Goal: Task Accomplishment & Management: Manage account settings

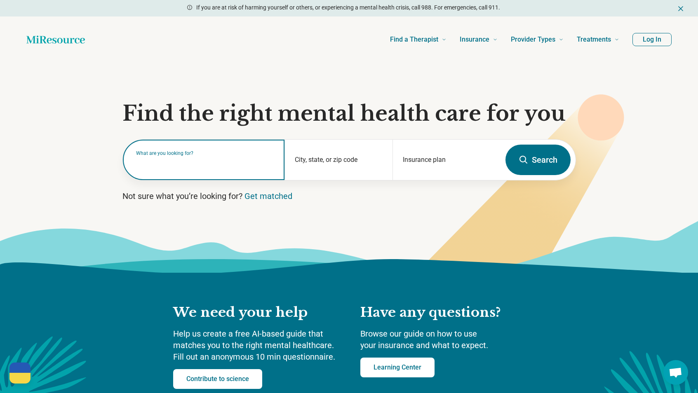
click at [218, 165] on input "text" at bounding box center [205, 164] width 139 height 10
type input "*"
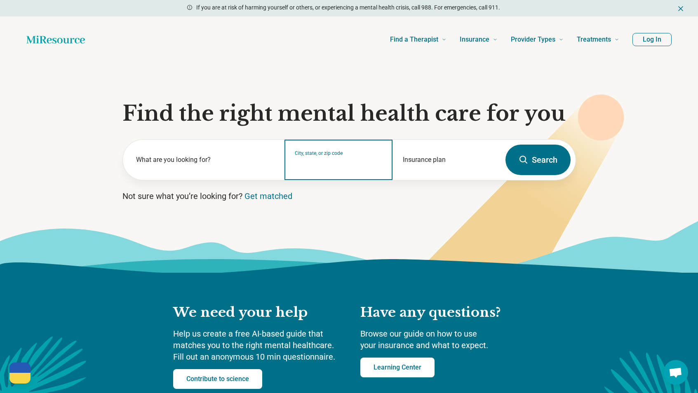
click at [322, 163] on input "City, state, or zip code" at bounding box center [339, 165] width 88 height 10
type input "*****"
click at [506, 145] on button "Search" at bounding box center [538, 160] width 65 height 31
click at [322, 163] on input "City, state, or zip code" at bounding box center [339, 165] width 88 height 10
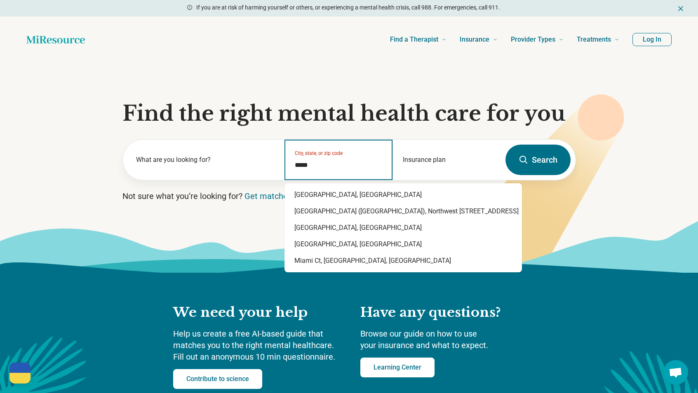
click at [328, 188] on div "Miami, FL" at bounding box center [404, 195] width 238 height 16
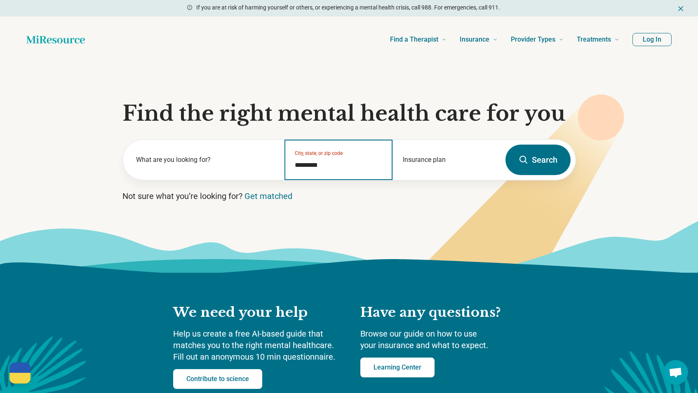
type input "*********"
click at [525, 172] on button "Search" at bounding box center [538, 160] width 65 height 31
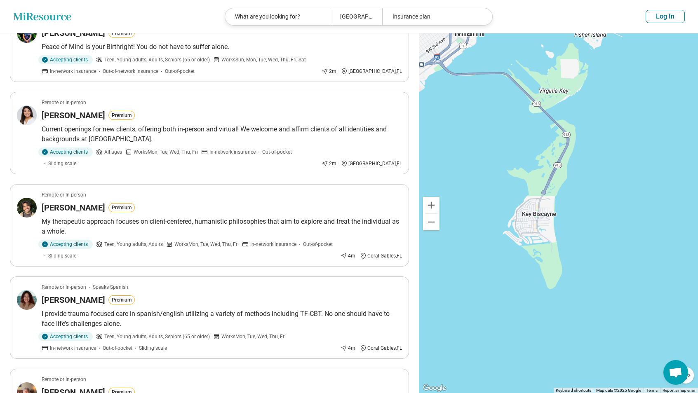
scroll to position [137, 0]
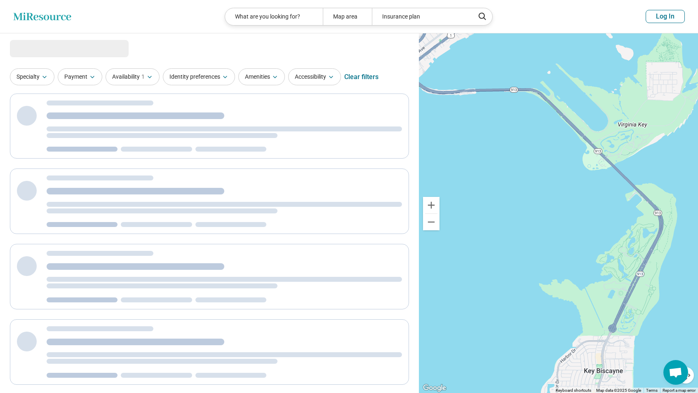
click at [679, 20] on button "Log In" at bounding box center [665, 16] width 39 height 13
select select "***"
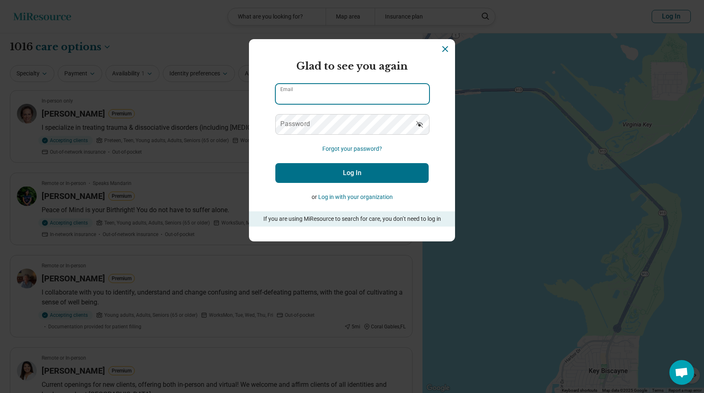
type input "**********"
click at [321, 167] on button "Log In" at bounding box center [351, 173] width 153 height 20
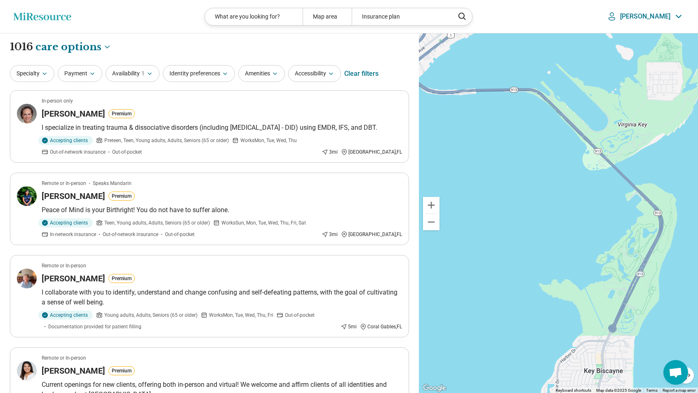
click at [652, 19] on p "[PERSON_NAME]" at bounding box center [645, 16] width 50 height 8
click at [647, 37] on link "My Dashboard" at bounding box center [656, 41] width 56 height 21
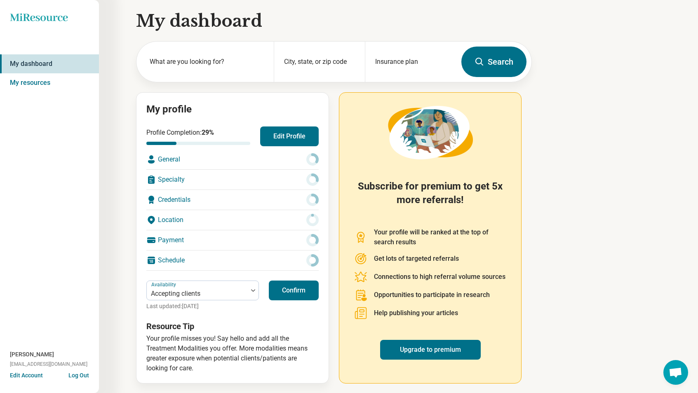
scroll to position [6, 0]
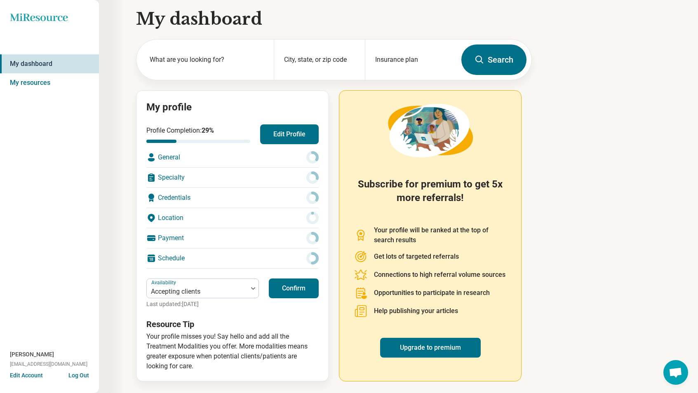
click at [218, 160] on div "General" at bounding box center [232, 158] width 172 height 20
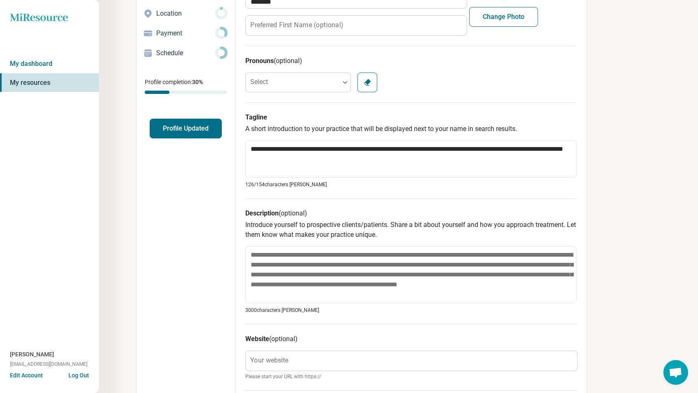
scroll to position [124, 0]
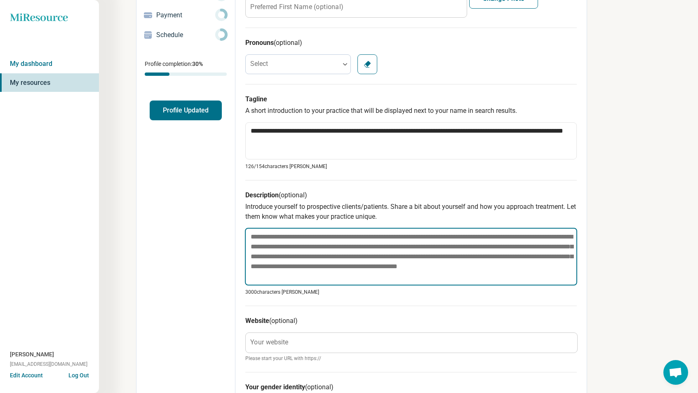
click at [341, 252] on textarea at bounding box center [411, 257] width 332 height 58
click at [335, 252] on textarea at bounding box center [411, 257] width 332 height 58
paste textarea "**********"
type textarea "*"
type textarea "**********"
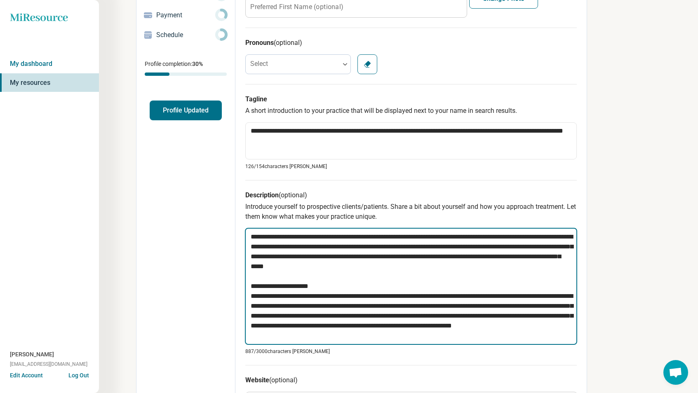
drag, startPoint x: 335, startPoint y: 285, endPoint x: 248, endPoint y: 277, distance: 87.4
click at [248, 277] on textarea "**********" at bounding box center [411, 286] width 332 height 117
type textarea "*"
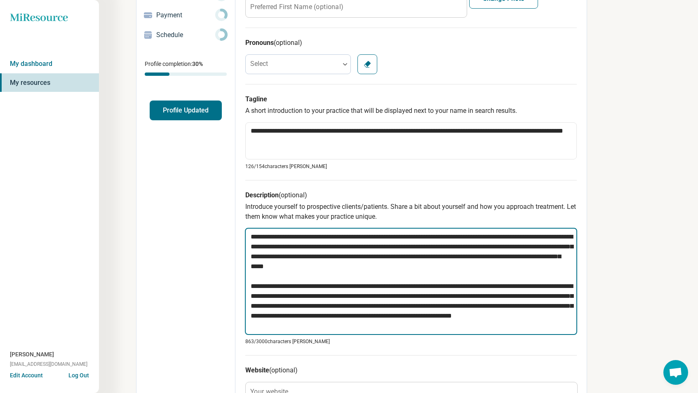
scroll to position [82, 0]
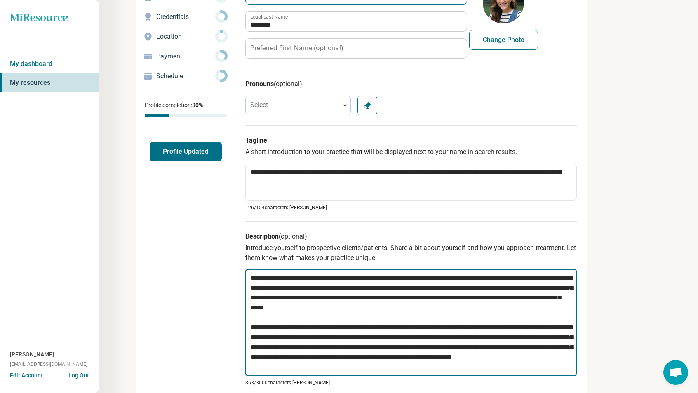
type textarea "**********"
click at [251, 274] on textarea "**********" at bounding box center [411, 322] width 332 height 107
paste textarea "**********"
type textarea "*"
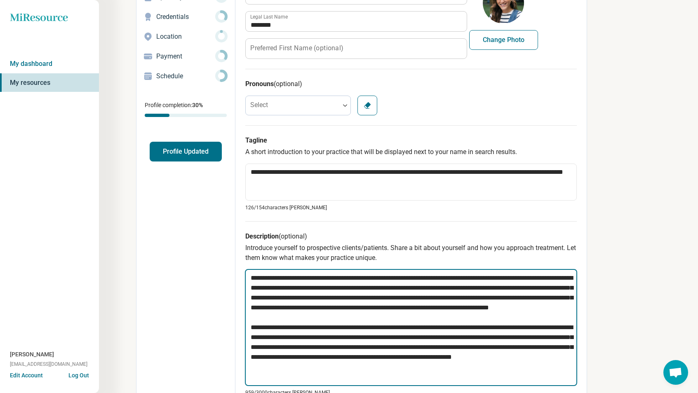
type textarea "**********"
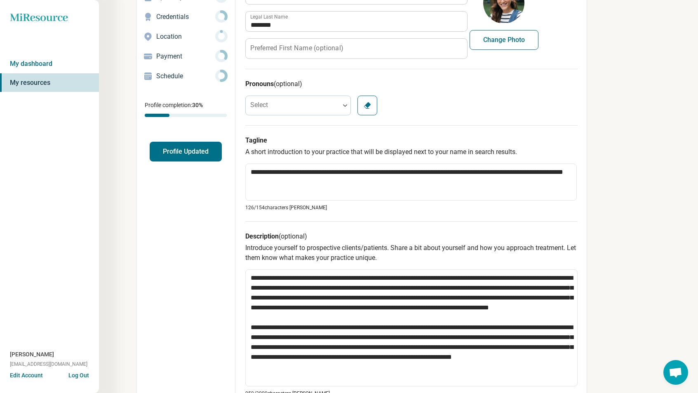
click at [622, 358] on div "**********" at bounding box center [349, 329] width 698 height 823
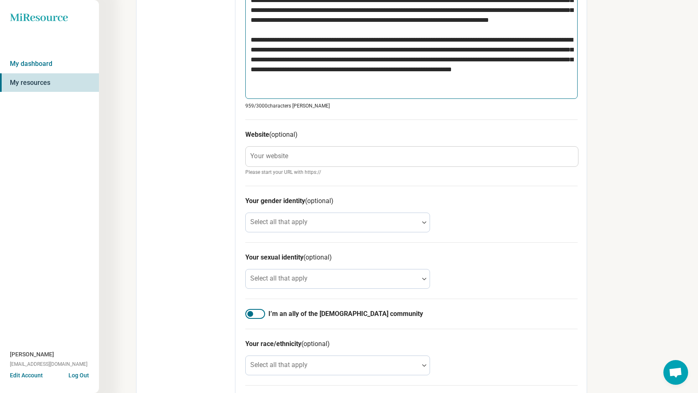
scroll to position [371, 0]
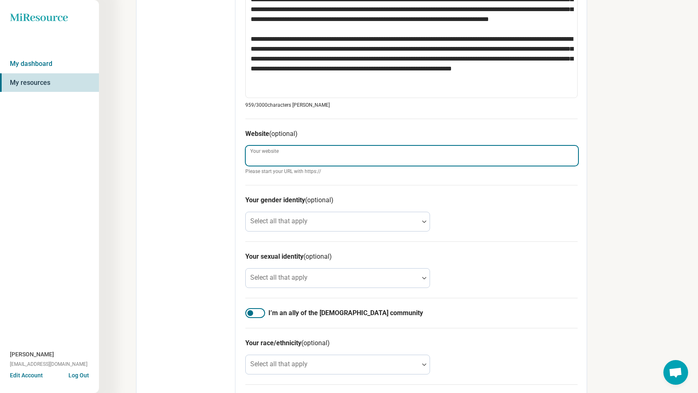
click at [367, 154] on input "Your website" at bounding box center [412, 156] width 332 height 20
type textarea "*"
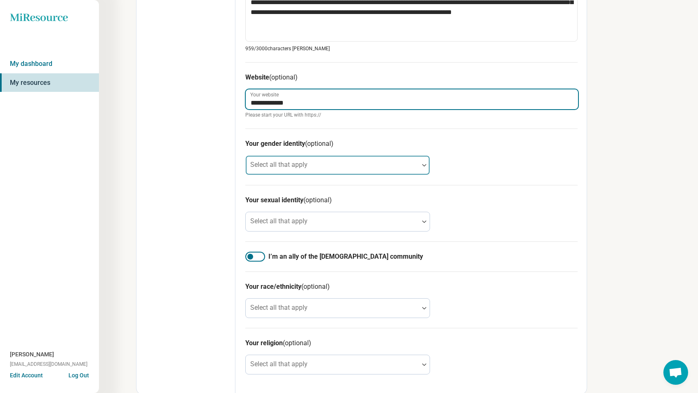
scroll to position [428, 0]
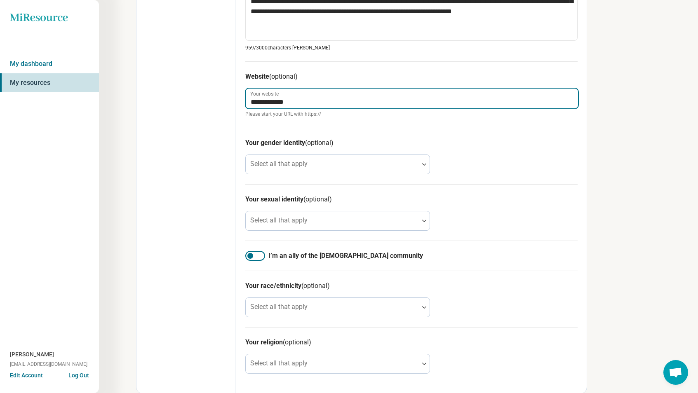
type input "**********"
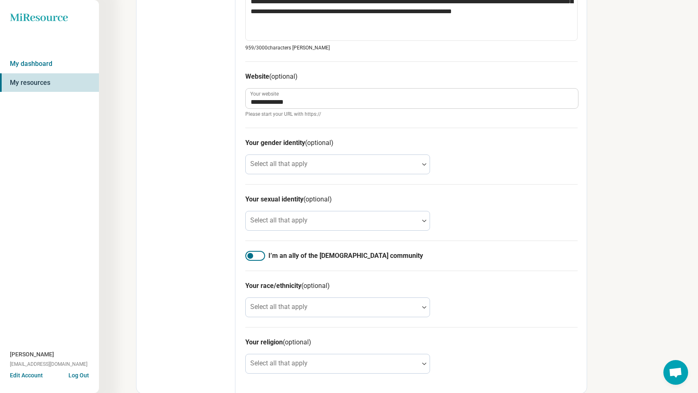
click at [263, 255] on div at bounding box center [255, 256] width 20 height 10
click at [401, 308] on div at bounding box center [332, 311] width 167 height 12
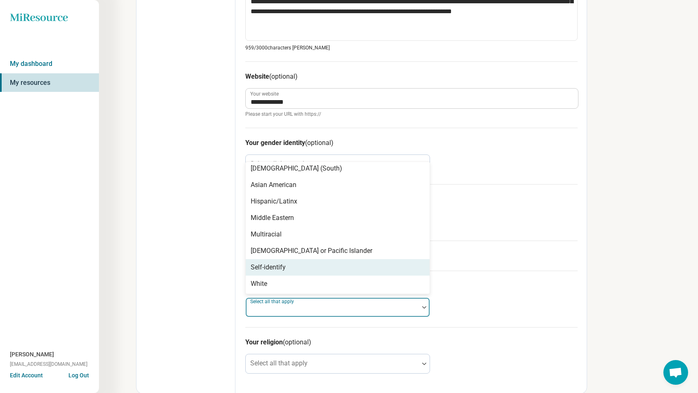
scroll to position [0, 0]
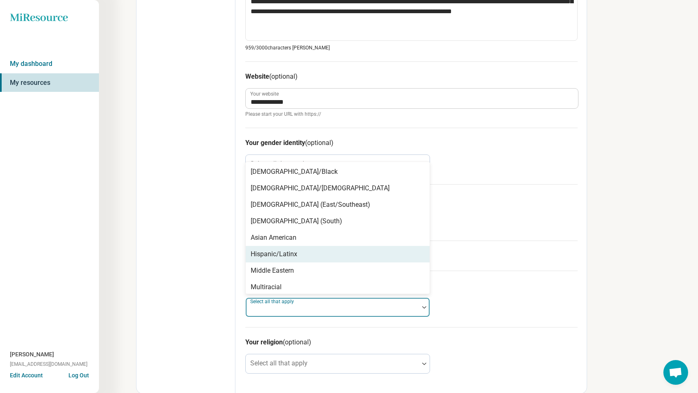
click at [304, 257] on div "Hispanic/Latinx" at bounding box center [338, 254] width 184 height 16
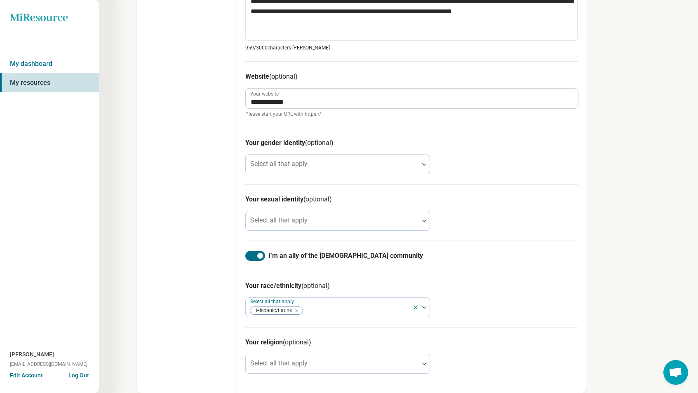
click at [554, 308] on div "Your race/ethnicity (optional) Select all that apply Hispanic/Latinx" at bounding box center [411, 299] width 332 height 56
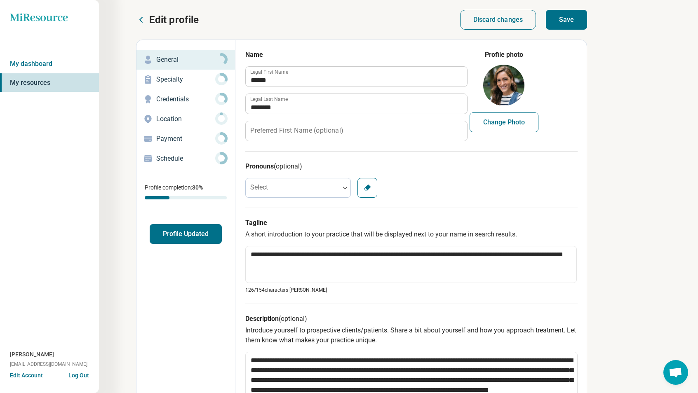
click at [569, 24] on button "Save" at bounding box center [566, 20] width 41 height 20
type textarea "*"
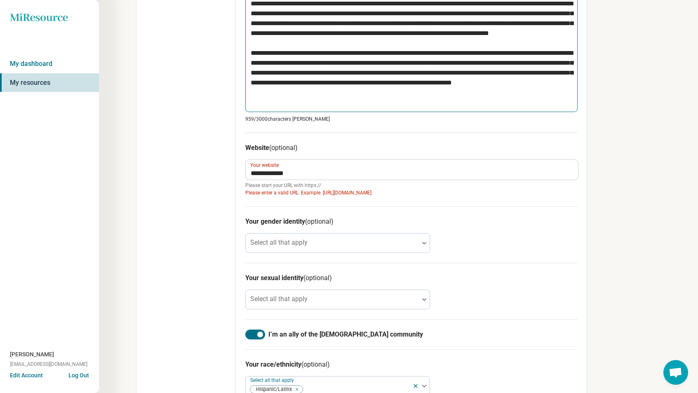
scroll to position [436, 0]
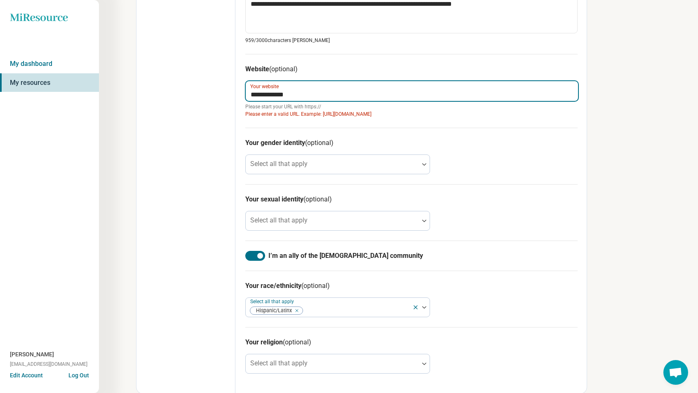
click at [248, 93] on input "**********" at bounding box center [412, 91] width 332 height 20
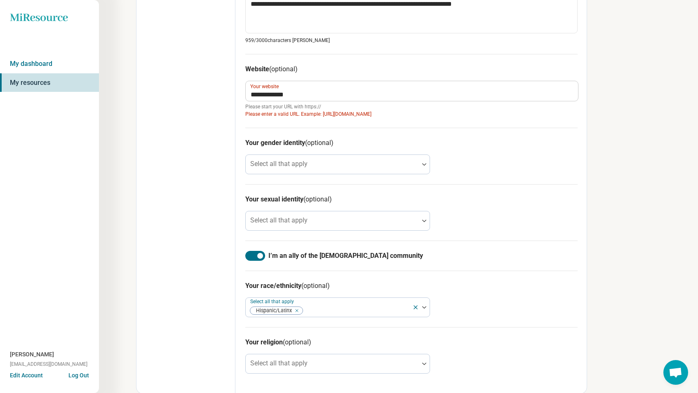
click at [337, 112] on span "Please enter a valid URL. Example: https://miresource.com/" at bounding box center [411, 114] width 332 height 7
drag, startPoint x: 337, startPoint y: 112, endPoint x: 322, endPoint y: 115, distance: 15.1
click at [322, 115] on span "Please enter a valid URL. Example: https://miresource.com/" at bounding box center [411, 114] width 332 height 7
copy span "https://"
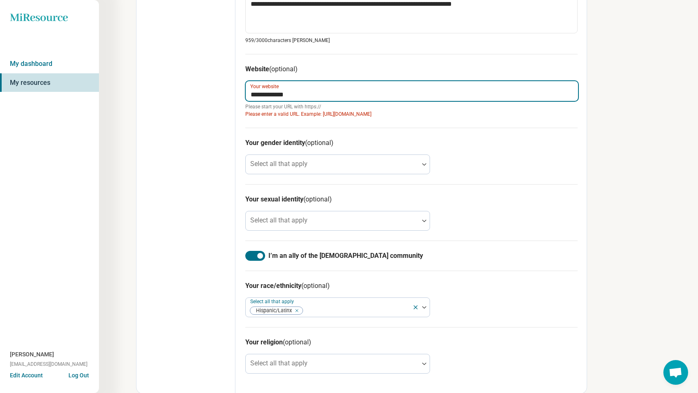
click at [251, 93] on input "**********" at bounding box center [412, 91] width 332 height 20
paste input "********"
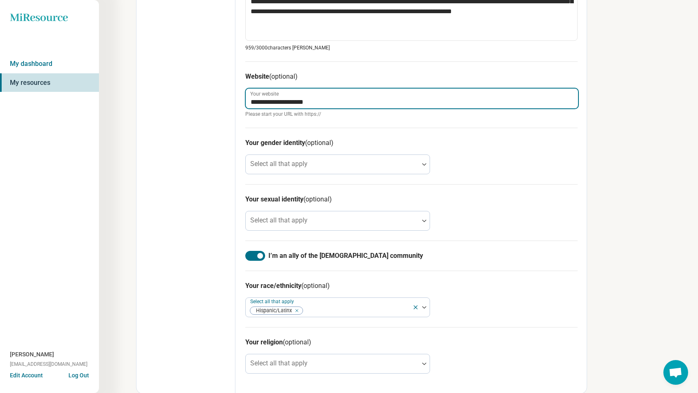
type input "**********"
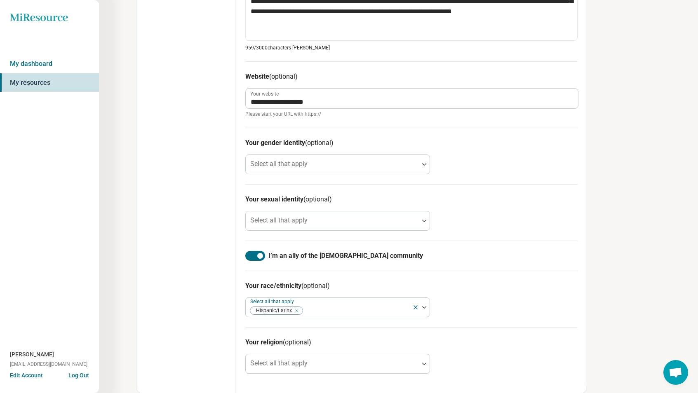
click at [375, 119] on div "**********" at bounding box center [411, 94] width 332 height 66
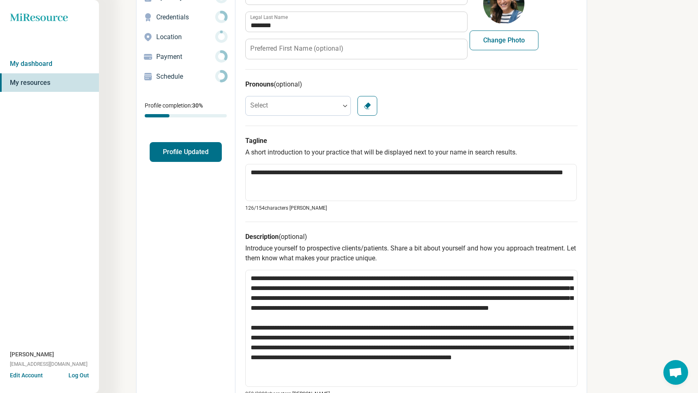
scroll to position [0, 0]
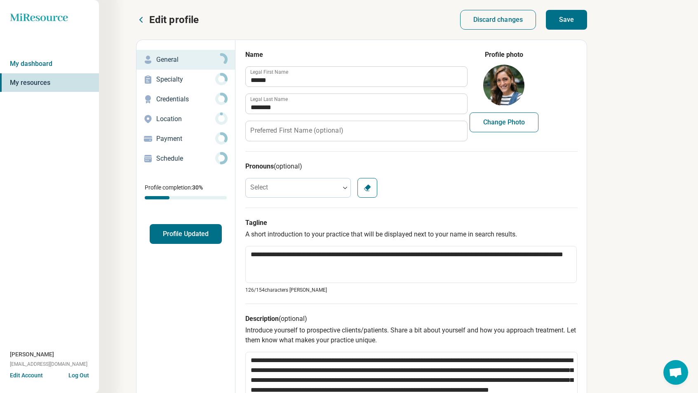
click at [557, 21] on button "Save" at bounding box center [566, 20] width 41 height 20
type textarea "*"
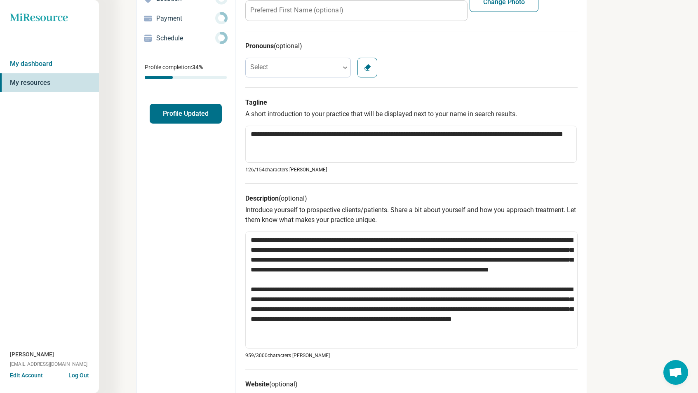
scroll to position [16, 0]
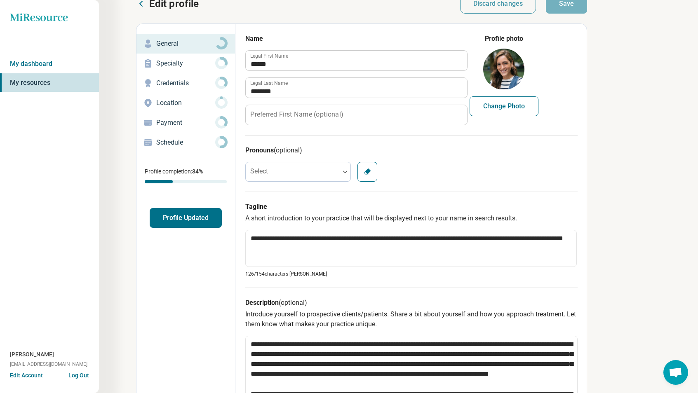
click at [215, 68] on icon at bounding box center [221, 63] width 12 height 12
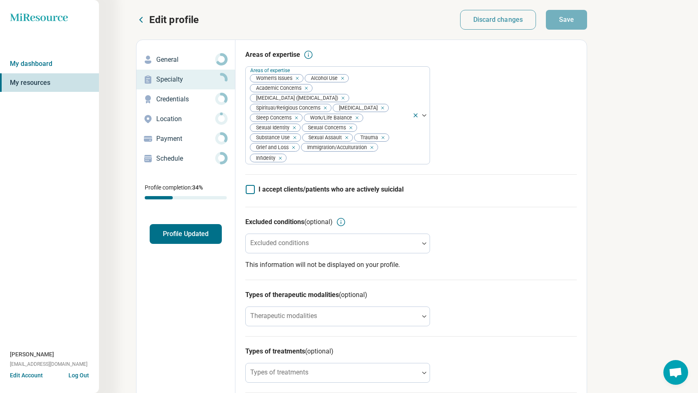
click at [636, 358] on div "Miresource logo My dashboard My resources Andrea Brunetti tech-support@humantol…" at bounding box center [349, 311] width 698 height 622
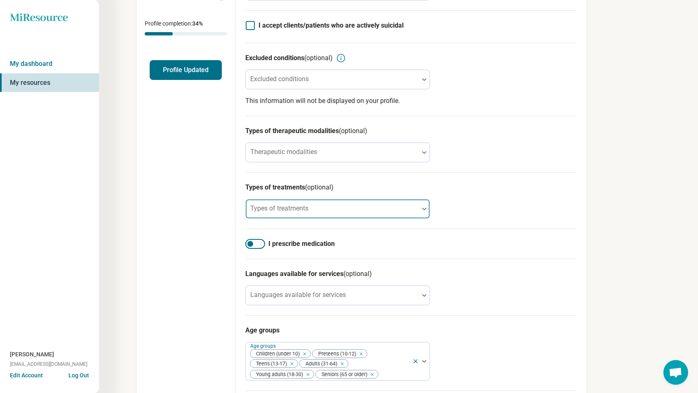
scroll to position [165, 0]
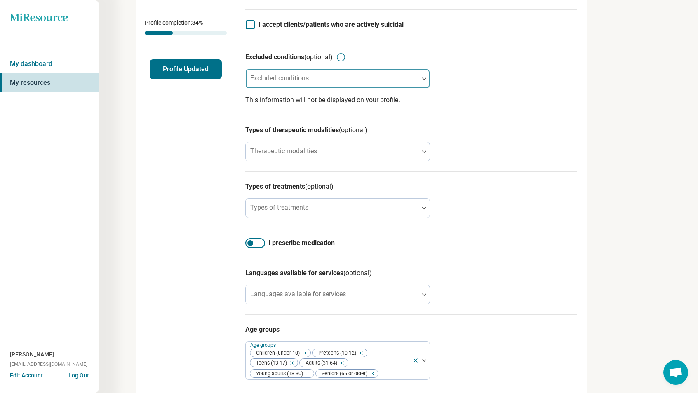
click at [324, 80] on div at bounding box center [332, 82] width 167 height 12
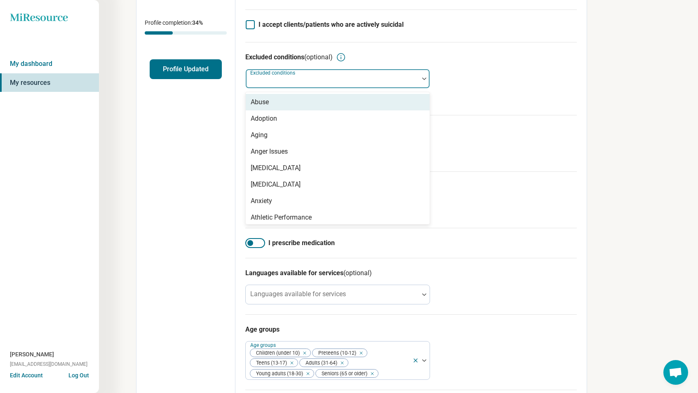
click at [519, 155] on div "Types of therapeutic modalities (optional) Therapeutic modalities" at bounding box center [411, 143] width 332 height 56
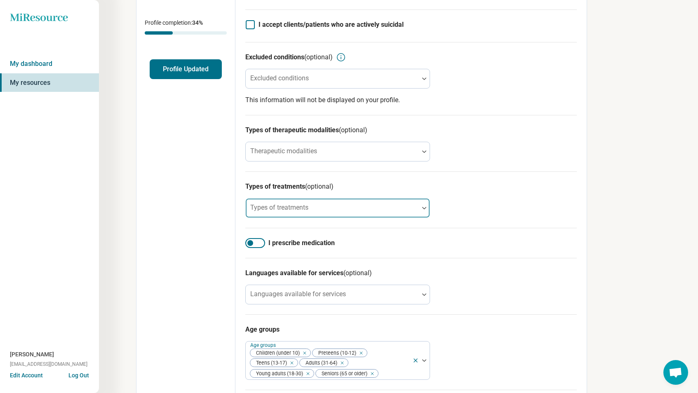
click at [311, 206] on div at bounding box center [332, 212] width 167 height 12
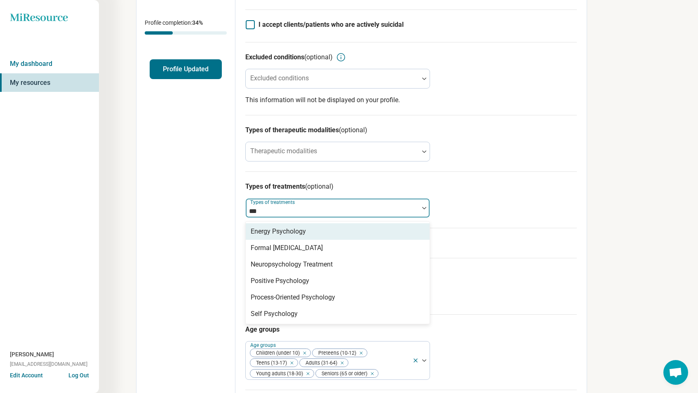
type input "***"
type input "****"
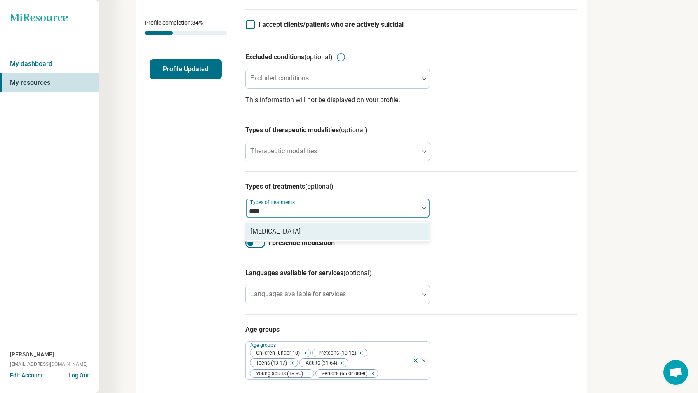
click at [275, 228] on div "Narrative Therapy" at bounding box center [276, 232] width 50 height 10
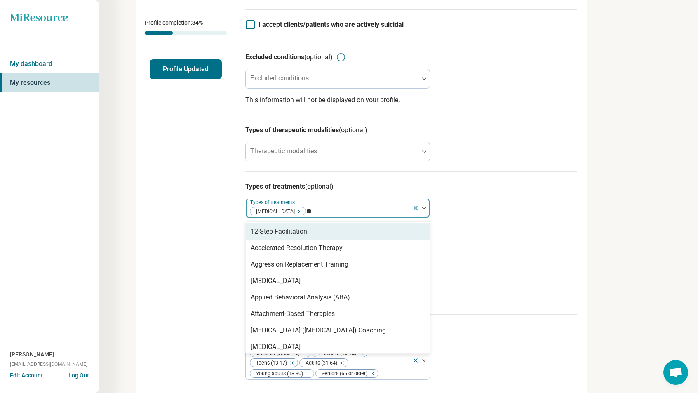
type input "***"
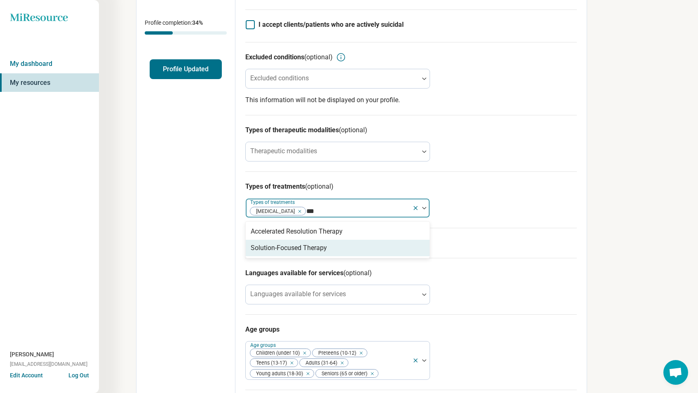
click at [279, 242] on div "Solution-Focused Therapy" at bounding box center [338, 248] width 184 height 16
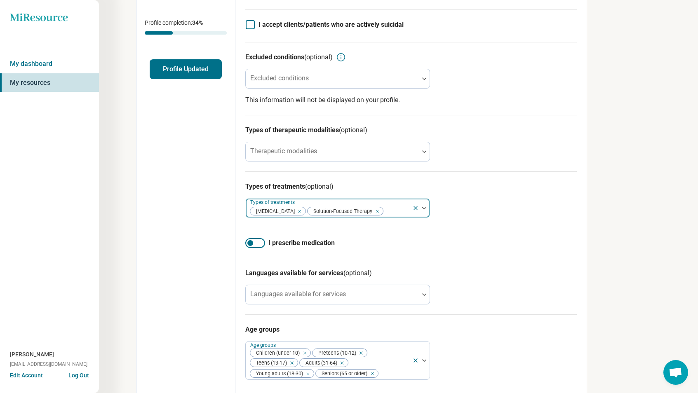
click at [400, 210] on div at bounding box center [396, 212] width 25 height 12
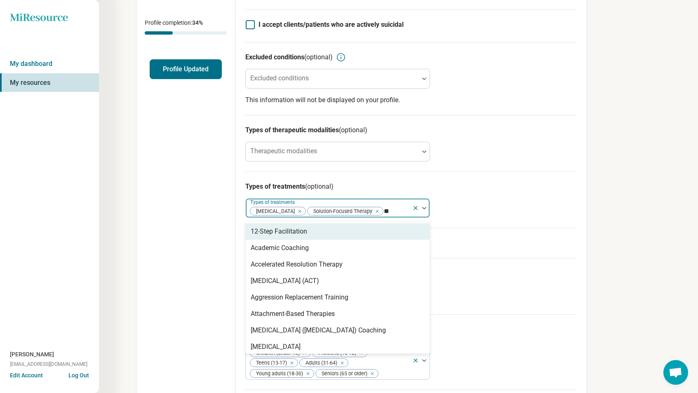
type input "***"
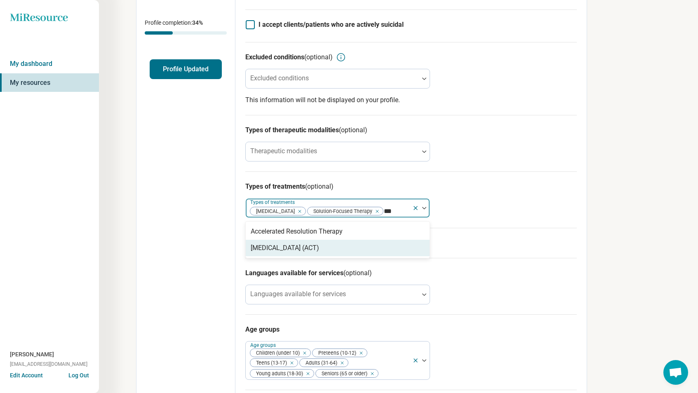
click at [319, 247] on div "[MEDICAL_DATA] (ACT)" at bounding box center [285, 248] width 68 height 10
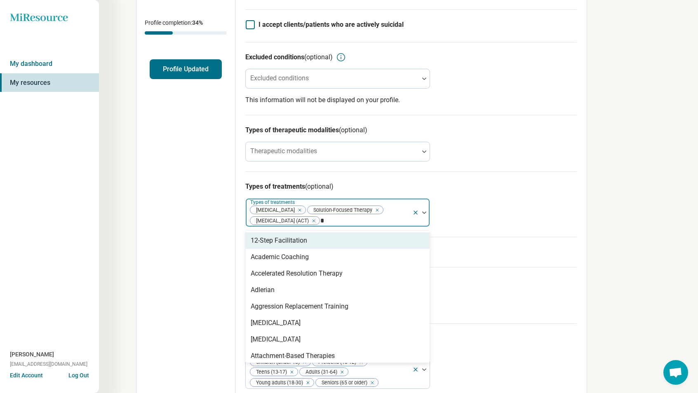
type input "**"
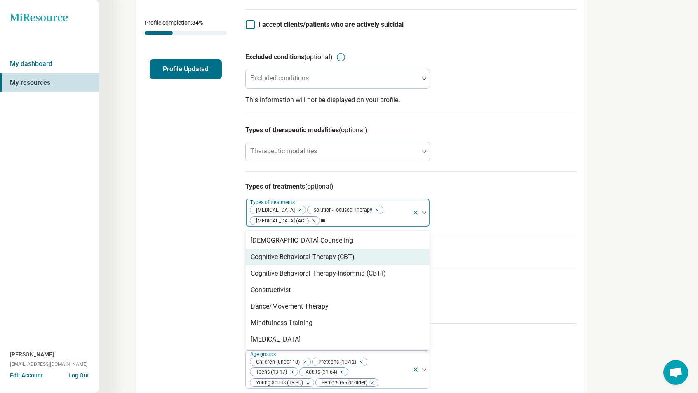
click at [349, 260] on div "Cognitive Behavioral Therapy (CBT)" at bounding box center [303, 257] width 104 height 10
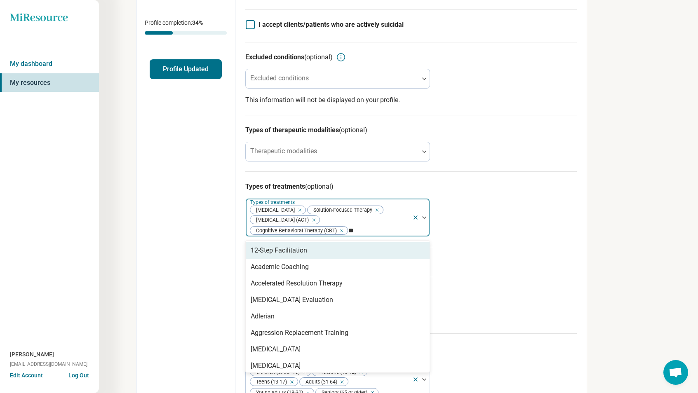
type input "***"
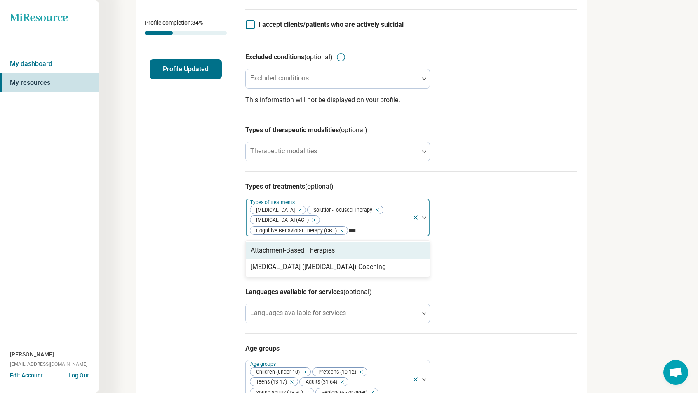
click at [356, 252] on div "Attachment-Based Therapies" at bounding box center [338, 250] width 184 height 16
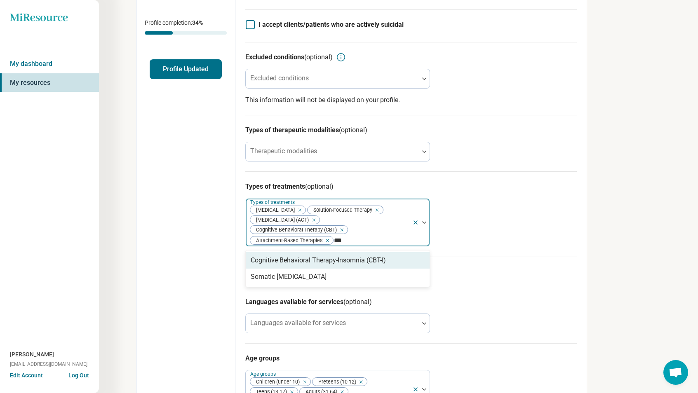
type input "****"
click at [322, 258] on div "Somatic [MEDICAL_DATA]" at bounding box center [338, 260] width 184 height 16
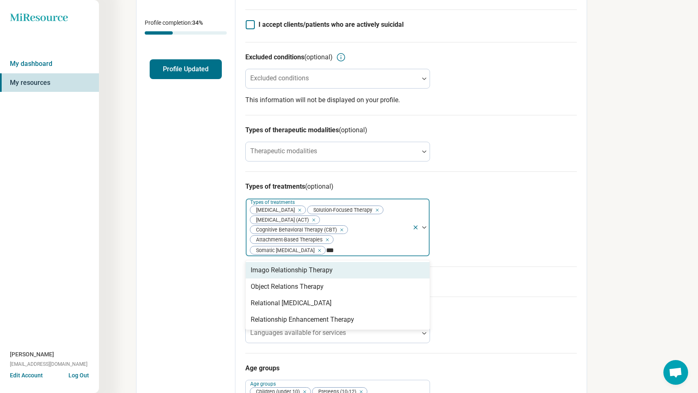
type input "****"
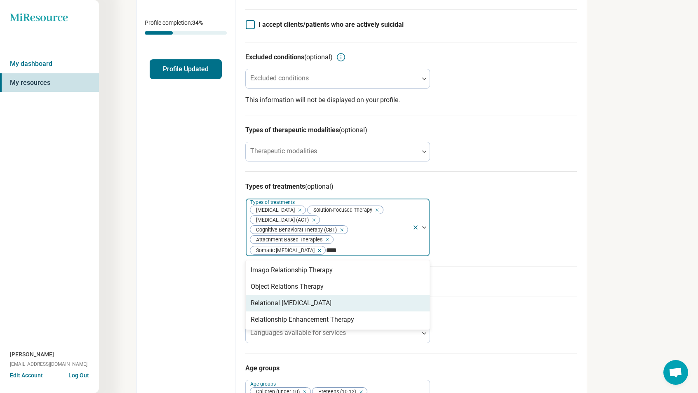
click at [340, 301] on div "Relational Psychotherapy" at bounding box center [338, 303] width 184 height 16
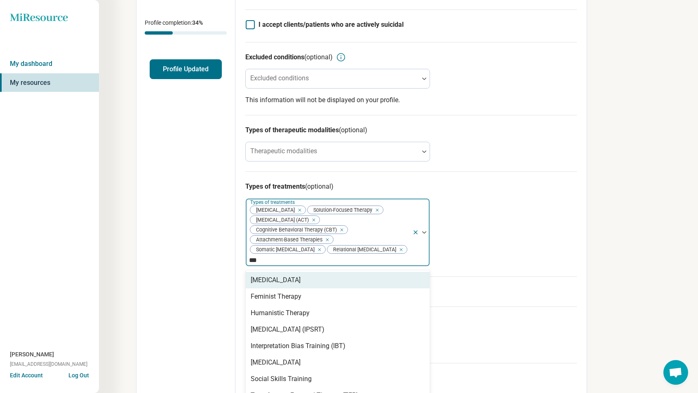
type input "****"
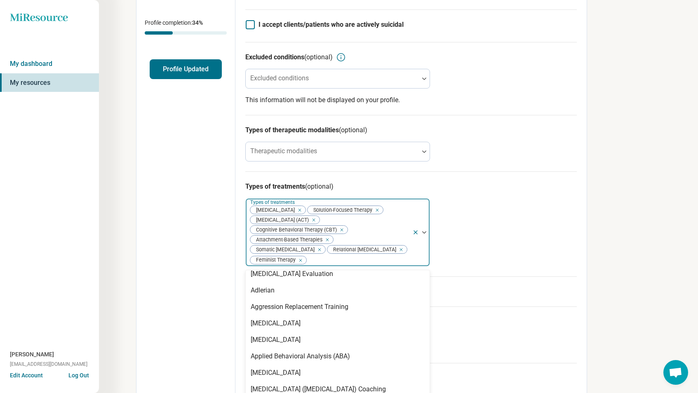
scroll to position [82, 0]
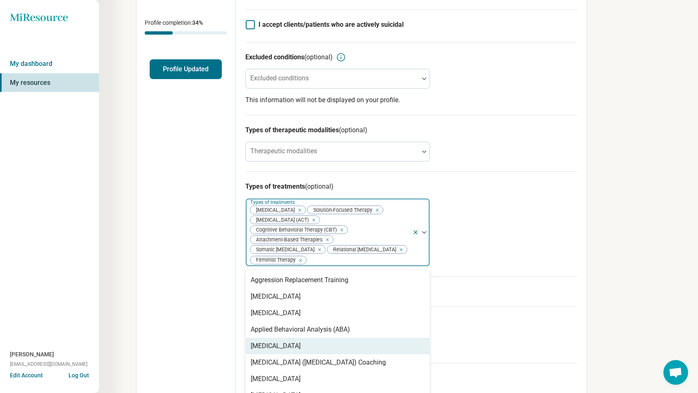
click at [327, 338] on div "Art Therapy" at bounding box center [338, 346] width 184 height 16
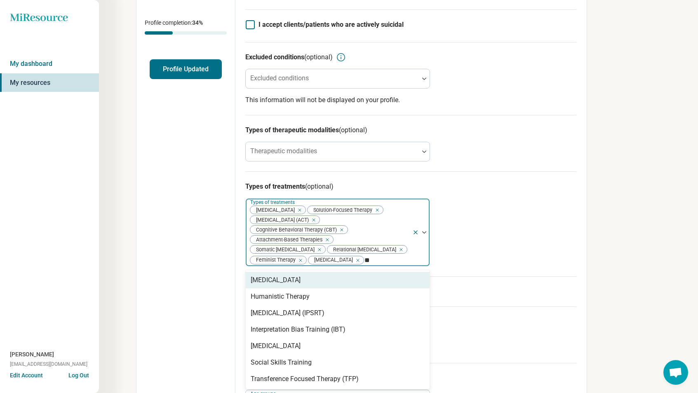
scroll to position [178, 0]
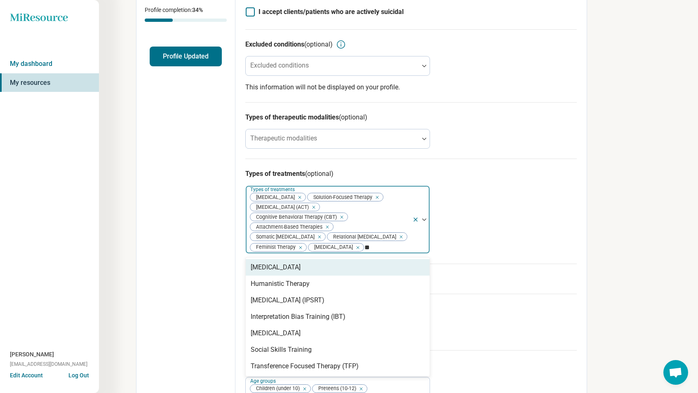
type input "*"
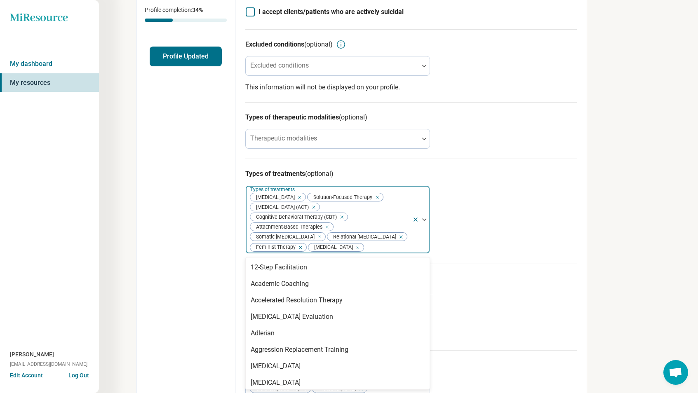
click at [574, 208] on div "Types of treatments (optional) 95 results available. Use Up and Down to choose …" at bounding box center [411, 211] width 332 height 105
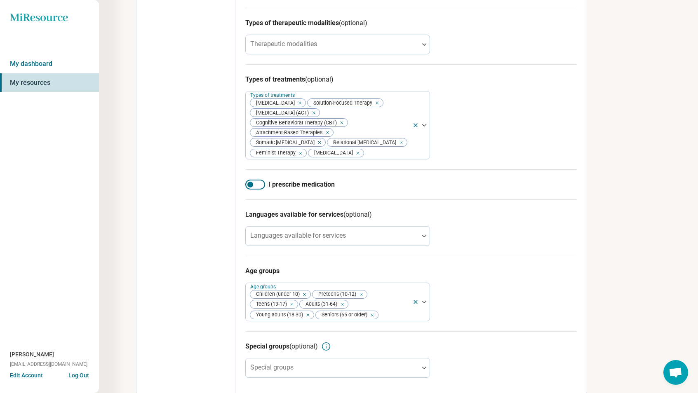
scroll to position [277, 0]
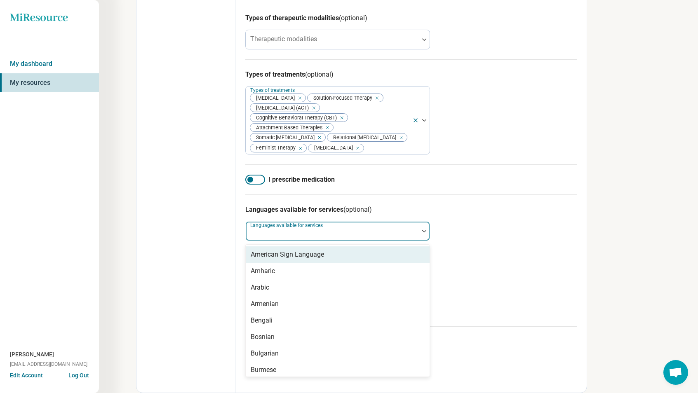
click at [337, 235] on div at bounding box center [332, 235] width 167 height 12
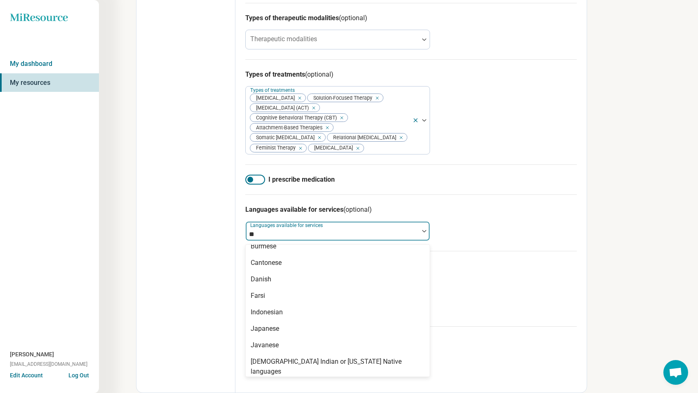
scroll to position [0, 0]
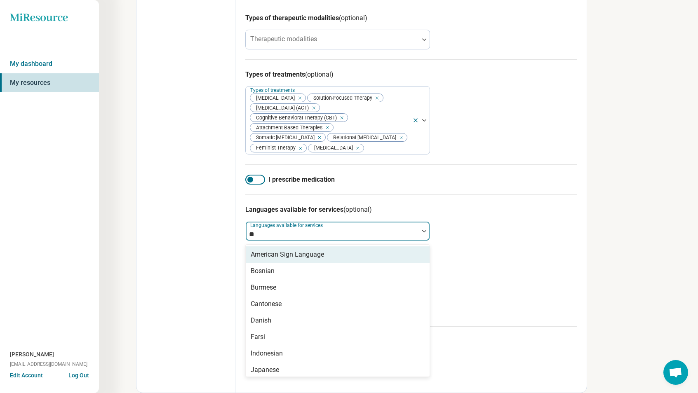
type input "***"
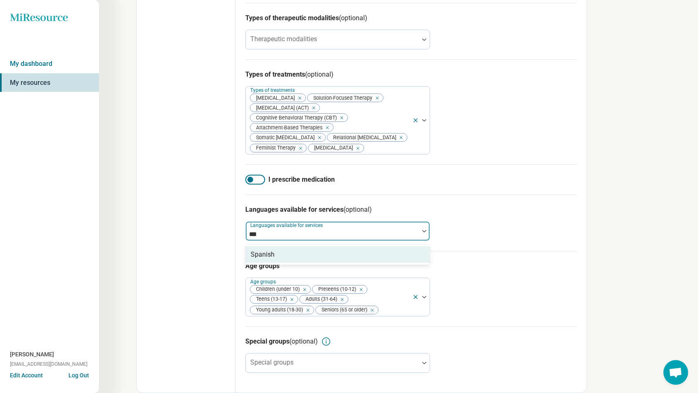
click at [309, 261] on div "Spanish" at bounding box center [338, 255] width 184 height 16
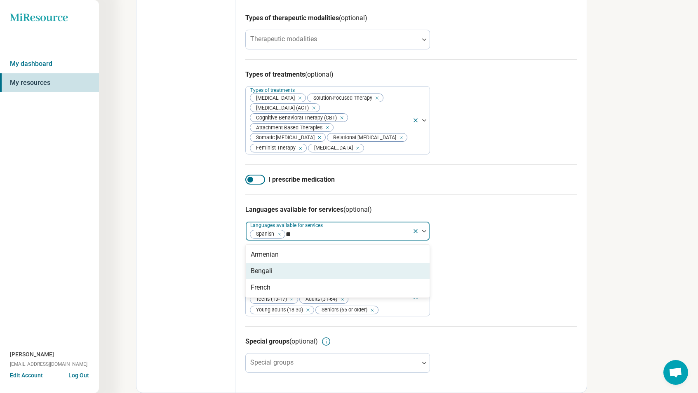
type input "*"
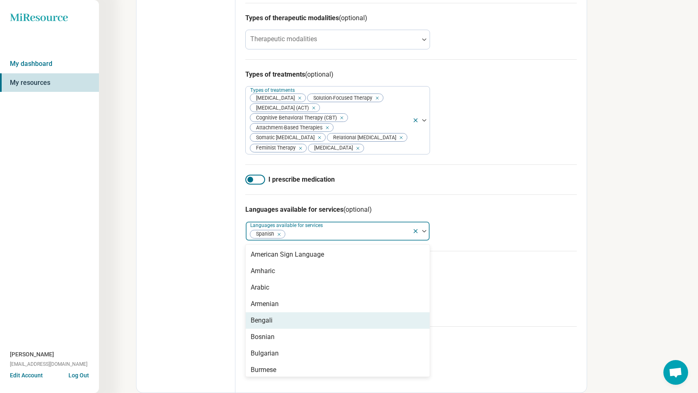
click at [508, 259] on div "Age groups Age groups Children (under 10) Preteens (10-12) Teens (13-17) Adults…" at bounding box center [411, 288] width 332 height 75
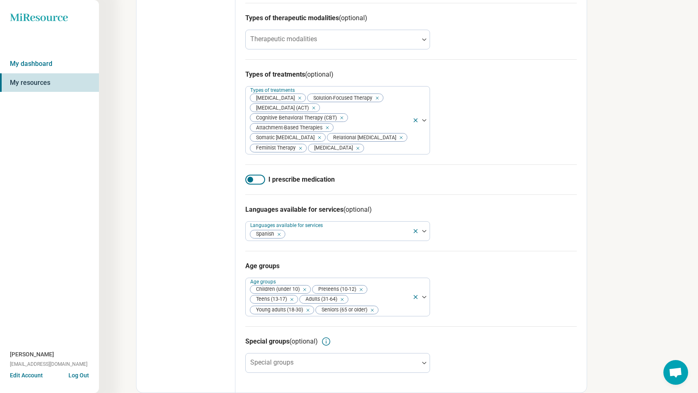
click at [538, 353] on div "Special groups (optional) Special groups" at bounding box center [411, 355] width 332 height 56
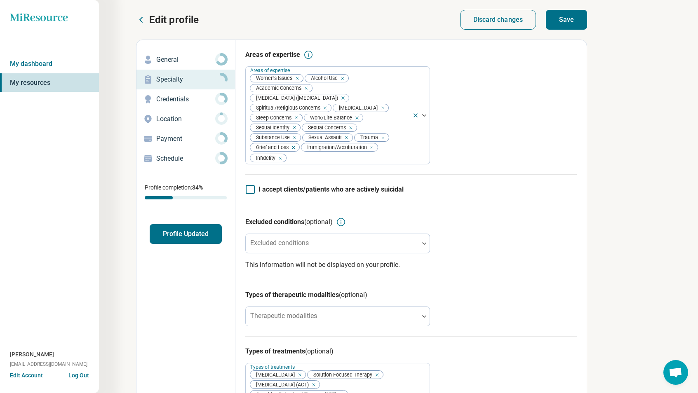
click at [567, 19] on button "Save" at bounding box center [566, 20] width 41 height 20
click at [188, 101] on p "Credentials" at bounding box center [185, 99] width 59 height 10
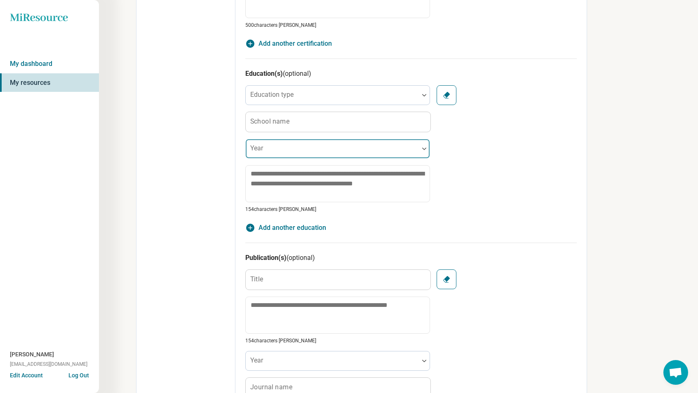
scroll to position [619, 0]
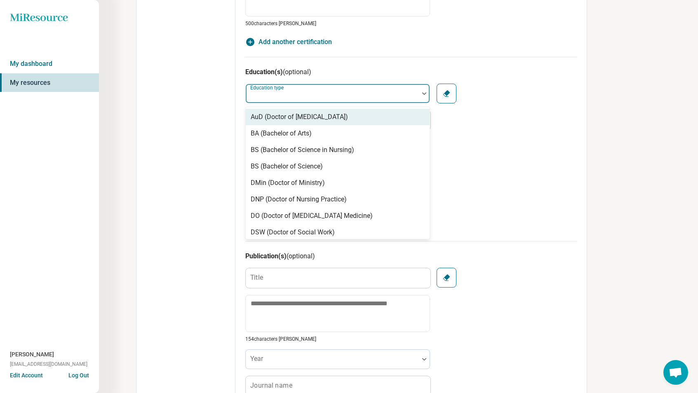
click at [293, 95] on div "Education type" at bounding box center [337, 94] width 185 height 20
click at [289, 117] on div "MA (Master of Arts in Counseling)" at bounding box center [300, 117] width 99 height 10
type textarea "*"
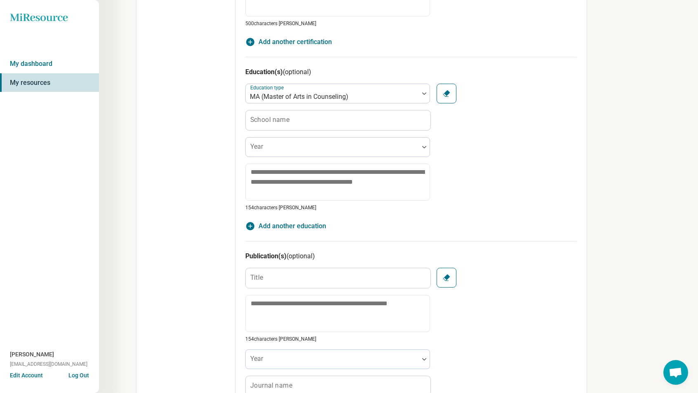
click at [285, 123] on label "School name" at bounding box center [269, 120] width 39 height 7
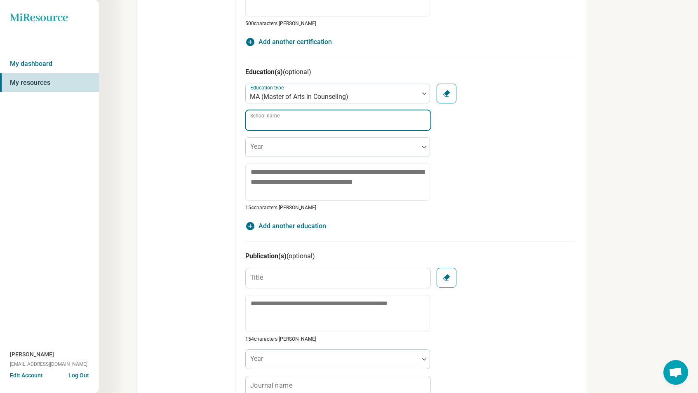
click at [285, 124] on input "School name" at bounding box center [338, 121] width 185 height 20
click at [280, 125] on input "School name" at bounding box center [338, 121] width 185 height 20
paste input "**********"
click at [254, 125] on input "**********" at bounding box center [338, 121] width 185 height 20
type input "**********"
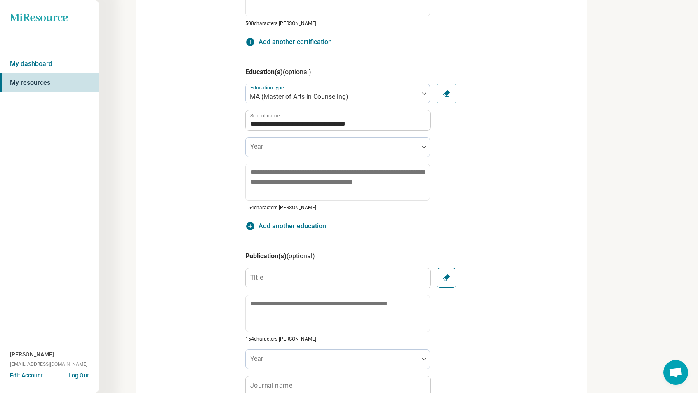
click at [524, 206] on div "**********" at bounding box center [411, 148] width 332 height 128
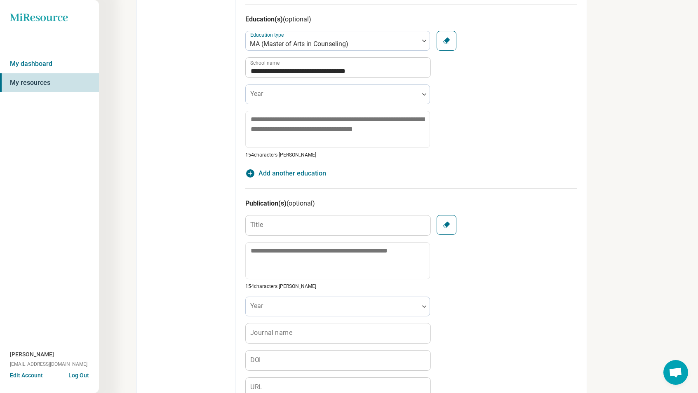
scroll to position [634, 0]
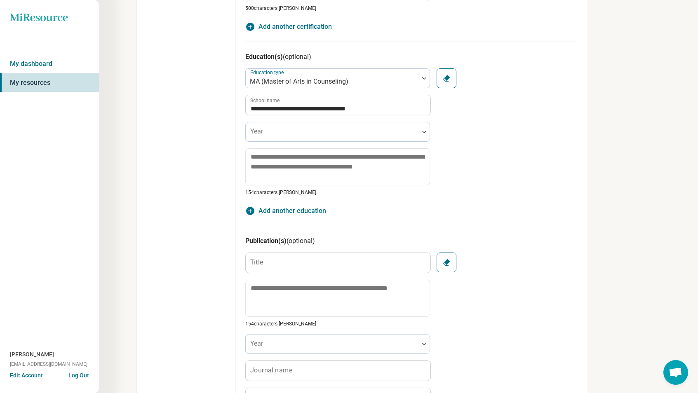
click at [305, 207] on span "Add another education" at bounding box center [293, 211] width 68 height 10
type textarea "*"
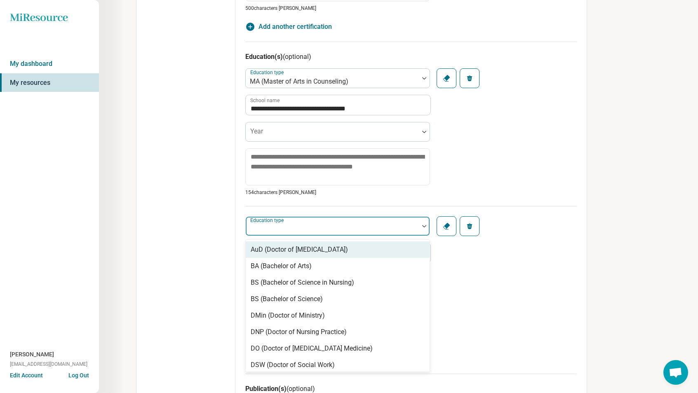
click at [273, 218] on div "Education type" at bounding box center [337, 227] width 185 height 20
paste input "*****"
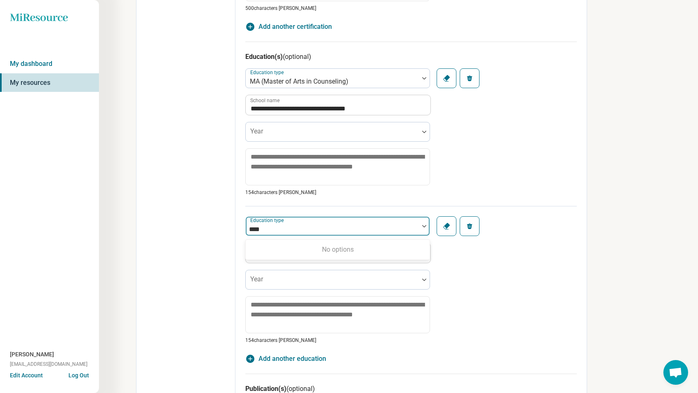
type input "**"
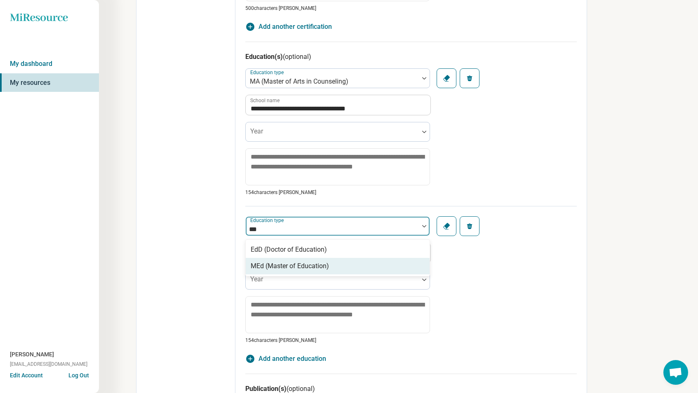
click at [313, 269] on div "MEd (Master of Education)" at bounding box center [290, 266] width 78 height 10
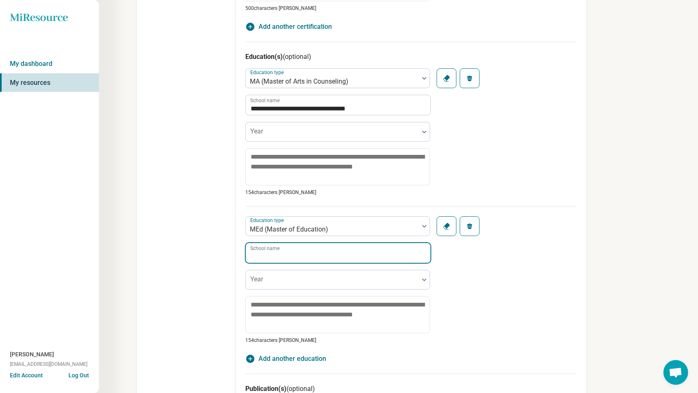
click at [320, 259] on input "School name" at bounding box center [338, 253] width 185 height 20
paste input "**********"
type input "**********"
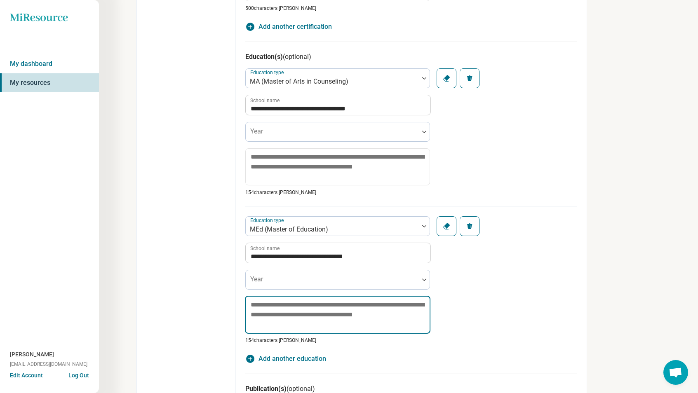
click at [360, 321] on textarea at bounding box center [338, 315] width 186 height 38
paste textarea "**********"
type textarea "*"
type textarea "**********"
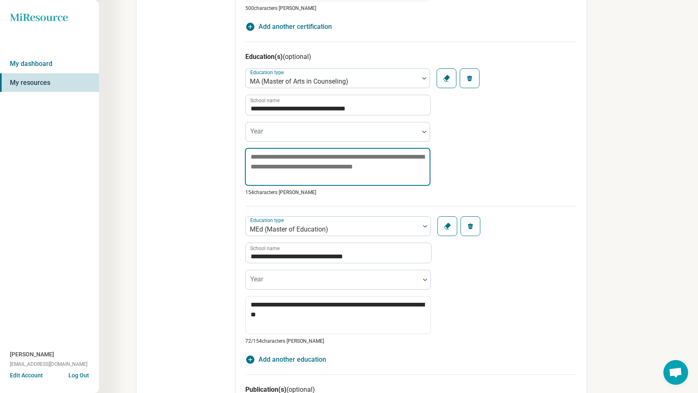
click at [343, 163] on textarea at bounding box center [338, 167] width 186 height 38
paste textarea "**********"
type textarea "*"
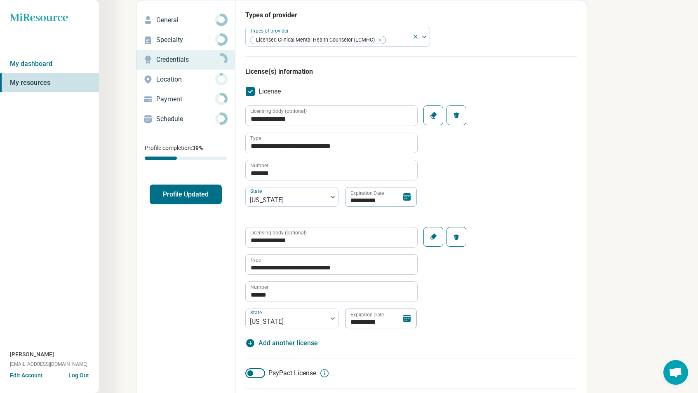
scroll to position [0, 0]
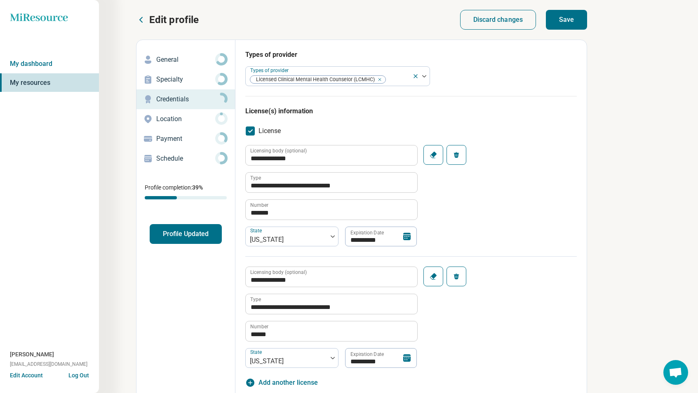
type textarea "**********"
click at [568, 27] on button "Save" at bounding box center [566, 20] width 41 height 20
click at [558, 21] on button "Save" at bounding box center [566, 20] width 41 height 20
type textarea "*"
click at [196, 115] on p "Location" at bounding box center [185, 119] width 59 height 10
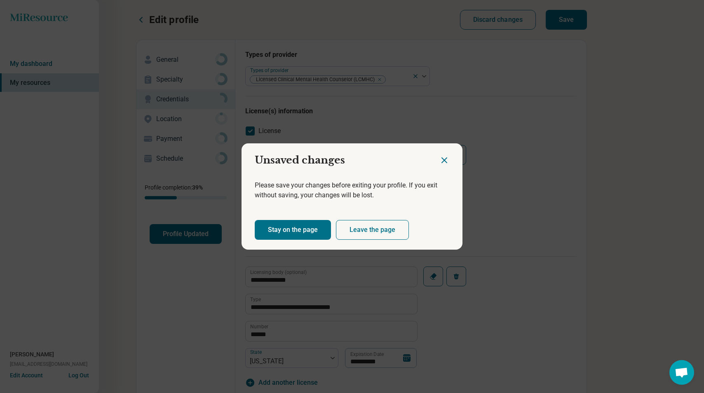
click at [296, 230] on button "Stay on the page" at bounding box center [293, 230] width 76 height 20
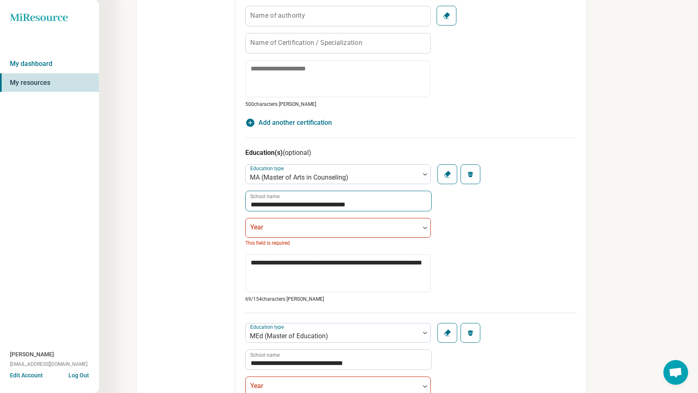
scroll to position [619, 0]
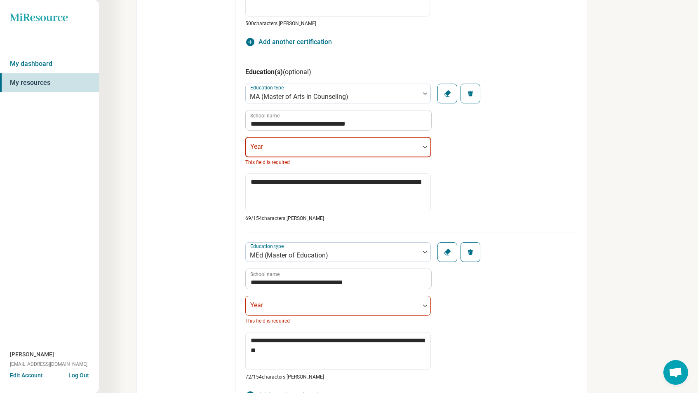
click at [386, 153] on div at bounding box center [332, 151] width 167 height 12
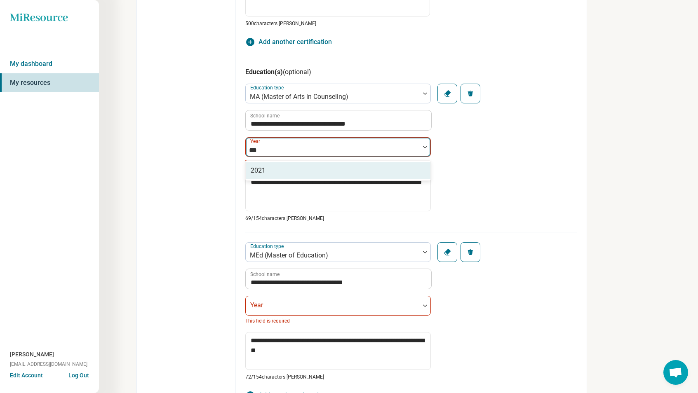
type input "****"
click at [327, 172] on div "2021" at bounding box center [338, 170] width 185 height 16
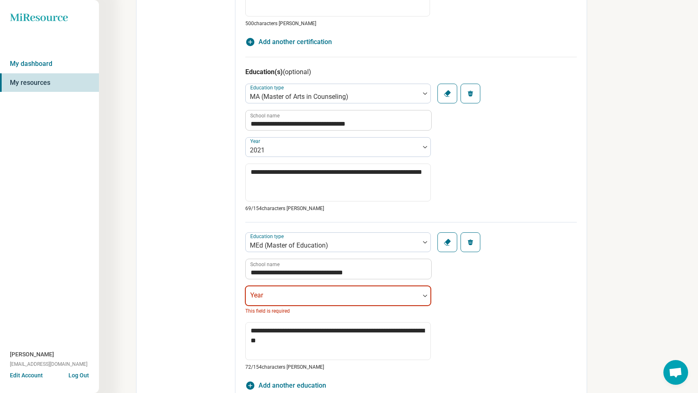
click at [297, 298] on div at bounding box center [332, 300] width 167 height 12
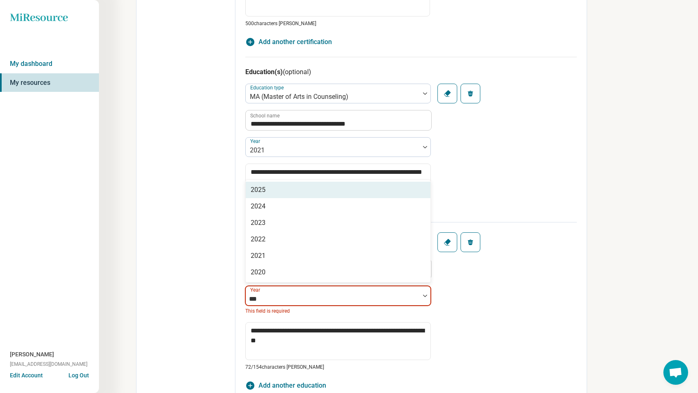
type input "****"
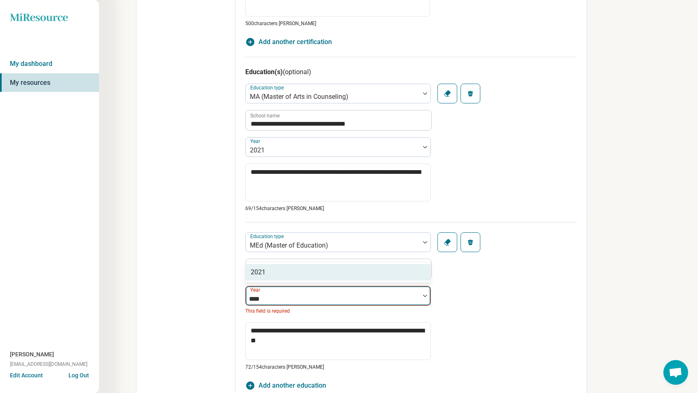
click at [305, 275] on div "2021" at bounding box center [338, 272] width 185 height 16
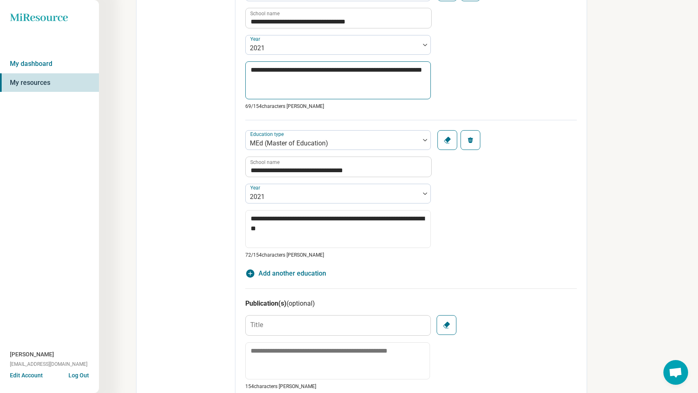
scroll to position [864, 0]
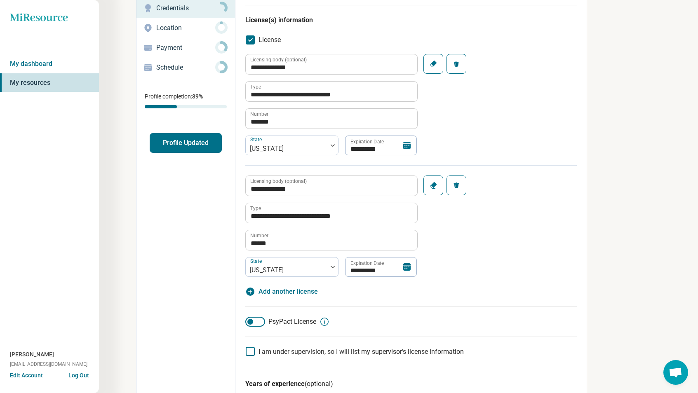
scroll to position [0, 0]
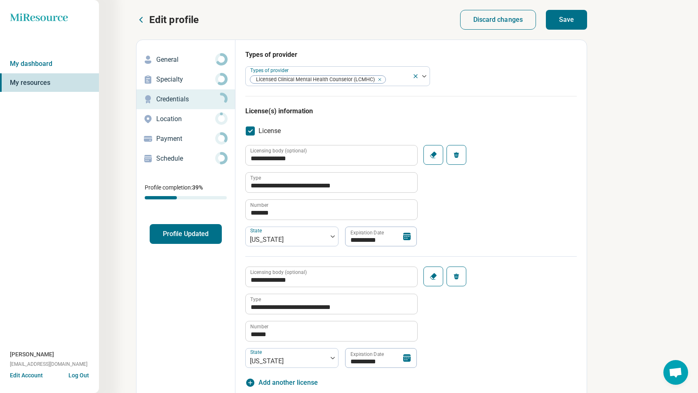
click at [184, 123] on p "Location" at bounding box center [185, 119] width 59 height 10
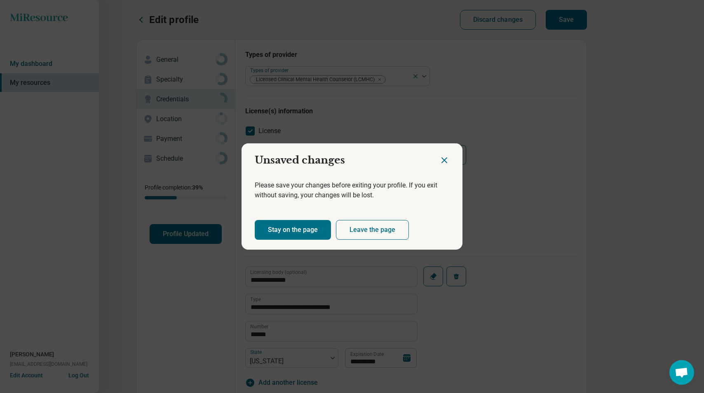
click at [440, 161] on icon "Close dialog" at bounding box center [445, 160] width 10 height 10
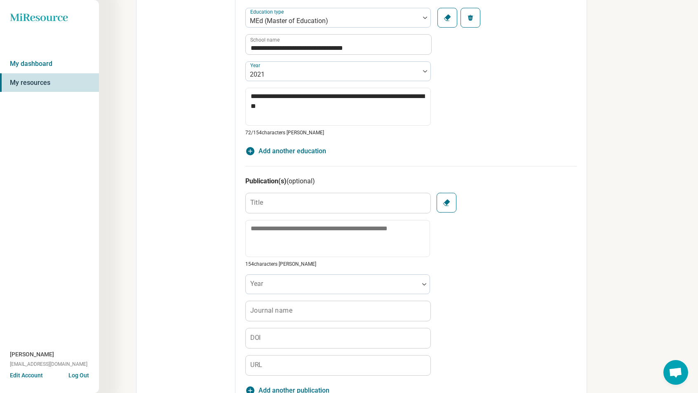
scroll to position [864, 0]
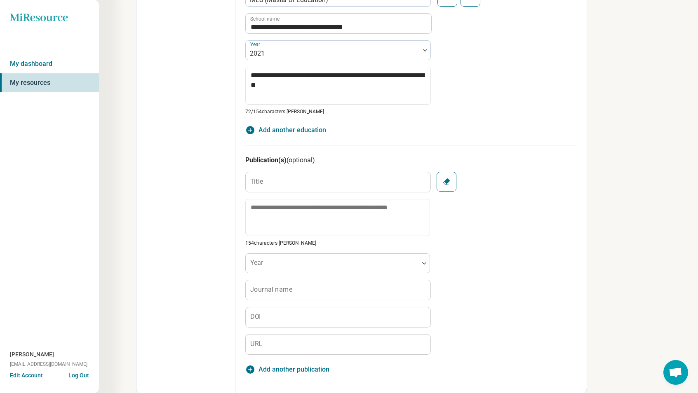
click at [450, 188] on button "Clear" at bounding box center [447, 182] width 20 height 20
type textarea "*"
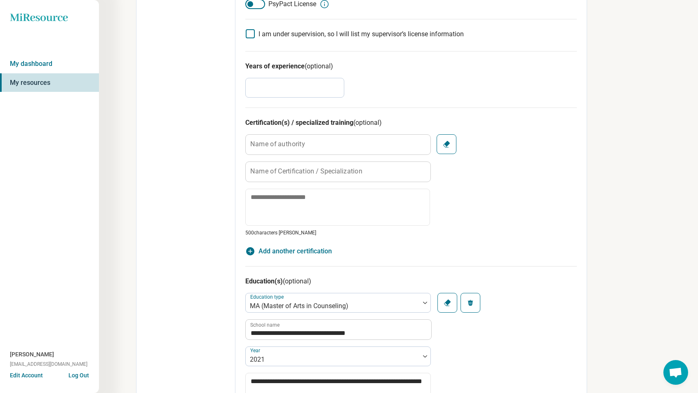
scroll to position [287, 0]
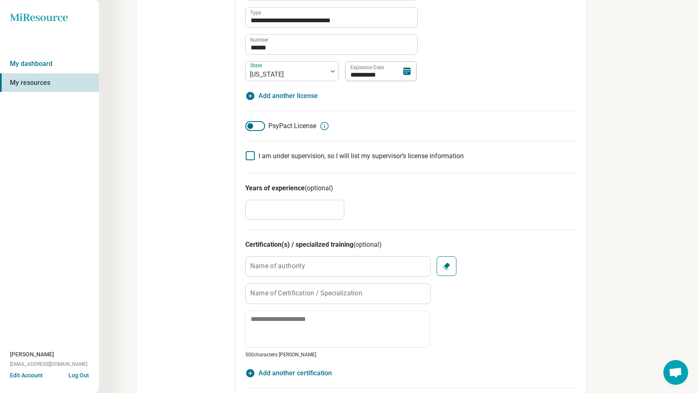
drag, startPoint x: 322, startPoint y: 214, endPoint x: 212, endPoint y: 208, distance: 110.7
click at [212, 209] on div "**********" at bounding box center [361, 363] width 451 height 1220
type input "*"
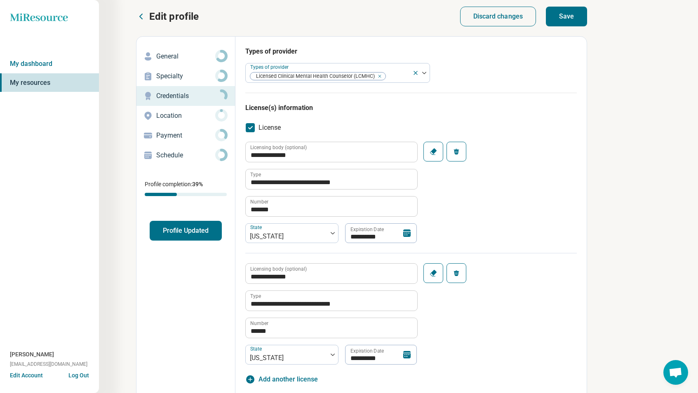
scroll to position [0, 0]
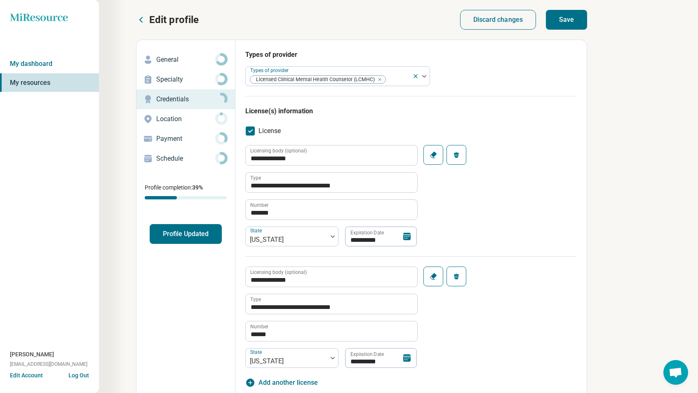
click at [550, 29] on button "Save" at bounding box center [566, 20] width 41 height 20
type textarea "*"
click at [45, 197] on div "Miresource logo My dashboard My resources Andrea Brunetti tech-support@humantol…" at bounding box center [49, 196] width 99 height 393
click at [217, 122] on circle at bounding box center [221, 118] width 9 height 9
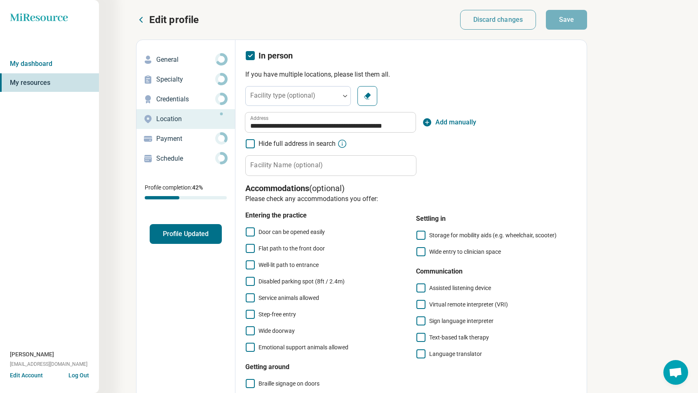
click at [692, 195] on div "**********" at bounding box center [349, 261] width 698 height 522
click at [209, 141] on p "Payment" at bounding box center [185, 139] width 59 height 10
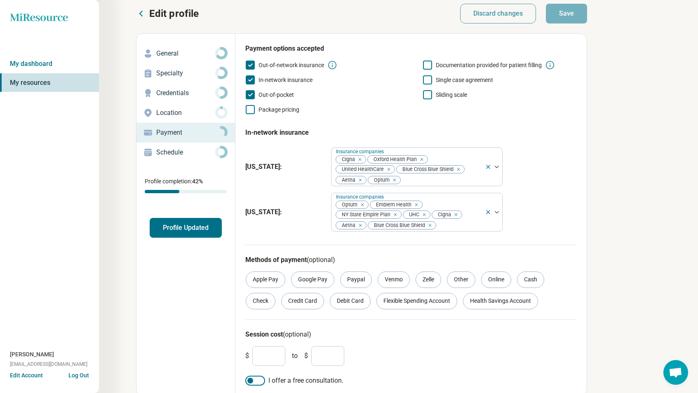
scroll to position [9, 0]
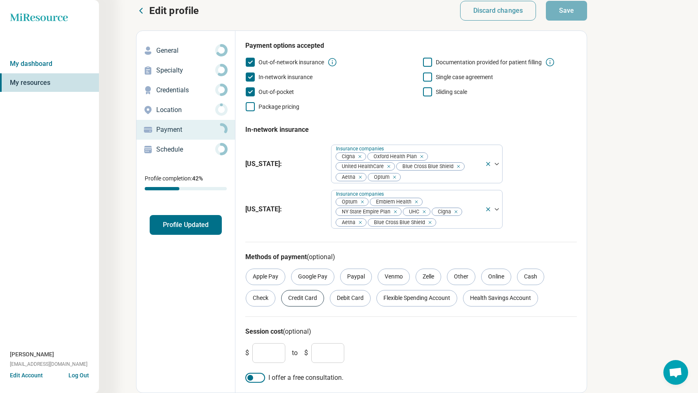
click at [300, 301] on div "Credit Card" at bounding box center [302, 298] width 43 height 16
click at [352, 301] on div "Debit Card" at bounding box center [350, 298] width 41 height 16
click at [475, 301] on div "Health Savings Account" at bounding box center [500, 298] width 75 height 16
click at [424, 302] on div "Flexible Spending Account" at bounding box center [417, 298] width 81 height 16
click at [496, 275] on div "Online" at bounding box center [496, 277] width 30 height 16
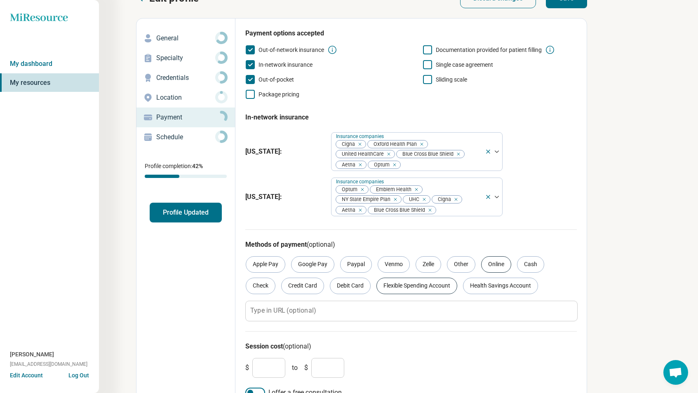
scroll to position [36, 0]
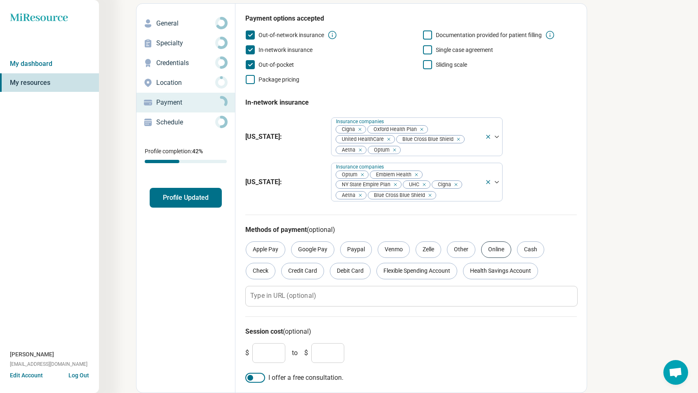
click at [487, 254] on div "Online" at bounding box center [496, 250] width 30 height 16
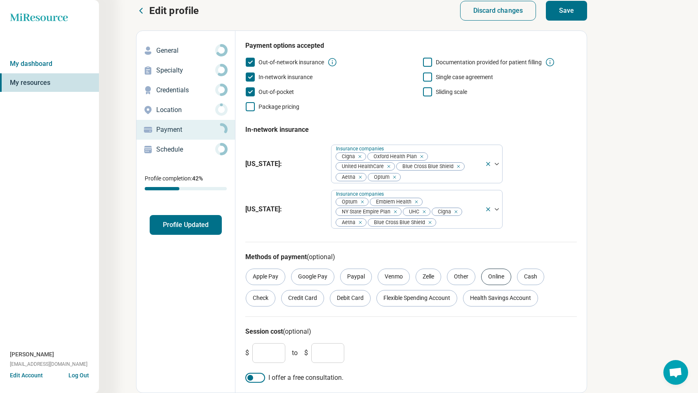
scroll to position [9, 0]
drag, startPoint x: 263, startPoint y: 354, endPoint x: 240, endPoint y: 356, distance: 23.2
click at [240, 356] on div "Payment options accepted Out-of-network insurance Documentation provided for pa…" at bounding box center [410, 212] width 351 height 362
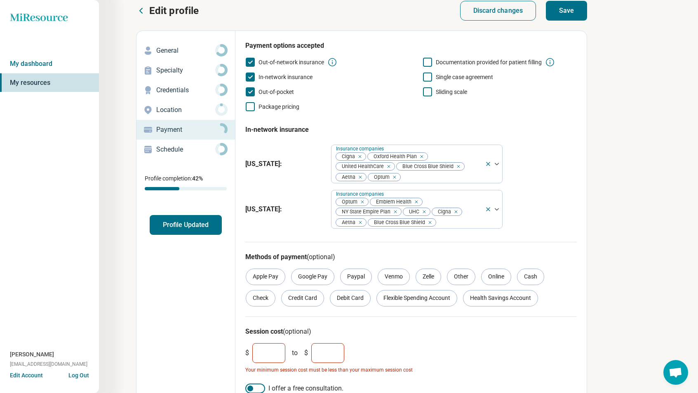
type input "**"
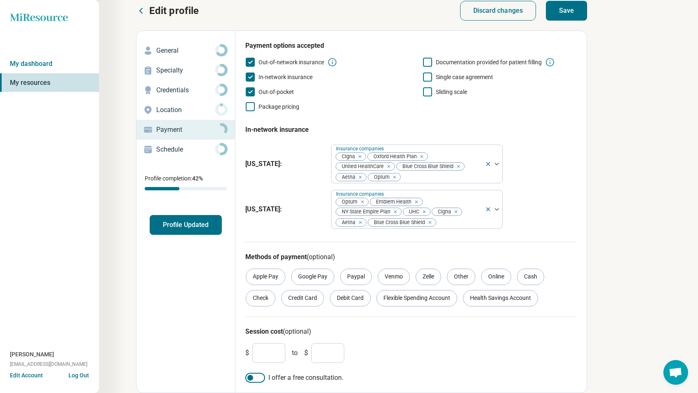
type input "***"
click at [254, 378] on div at bounding box center [255, 378] width 20 height 10
click at [563, 21] on div "Edit profile Discard changes Save Edit profile General Specialty Credentials Lo…" at bounding box center [293, 197] width 587 height 393
click at [567, 15] on button "Save" at bounding box center [566, 11] width 41 height 20
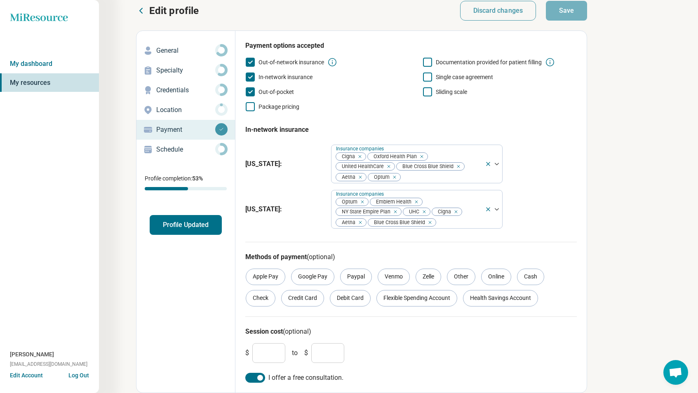
click at [610, 316] on div "Miresource logo My dashboard My resources Andrea Brunetti tech-support@humantol…" at bounding box center [349, 192] width 698 height 403
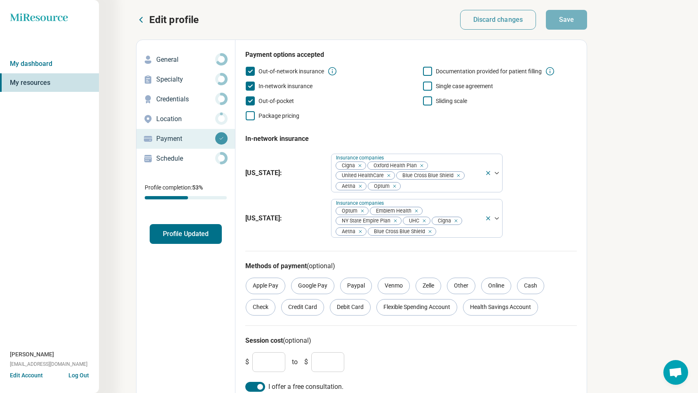
click at [40, 170] on div "Miresource logo My dashboard My resources Andrea Brunetti tech-support@humantol…" at bounding box center [49, 196] width 99 height 393
click at [86, 223] on div "Miresource logo My dashboard My resources Andrea Brunetti tech-support@humantol…" at bounding box center [49, 196] width 99 height 393
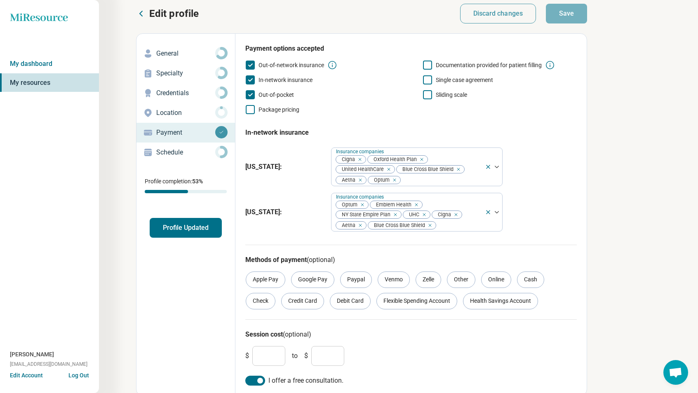
scroll to position [9, 0]
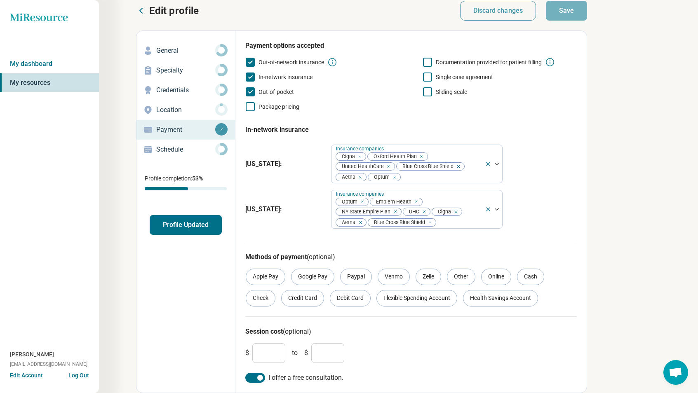
click at [207, 154] on p "Schedule" at bounding box center [185, 150] width 59 height 10
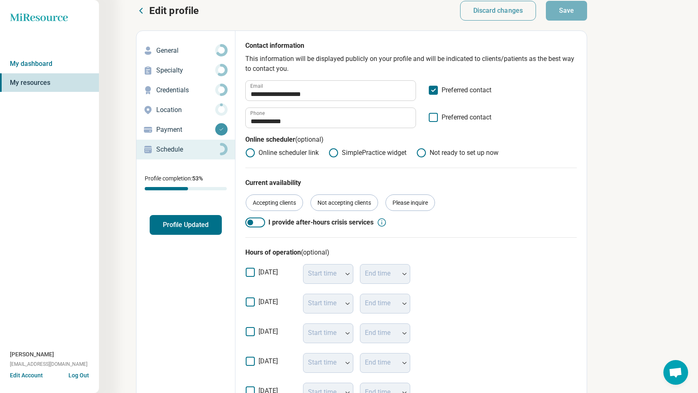
click at [676, 154] on div "**********" at bounding box center [349, 285] width 698 height 588
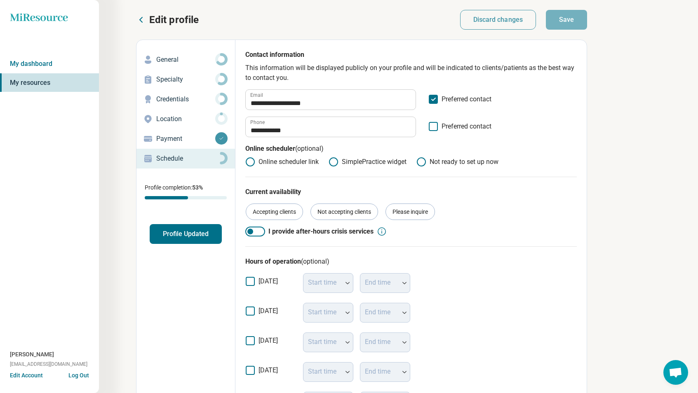
click at [214, 236] on button "Profile Updated" at bounding box center [186, 234] width 72 height 20
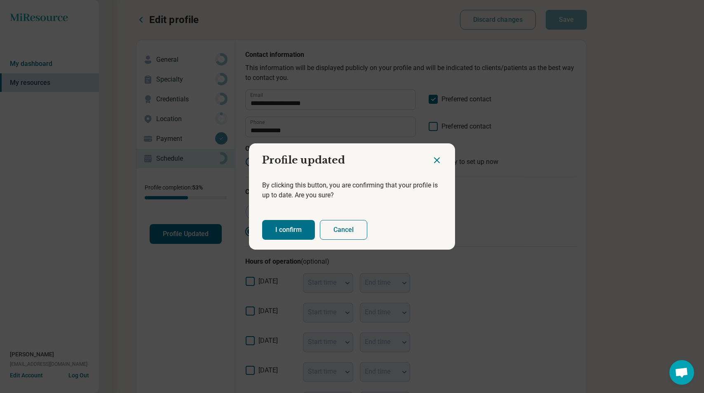
click at [290, 237] on button "I confirm" at bounding box center [288, 230] width 53 height 20
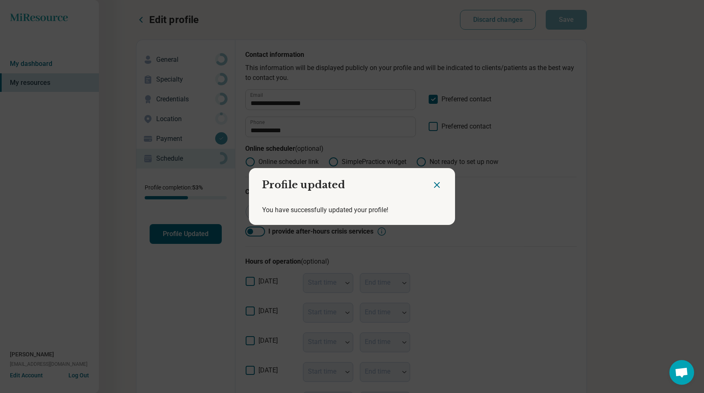
click at [442, 180] on div at bounding box center [443, 181] width 23 height 27
click at [435, 186] on icon "Close dialog" at bounding box center [437, 185] width 5 height 5
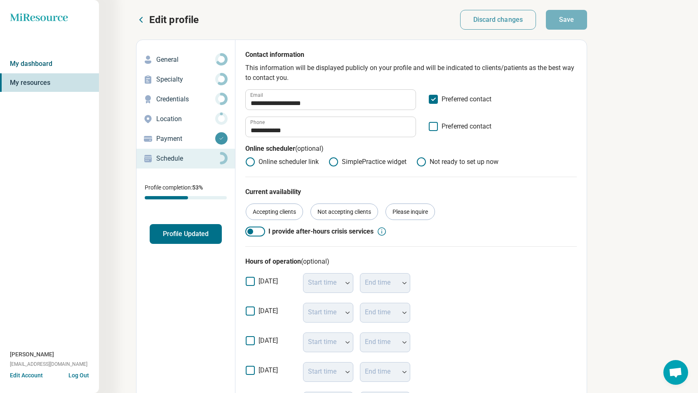
click at [56, 61] on link "My dashboard" at bounding box center [49, 63] width 99 height 19
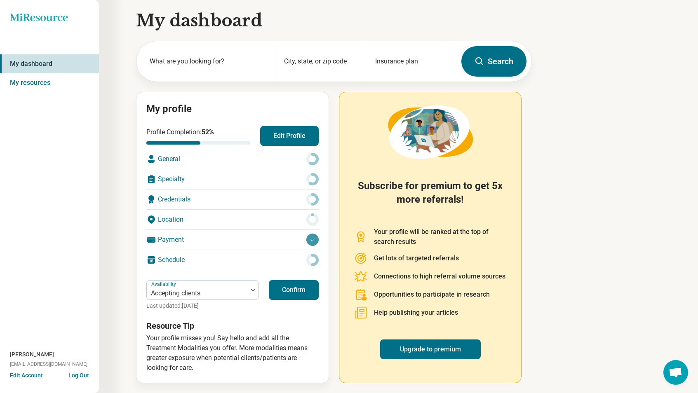
scroll to position [6, 0]
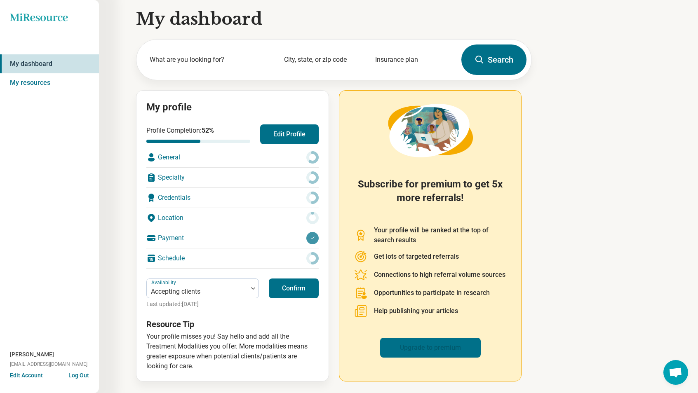
click at [467, 352] on link "Upgrade to premium" at bounding box center [430, 348] width 101 height 20
click at [56, 79] on link "My resources" at bounding box center [49, 82] width 99 height 19
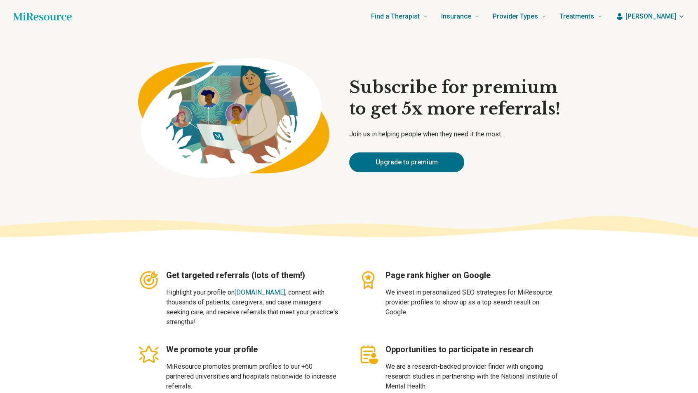
type textarea "*"
click at [69, 288] on section "Get targeted referrals (lots of them!) Highlight your profile on miresource.com…" at bounding box center [349, 363] width 698 height 236
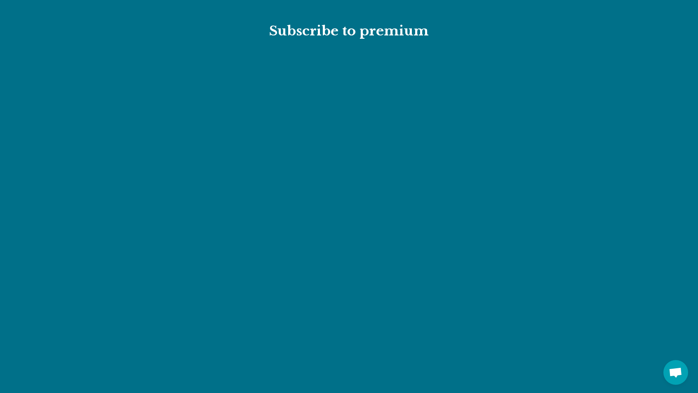
scroll to position [866, 0]
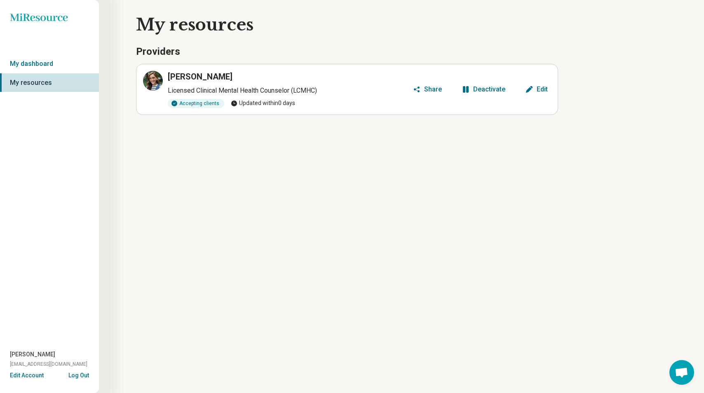
click at [537, 92] on div "Edit" at bounding box center [542, 89] width 11 height 7
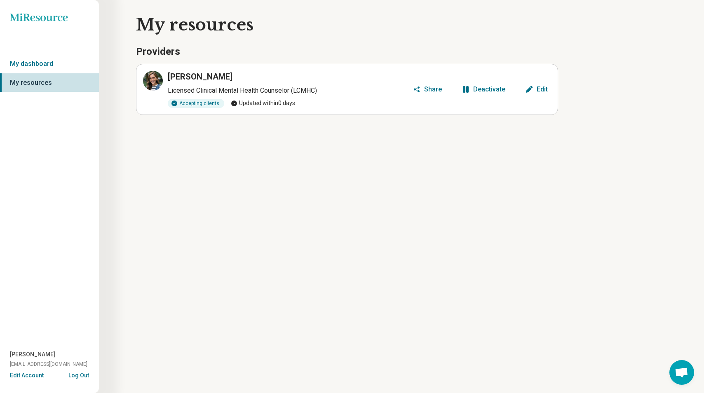
click at [428, 89] on div "Share" at bounding box center [433, 89] width 18 height 7
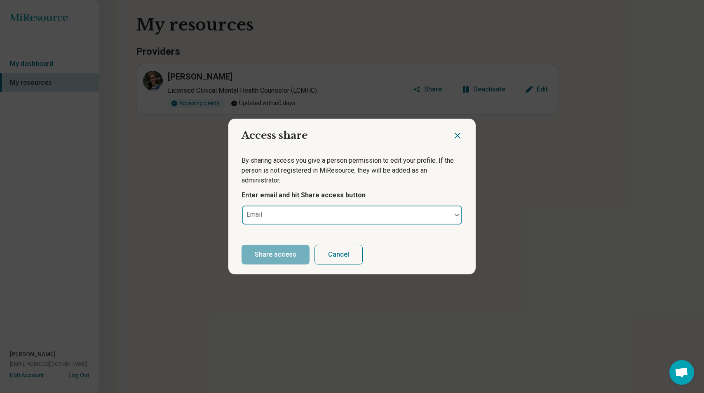
click at [322, 218] on div at bounding box center [346, 219] width 203 height 12
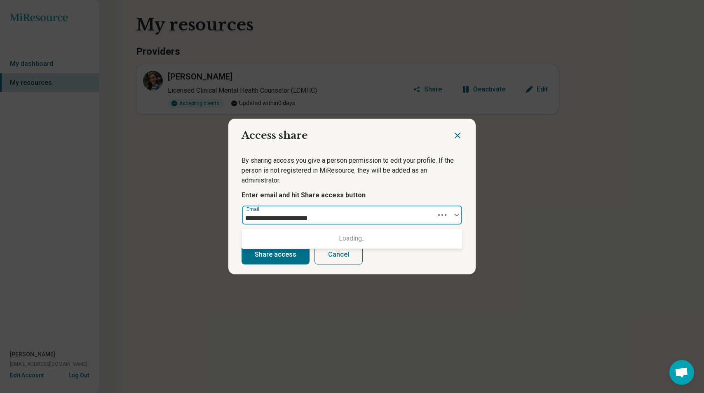
type input "**********"
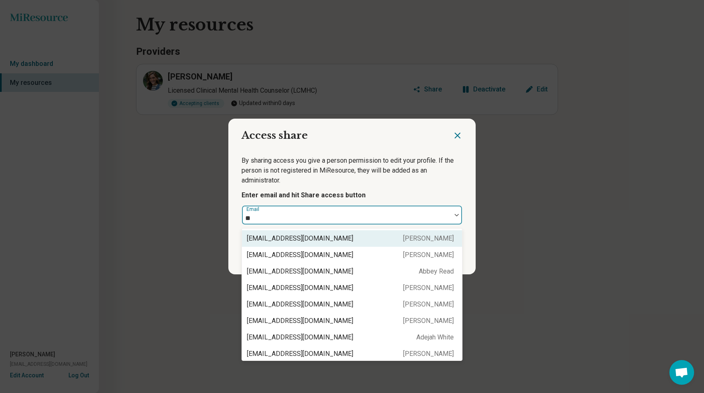
type input "*"
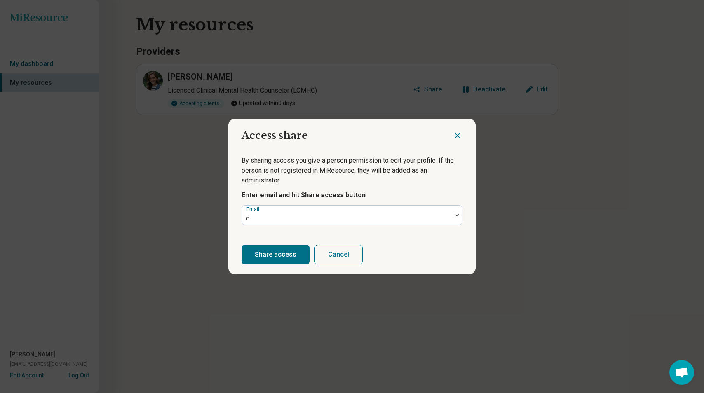
click at [330, 265] on div "Share access Cancel" at bounding box center [351, 255] width 247 height 40
click at [334, 258] on button "Cancel" at bounding box center [339, 255] width 48 height 20
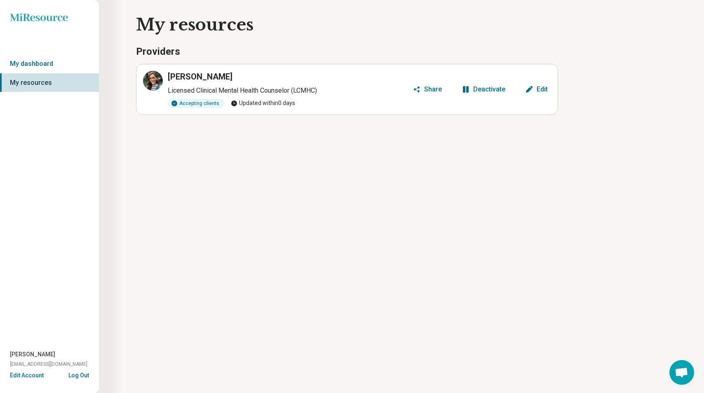
click at [425, 92] on button "Share" at bounding box center [428, 89] width 36 height 13
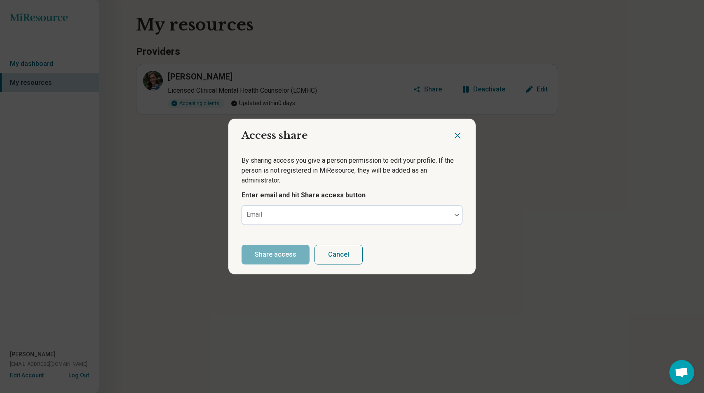
click at [462, 134] on icon "Close dialog" at bounding box center [458, 136] width 10 height 10
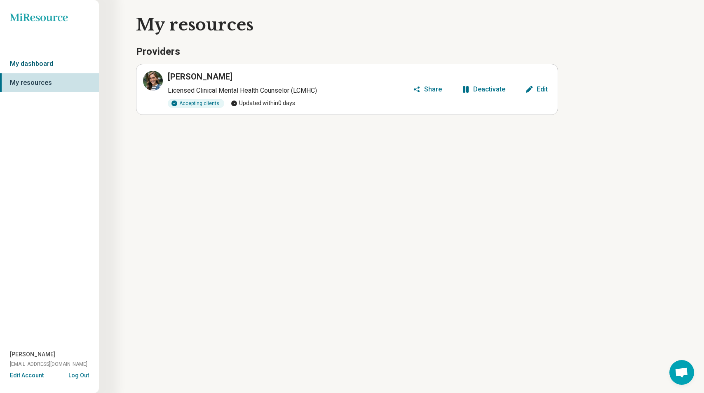
click at [26, 63] on link "My dashboard" at bounding box center [49, 63] width 99 height 19
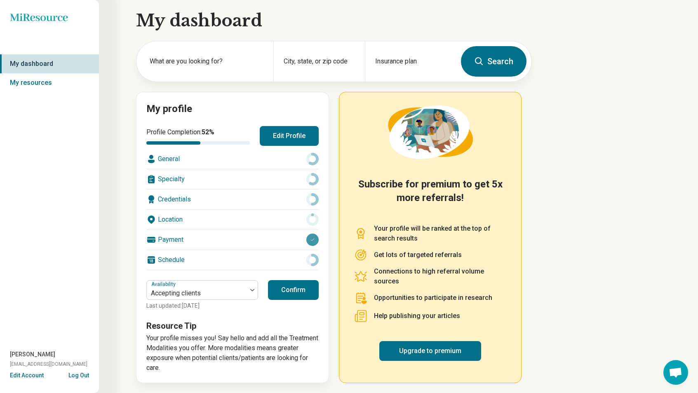
scroll to position [6, 0]
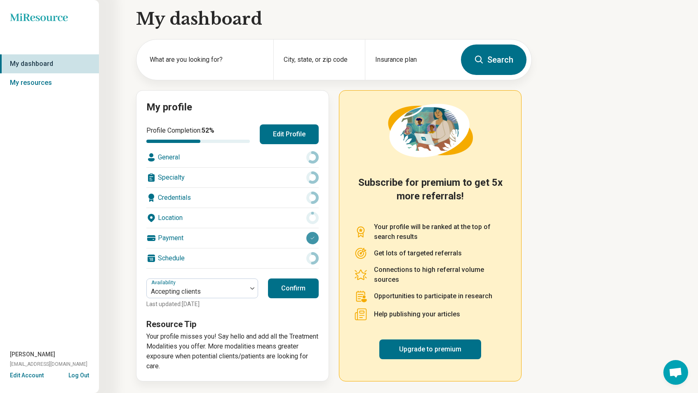
click at [289, 286] on button "Confirm" at bounding box center [293, 289] width 51 height 20
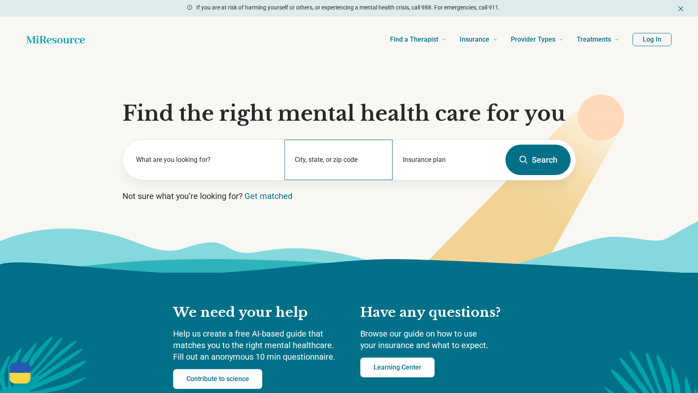
click at [315, 160] on div "City, state, or zip code" at bounding box center [339, 160] width 108 height 40
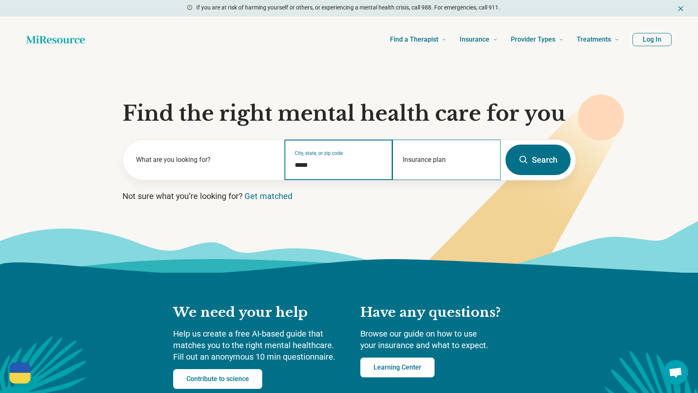
type input "*****"
click at [457, 161] on div "Insurance plan" at bounding box center [447, 160] width 108 height 40
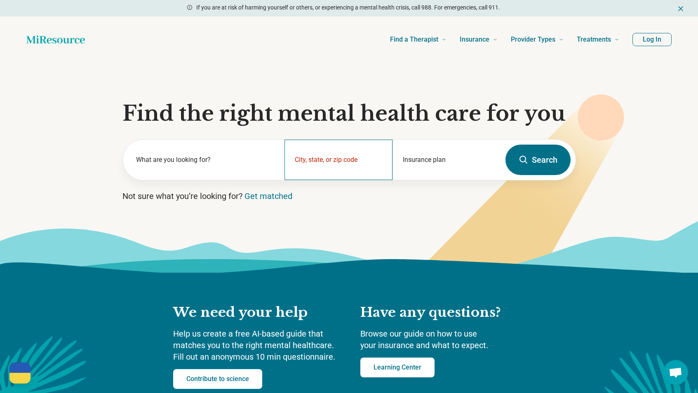
click at [374, 173] on div "City, state, or zip code" at bounding box center [339, 160] width 108 height 40
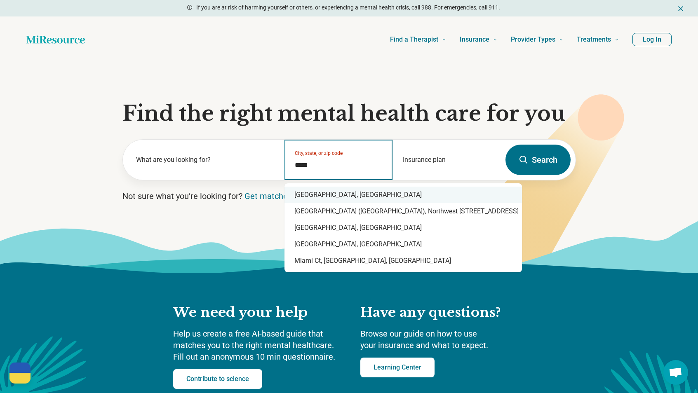
click at [356, 192] on div "[GEOGRAPHIC_DATA], [GEOGRAPHIC_DATA]" at bounding box center [404, 195] width 238 height 16
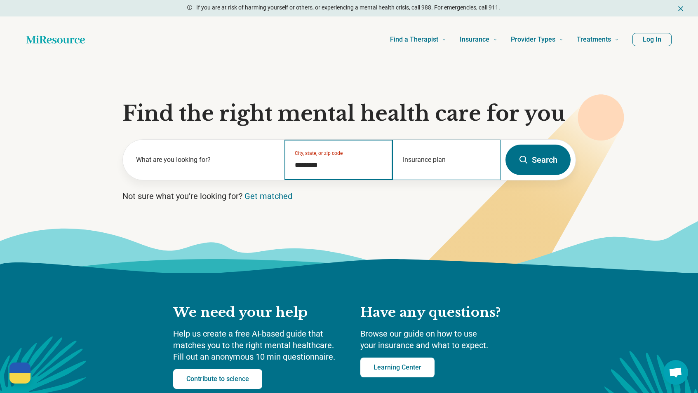
type input "*********"
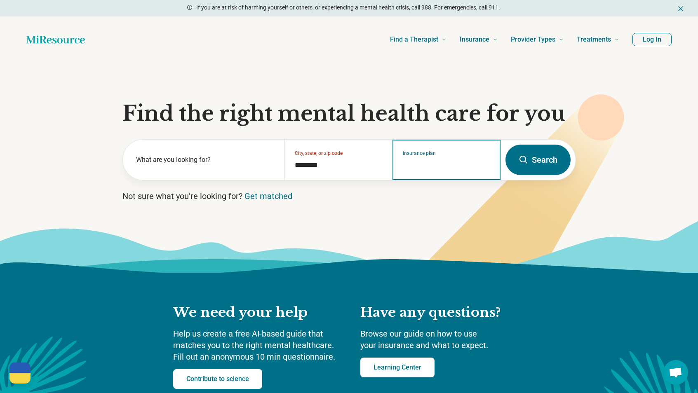
click at [438, 170] on div "Insurance plan" at bounding box center [447, 160] width 108 height 40
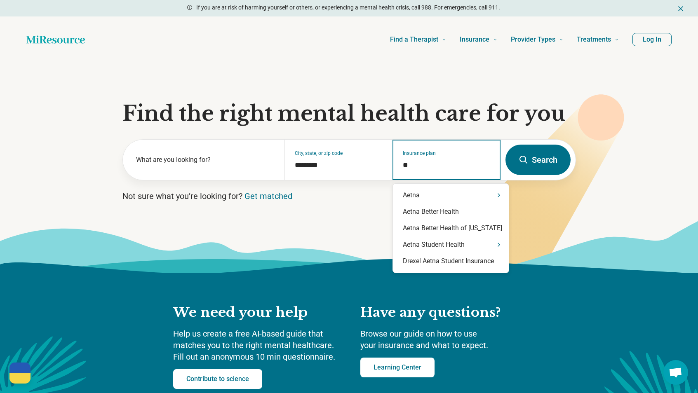
type input "***"
click at [425, 195] on div "Aetna" at bounding box center [451, 195] width 116 height 16
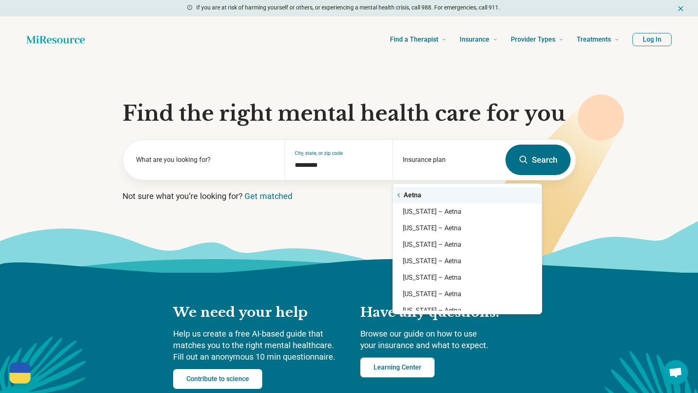
click at [543, 162] on button "Search" at bounding box center [538, 160] width 65 height 31
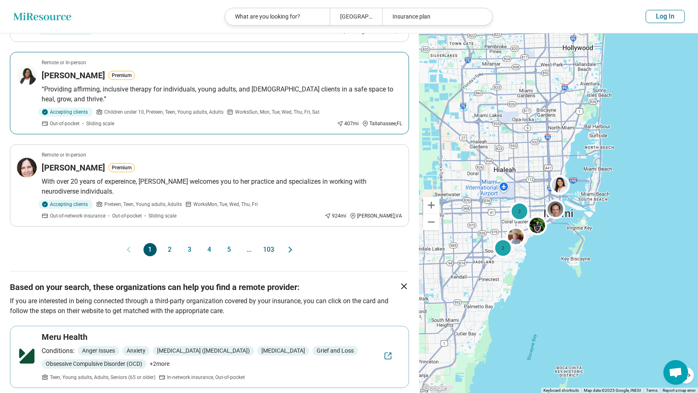
scroll to position [866, 0]
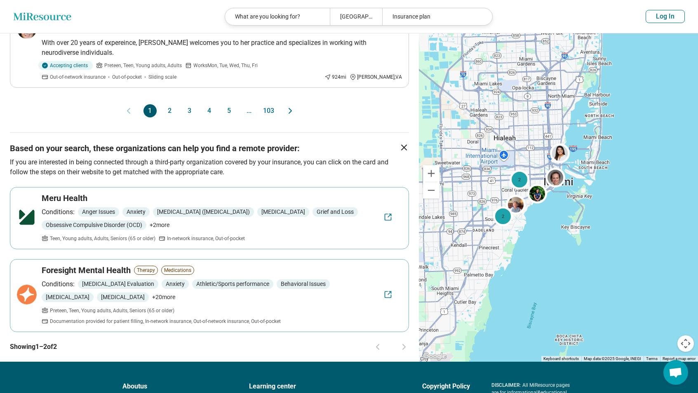
click at [171, 109] on button "2" at bounding box center [169, 110] width 13 height 13
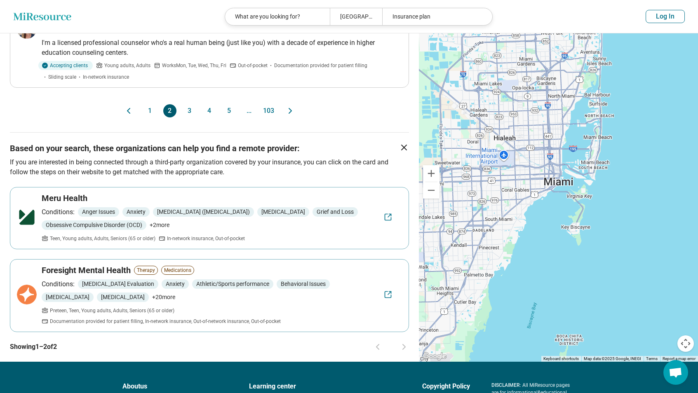
click at [188, 104] on button "3" at bounding box center [189, 110] width 13 height 13
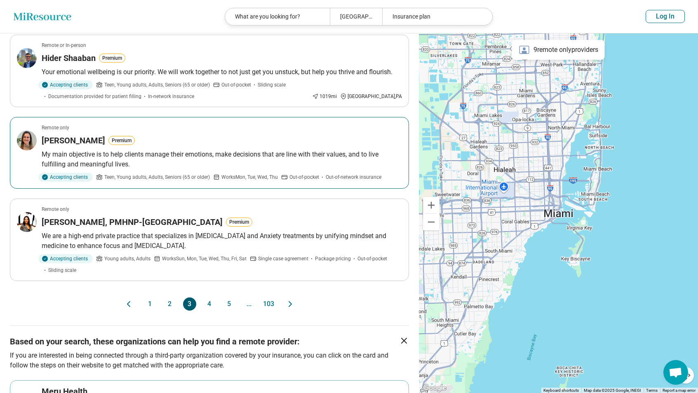
scroll to position [742, 0]
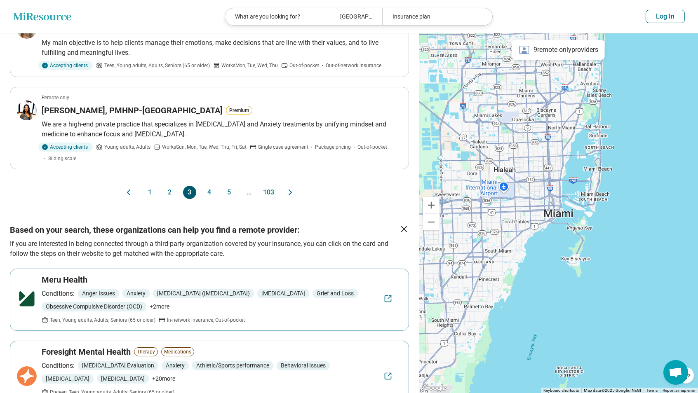
click at [216, 186] on button "4" at bounding box center [209, 192] width 13 height 13
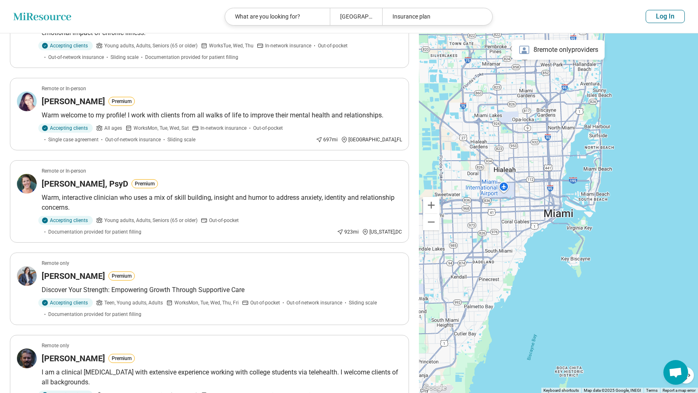
scroll to position [784, 0]
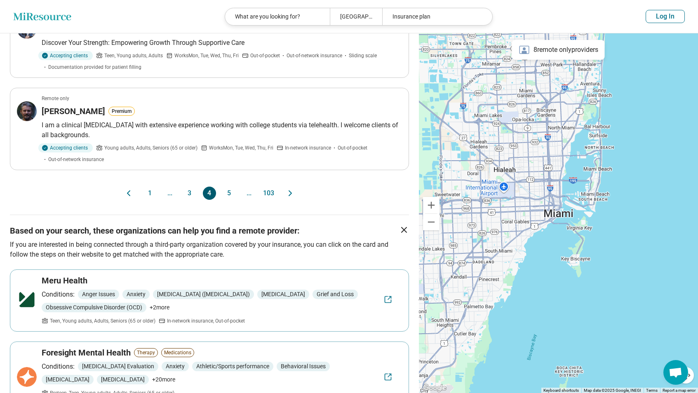
click at [233, 200] on button "5" at bounding box center [229, 193] width 13 height 13
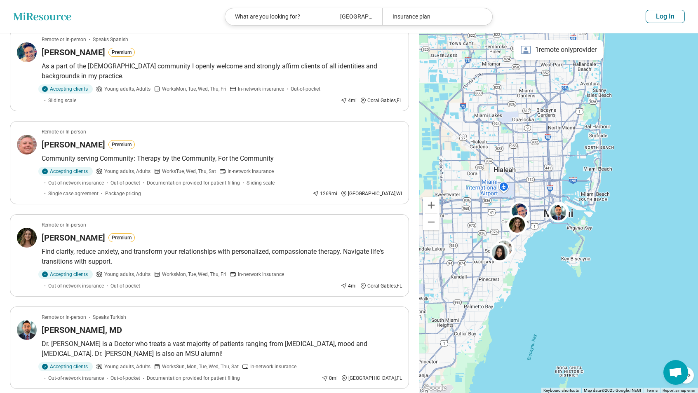
scroll to position [742, 0]
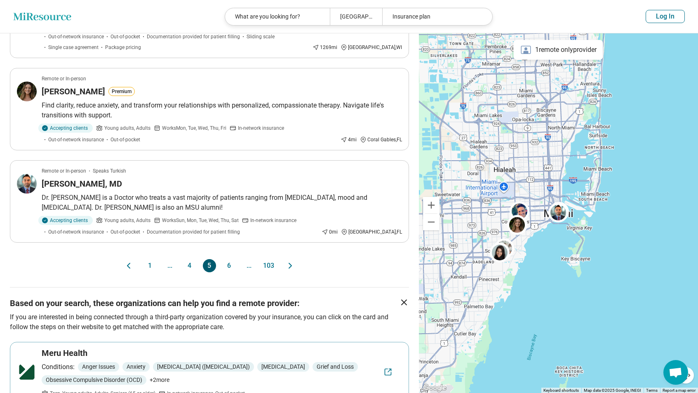
drag, startPoint x: 238, startPoint y: 271, endPoint x: 233, endPoint y: 268, distance: 5.7
click at [238, 271] on div "1 ... 4 5 6 ... 103" at bounding box center [210, 265] width 132 height 13
click at [233, 267] on button "6" at bounding box center [229, 265] width 13 height 13
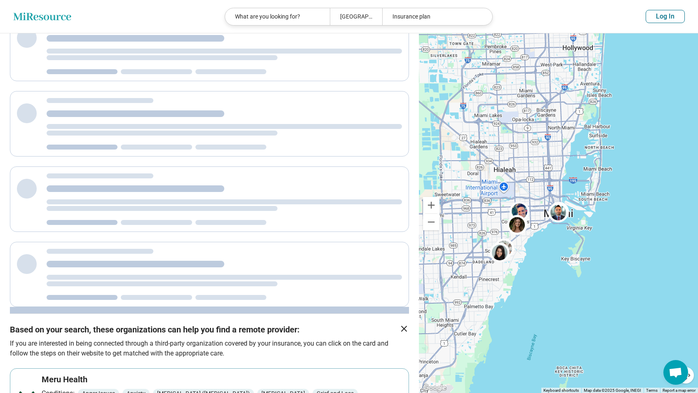
scroll to position [0, 0]
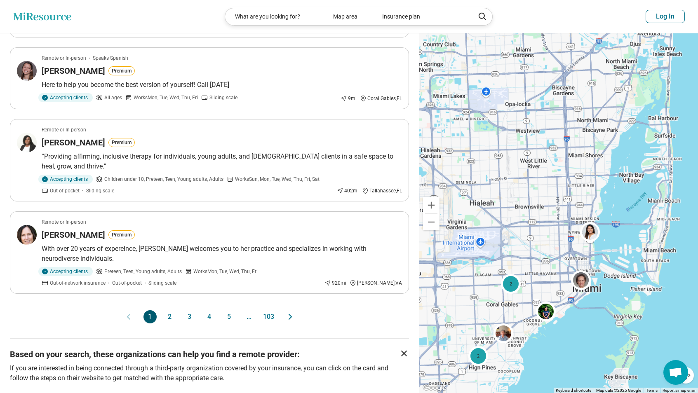
scroll to position [178, 0]
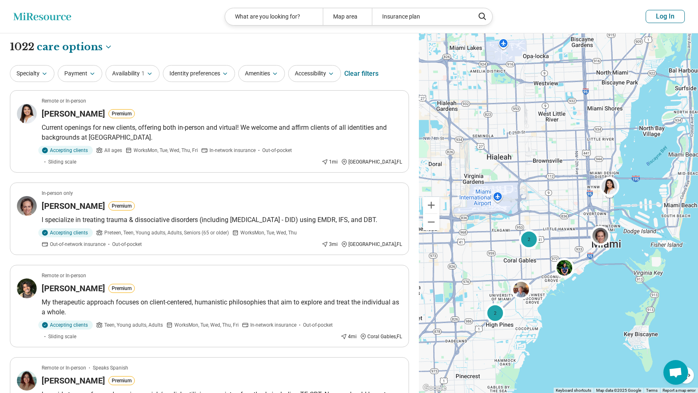
drag, startPoint x: 545, startPoint y: 260, endPoint x: 564, endPoint y: 214, distance: 50.3
click at [564, 214] on div "2 2" at bounding box center [558, 213] width 279 height 360
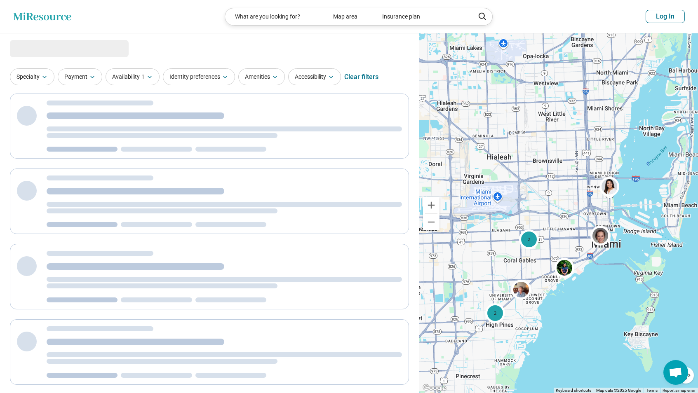
select select "***"
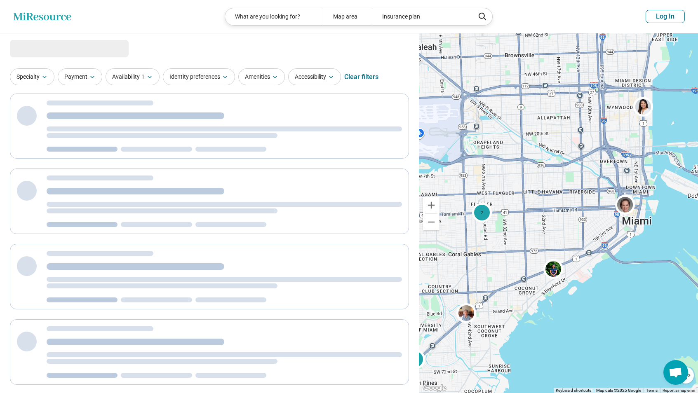
drag, startPoint x: 581, startPoint y: 319, endPoint x: 601, endPoint y: 289, distance: 36.4
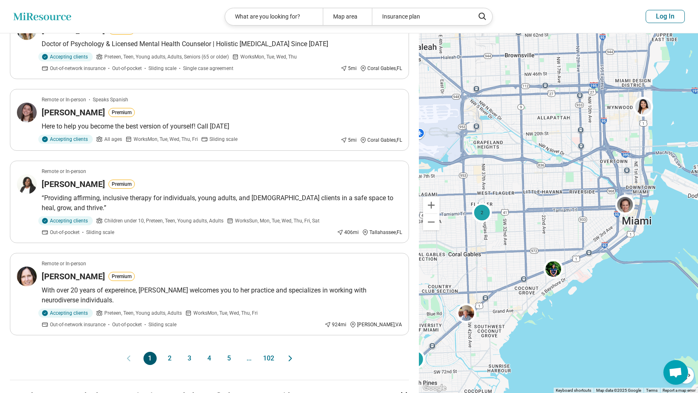
scroll to position [619, 0]
click at [172, 357] on button "2" at bounding box center [169, 358] width 13 height 13
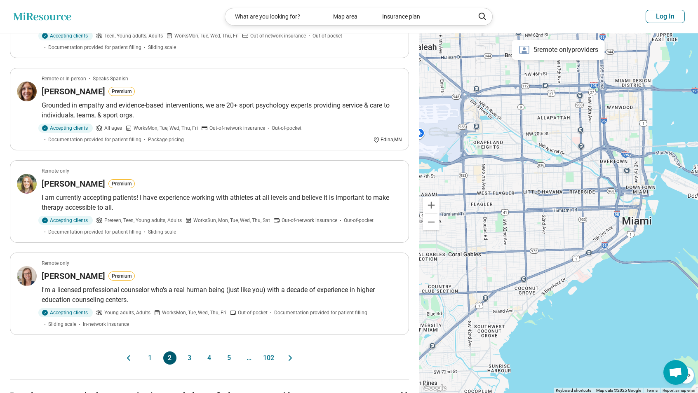
click at [192, 352] on button "3" at bounding box center [189, 358] width 13 height 13
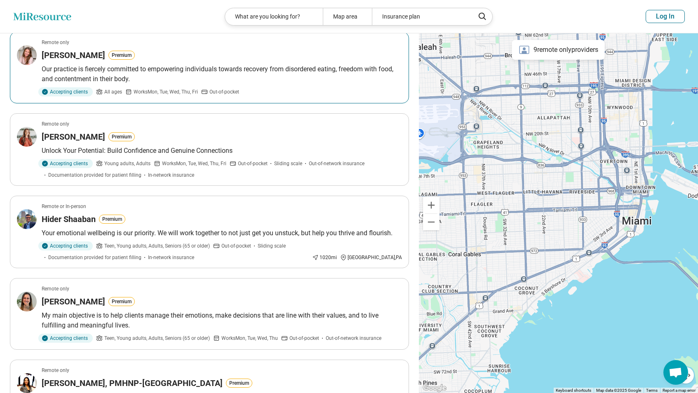
scroll to position [577, 0]
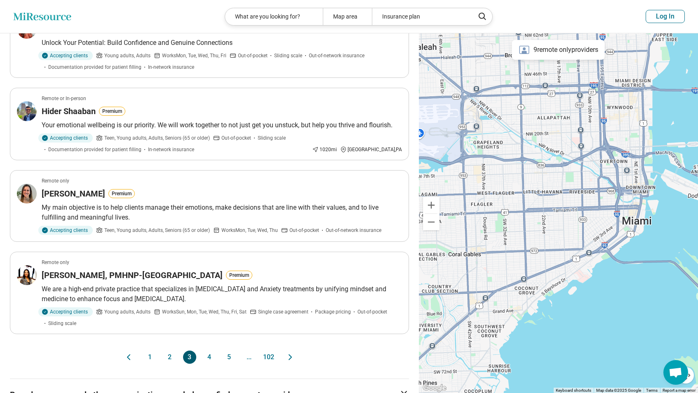
click at [206, 351] on button "4" at bounding box center [209, 357] width 13 height 13
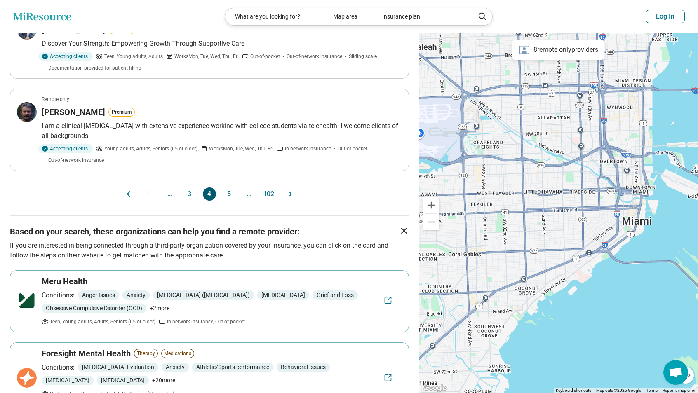
scroll to position [784, 0]
click at [230, 200] on button "5" at bounding box center [229, 193] width 13 height 13
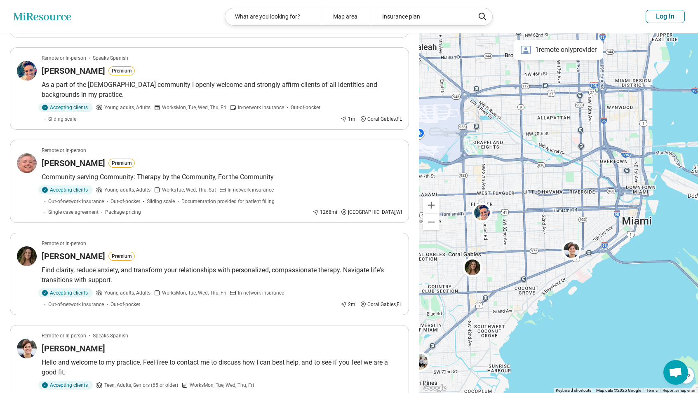
scroll to position [825, 0]
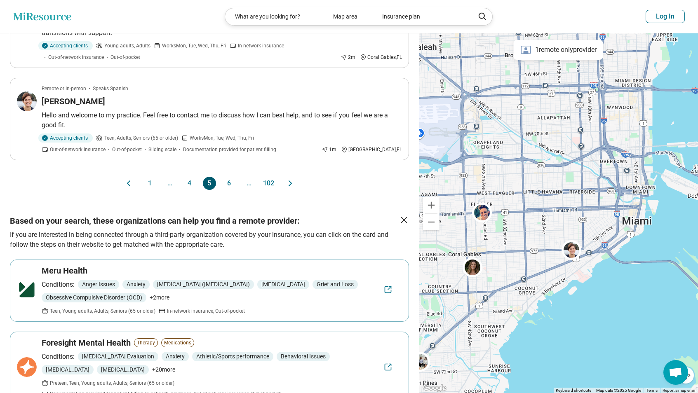
click at [228, 179] on button "6" at bounding box center [229, 183] width 13 height 13
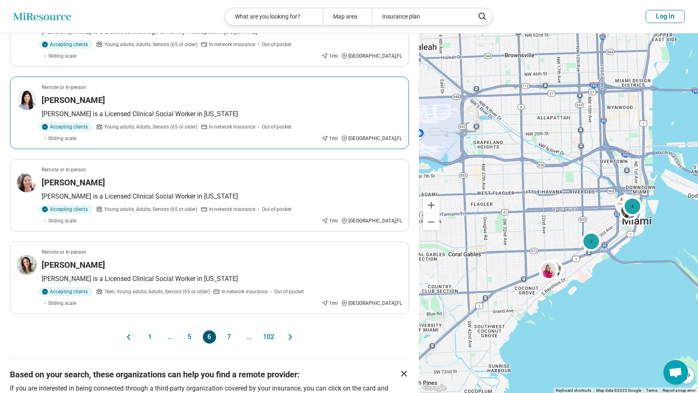
scroll to position [660, 0]
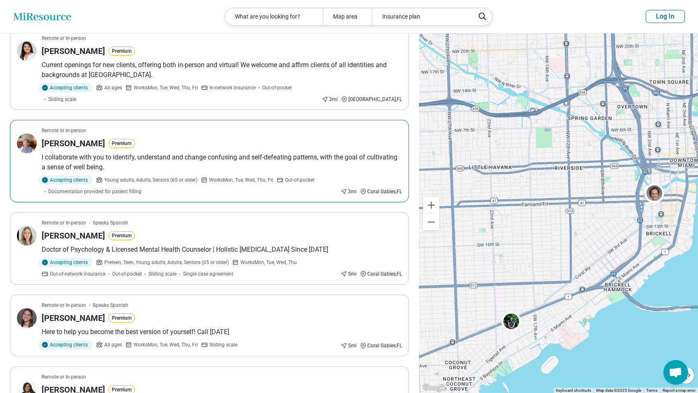
scroll to position [619, 0]
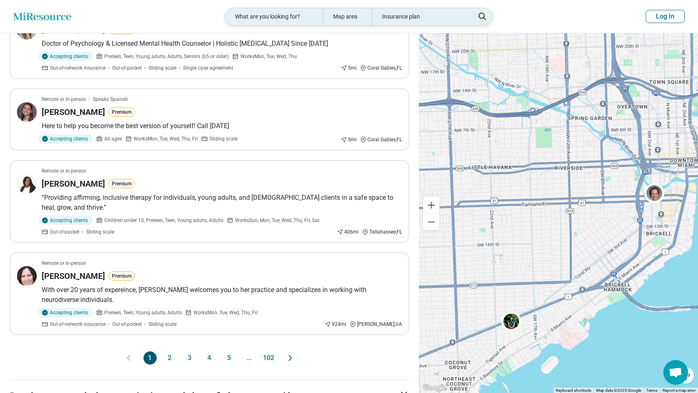
click at [409, 19] on div "Insurance plan" at bounding box center [421, 16] width 98 height 17
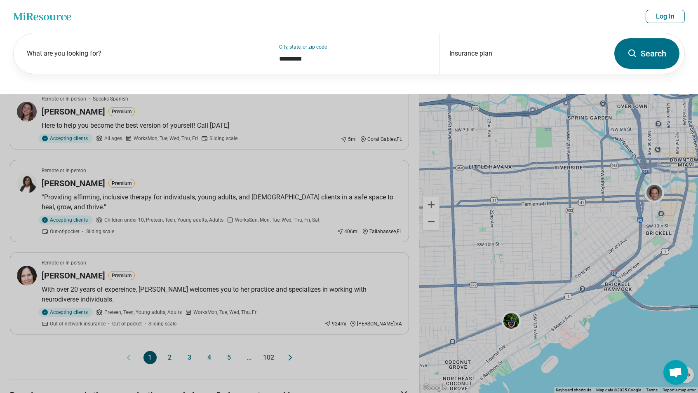
scroll to position [618, 0]
click at [462, 52] on div "Insurance plan" at bounding box center [524, 53] width 170 height 40
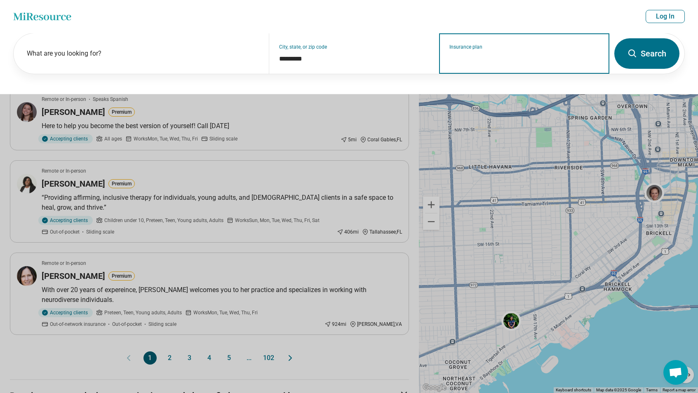
click at [466, 60] on input "Insurance plan" at bounding box center [525, 59] width 150 height 10
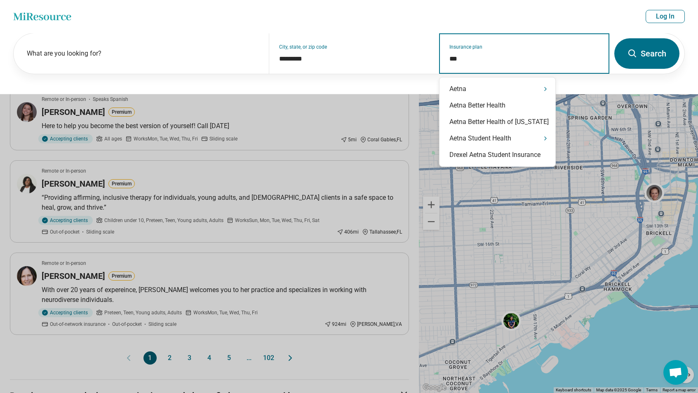
type input "****"
click at [461, 82] on div "Aetna" at bounding box center [498, 89] width 116 height 16
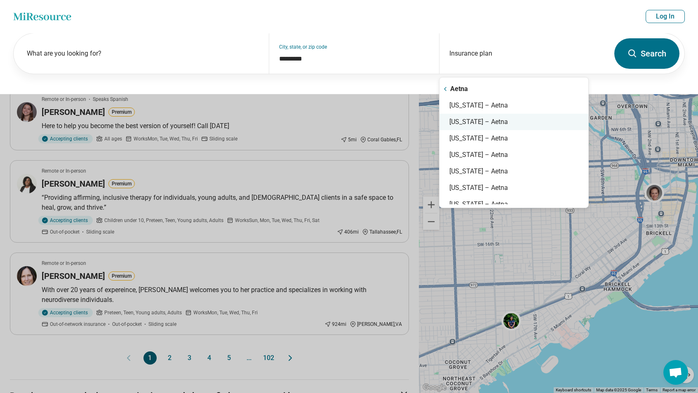
click at [656, 59] on button "Search" at bounding box center [646, 53] width 65 height 31
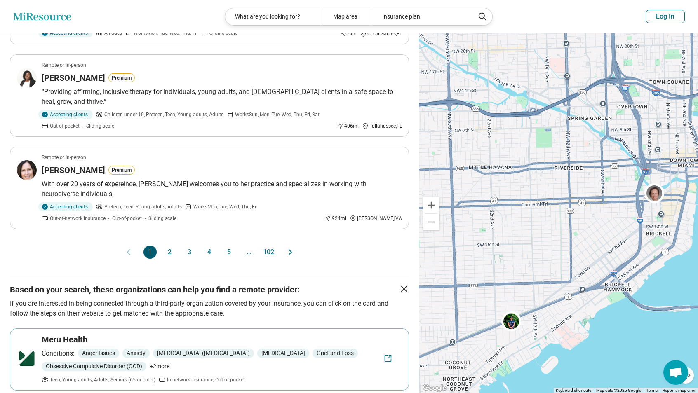
scroll to position [742, 0]
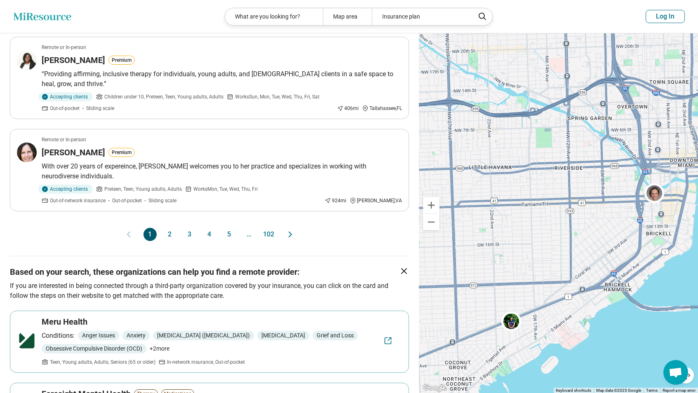
click at [174, 236] on button "2" at bounding box center [169, 234] width 13 height 13
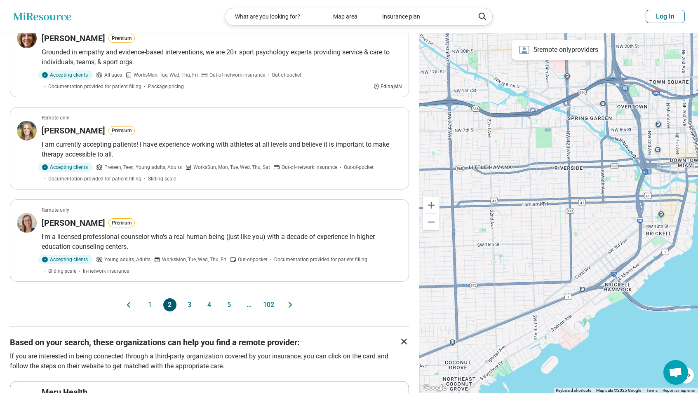
scroll to position [784, 0]
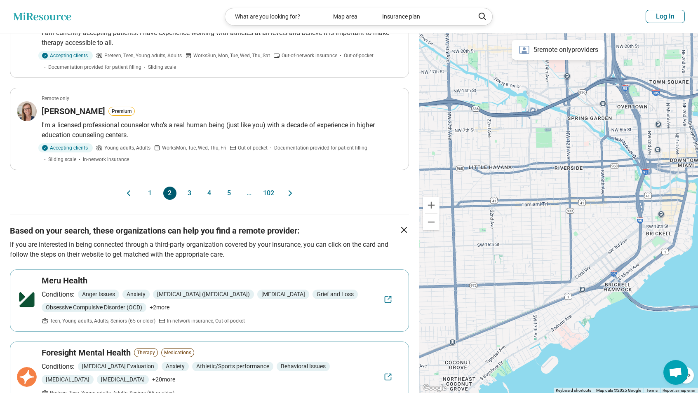
click at [189, 187] on button "3" at bounding box center [189, 193] width 13 height 13
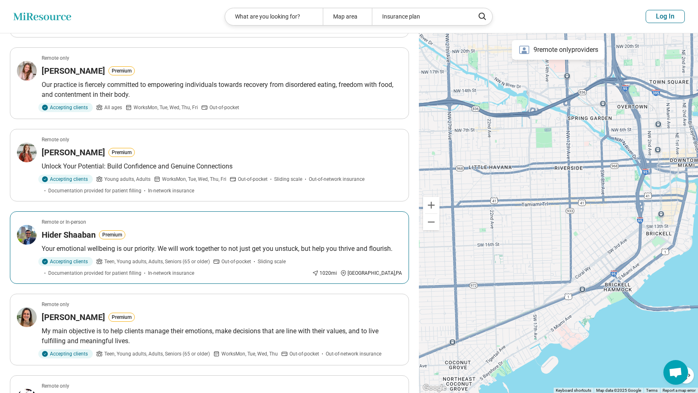
scroll to position [701, 0]
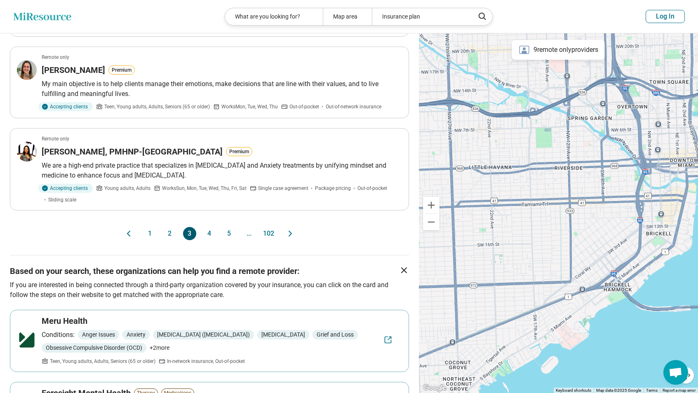
click at [205, 227] on button "4" at bounding box center [209, 233] width 13 height 13
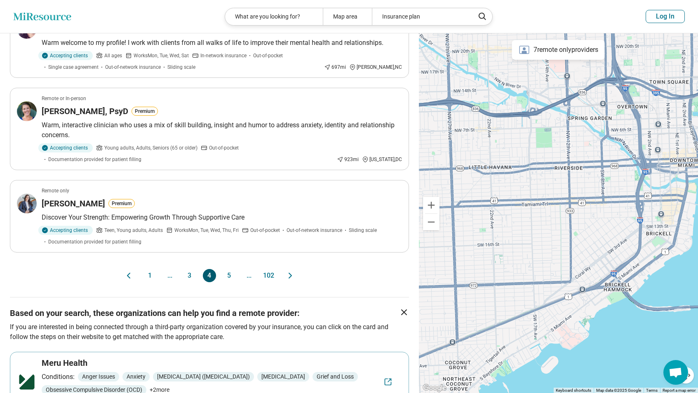
click at [233, 282] on button "5" at bounding box center [229, 275] width 13 height 13
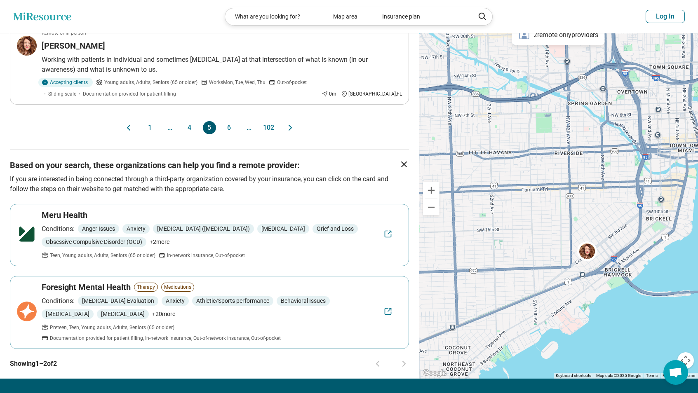
scroll to position [866, 0]
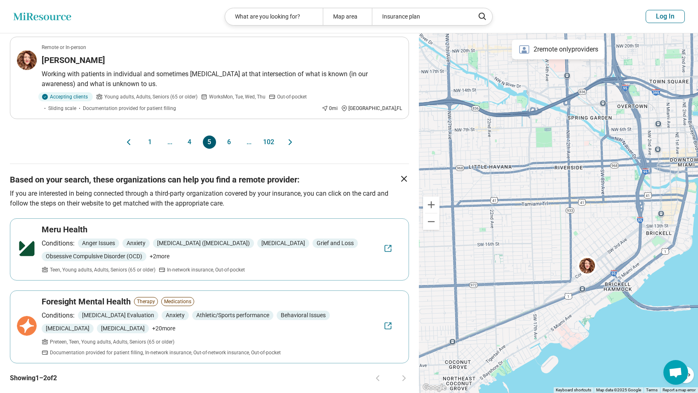
click at [224, 143] on button "6" at bounding box center [229, 142] width 13 height 13
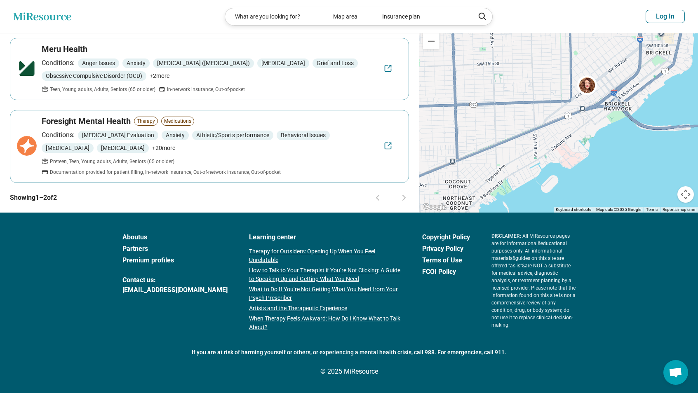
scroll to position [0, 0]
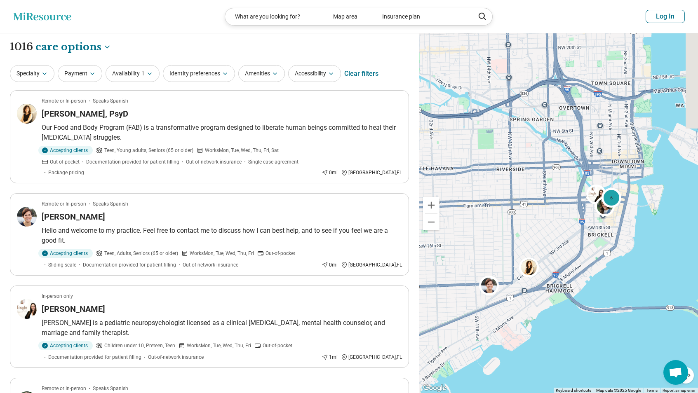
drag, startPoint x: 585, startPoint y: 226, endPoint x: 527, endPoint y: 227, distance: 58.2
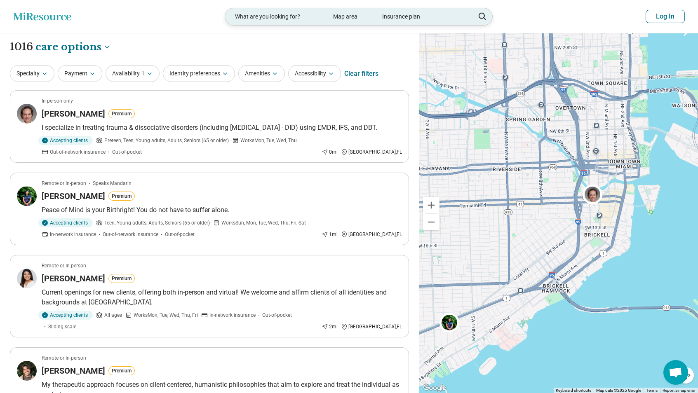
click at [269, 19] on div "What are you looking for?" at bounding box center [274, 16] width 98 height 17
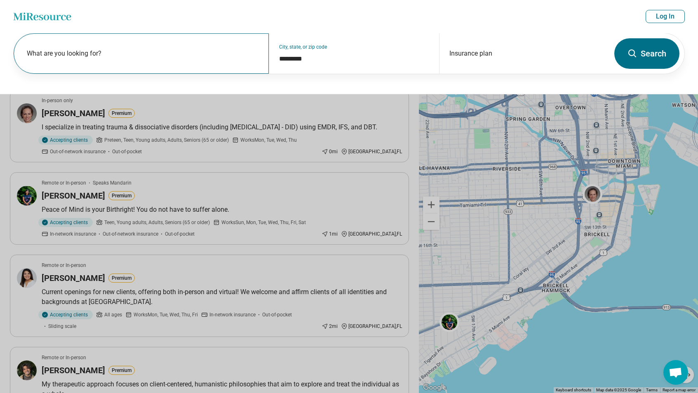
click at [196, 56] on label "What are you looking for?" at bounding box center [143, 54] width 232 height 10
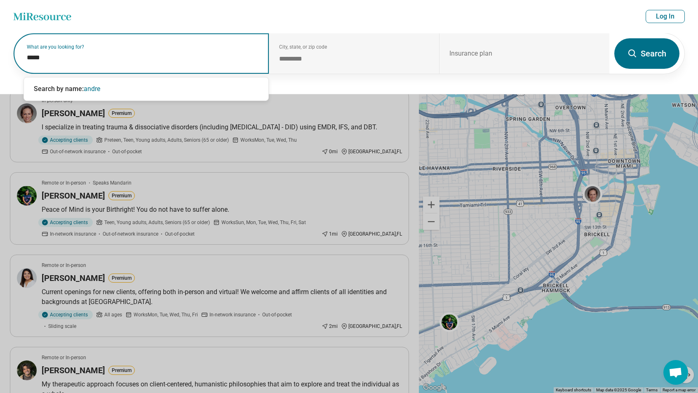
type input "******"
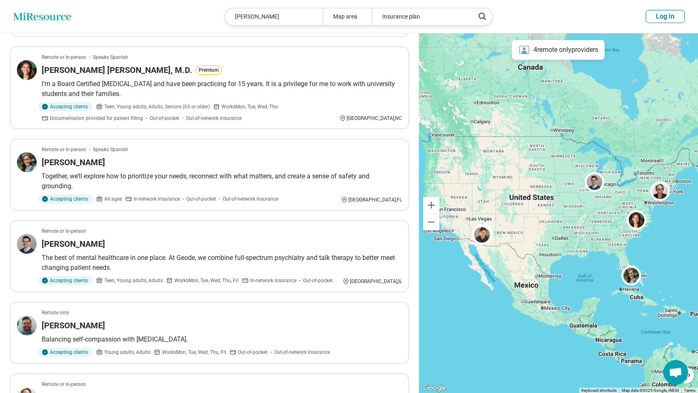
scroll to position [165, 0]
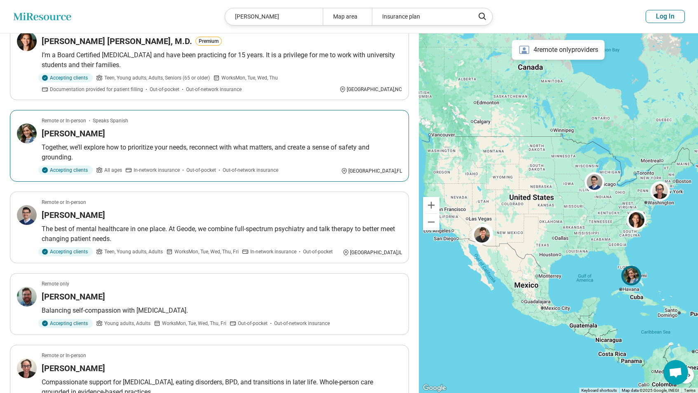
click at [141, 148] on p "Together, we’ll explore how to prioritize your needs, reconnect with what matte…" at bounding box center [222, 153] width 360 height 20
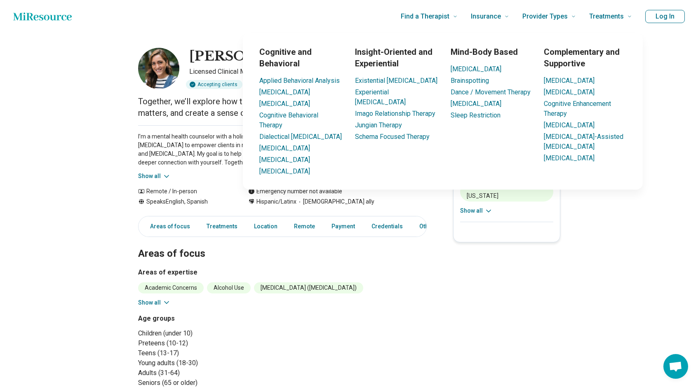
click at [671, 14] on button "Log In" at bounding box center [665, 16] width 40 height 13
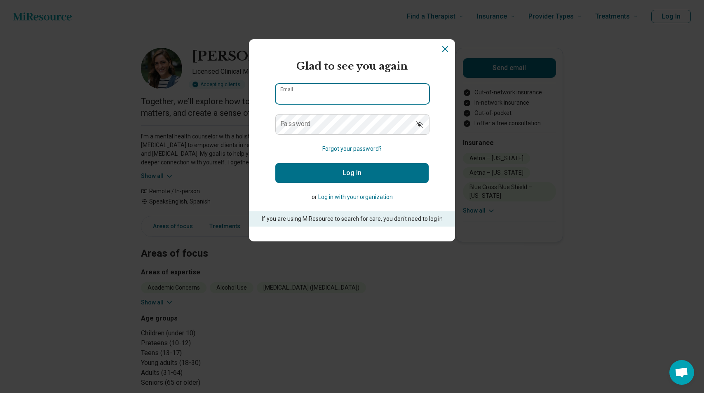
type input "**********"
click at [344, 172] on button "Log In" at bounding box center [351, 173] width 153 height 20
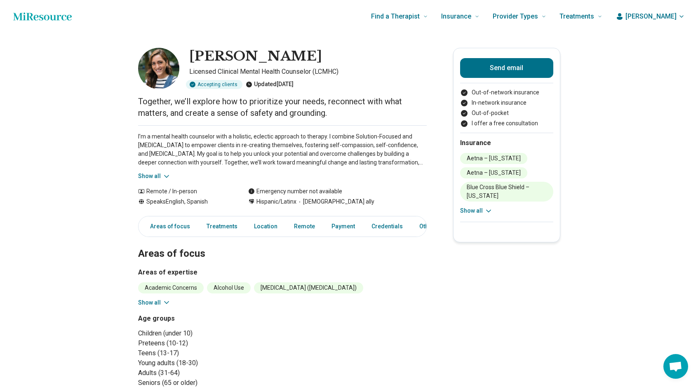
click at [676, 21] on span "[PERSON_NAME]" at bounding box center [651, 17] width 51 height 10
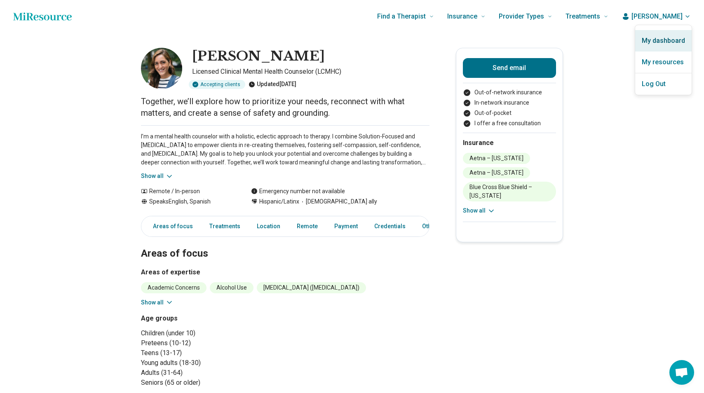
click at [661, 44] on link "My dashboard" at bounding box center [664, 40] width 56 height 21
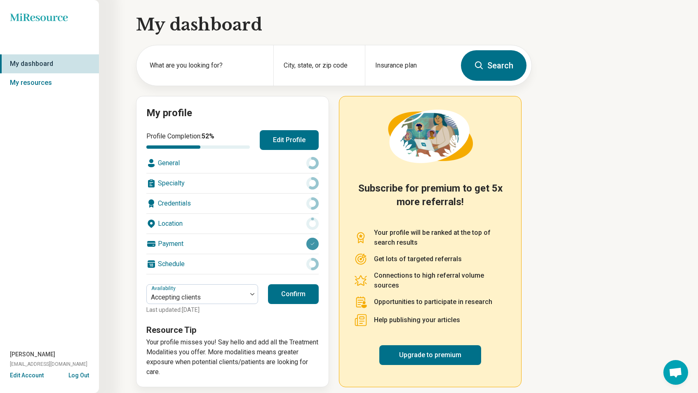
click at [204, 192] on div "Specialty" at bounding box center [232, 184] width 172 height 20
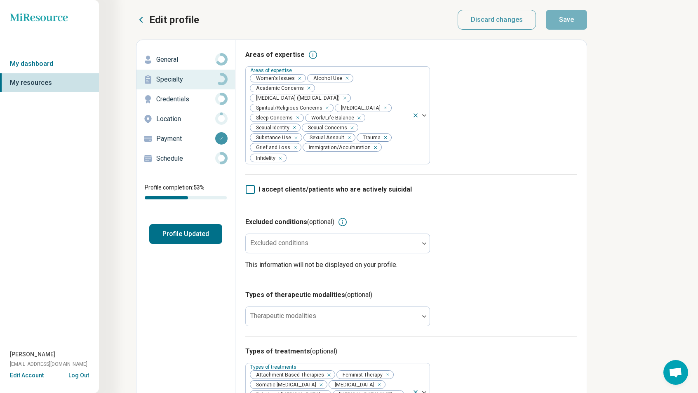
click at [216, 104] on icon at bounding box center [221, 99] width 12 height 12
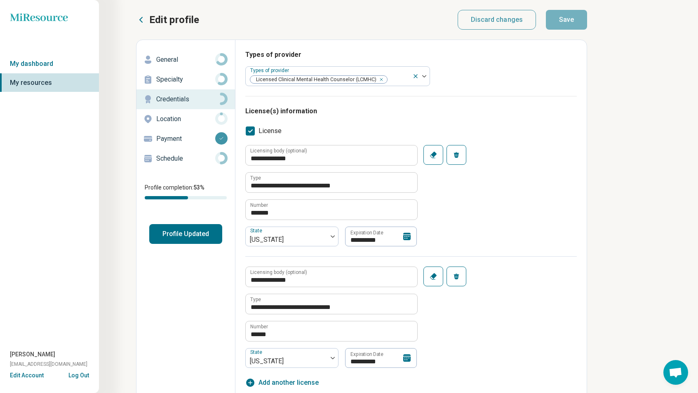
click at [190, 96] on p "Credentials" at bounding box center [185, 99] width 59 height 10
click at [381, 77] on div "Remove [object Object]" at bounding box center [380, 80] width 10 height 10
type textarea "*"
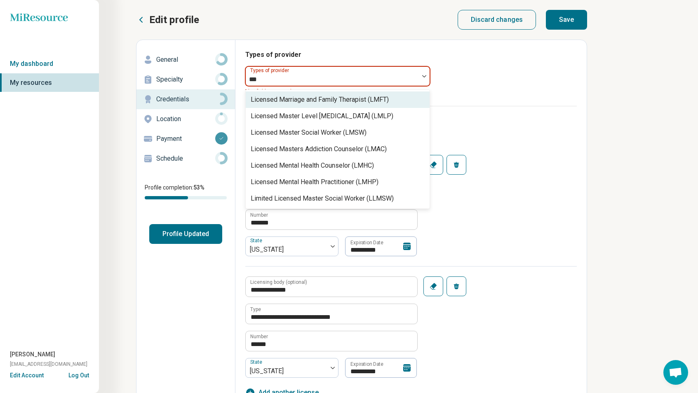
type input "****"
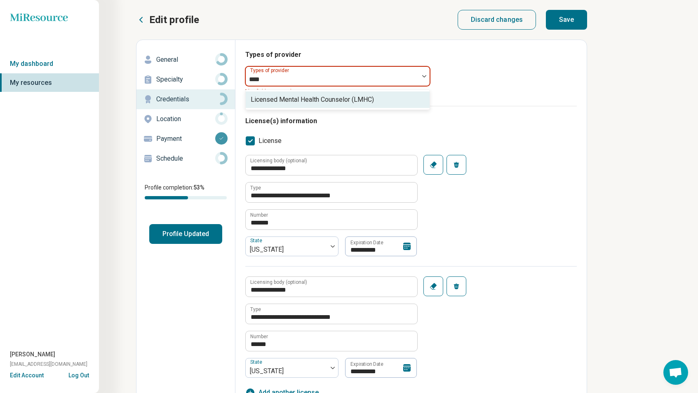
click at [378, 102] on div "Licensed Mental Health Counselor (LMHC)" at bounding box center [338, 100] width 184 height 16
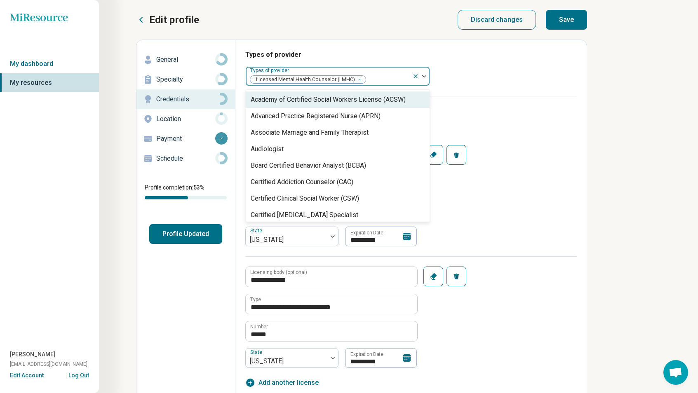
click at [566, 23] on button "Save" at bounding box center [566, 20] width 41 height 20
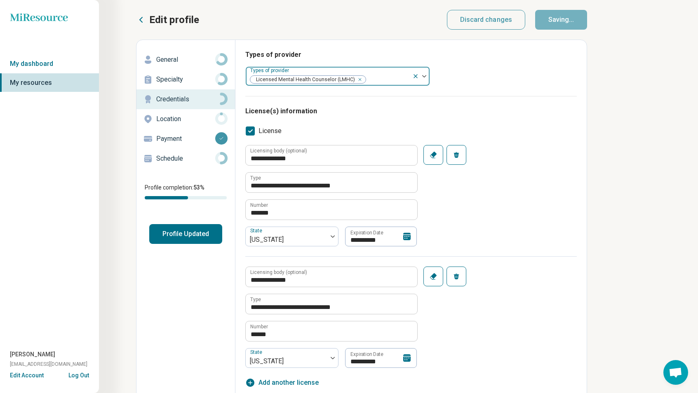
type textarea "*"
click at [53, 68] on link "My dashboard" at bounding box center [49, 63] width 99 height 19
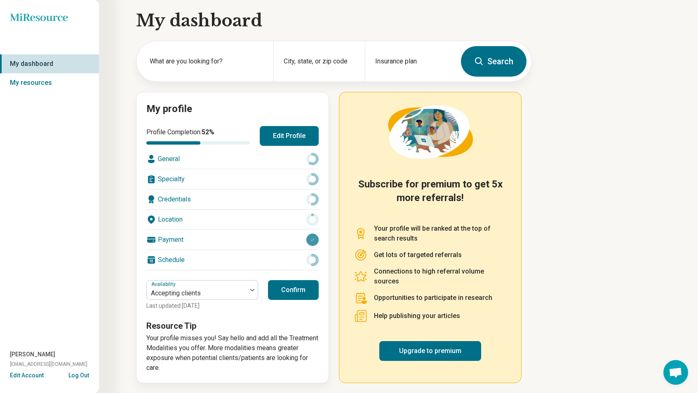
scroll to position [6, 0]
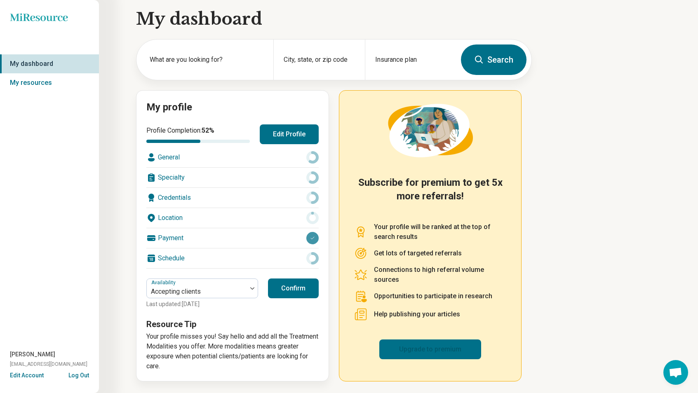
click at [428, 347] on link "Upgrade to premium" at bounding box center [430, 350] width 102 height 20
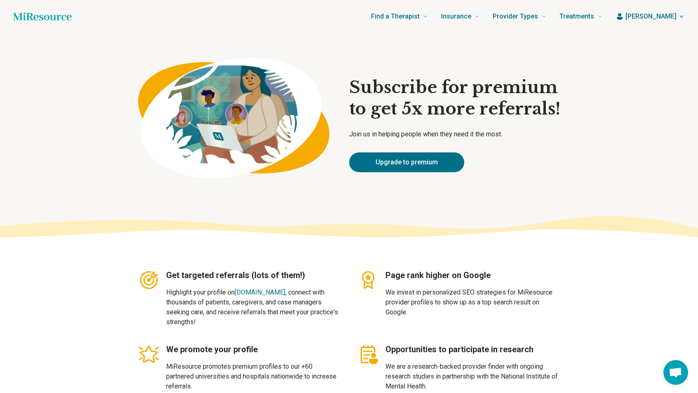
click at [656, 19] on span "[PERSON_NAME]" at bounding box center [651, 17] width 51 height 10
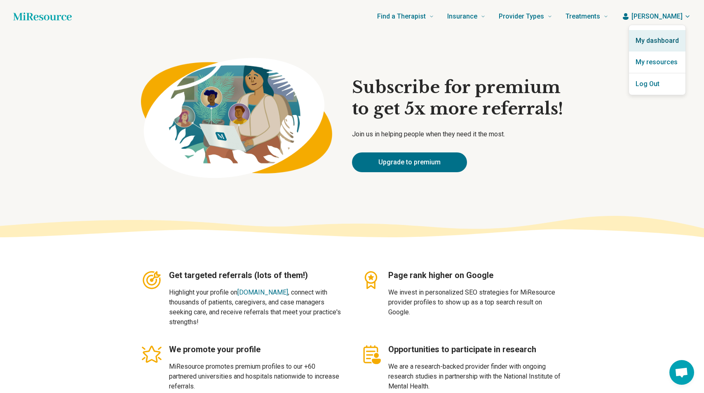
click at [650, 33] on link "My dashboard" at bounding box center [657, 40] width 56 height 21
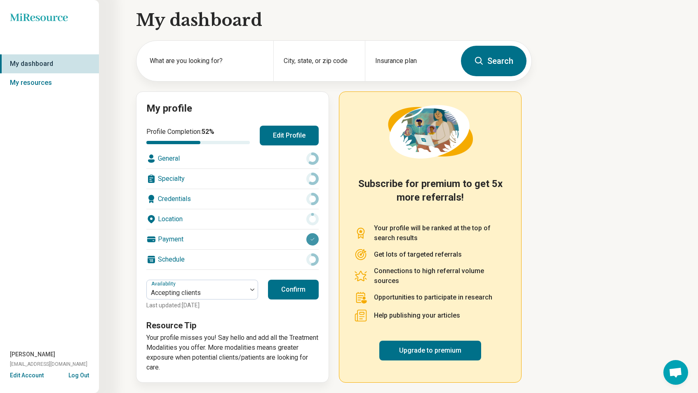
scroll to position [6, 0]
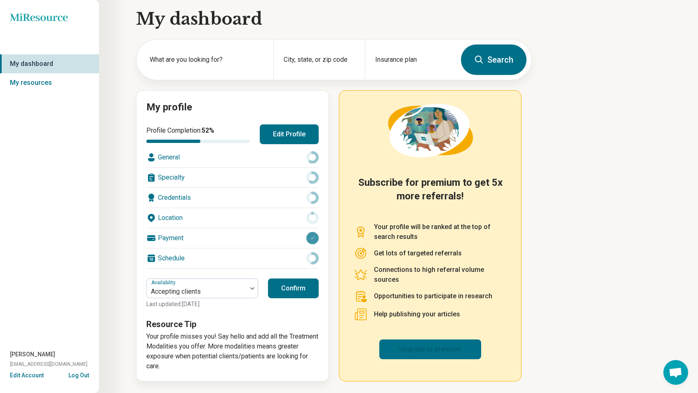
click at [421, 355] on link "Upgrade to premium" at bounding box center [430, 350] width 102 height 20
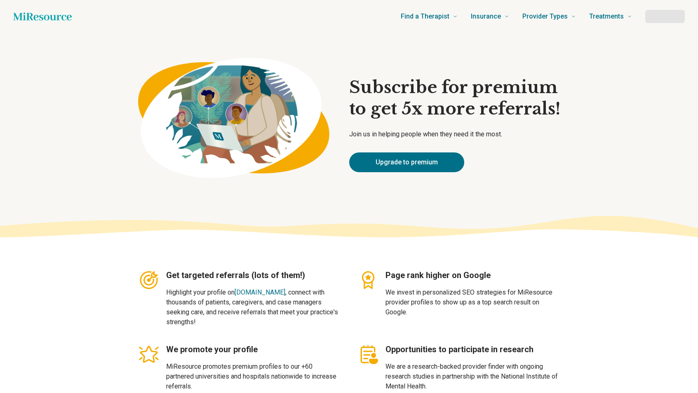
type textarea "*"
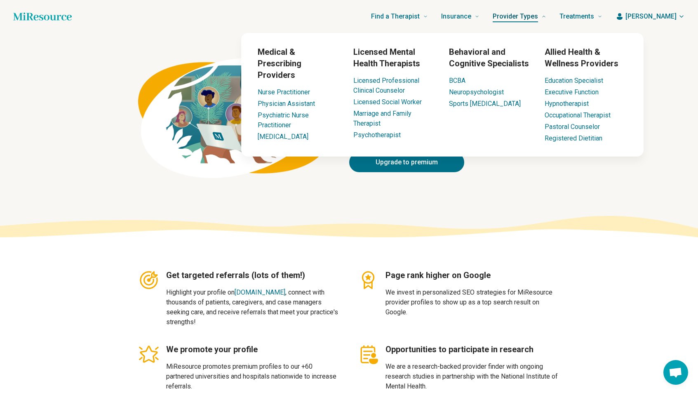
click at [538, 17] on span "Provider Types" at bounding box center [515, 17] width 45 height 12
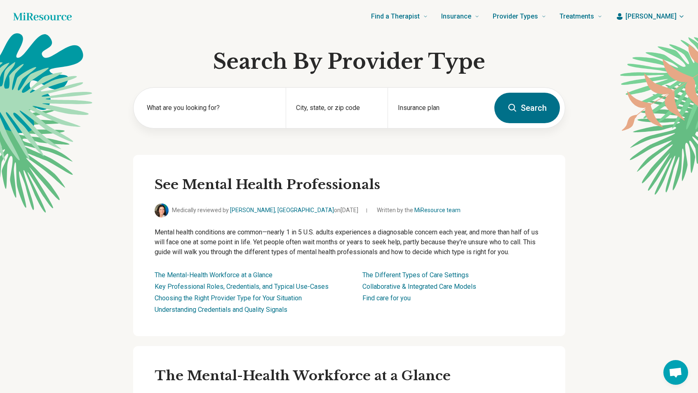
click at [623, 14] on icon "button" at bounding box center [620, 16] width 6 height 7
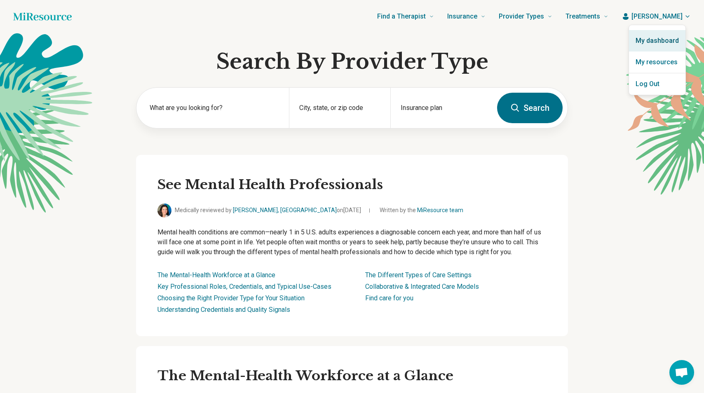
click at [651, 32] on link "My dashboard" at bounding box center [657, 40] width 56 height 21
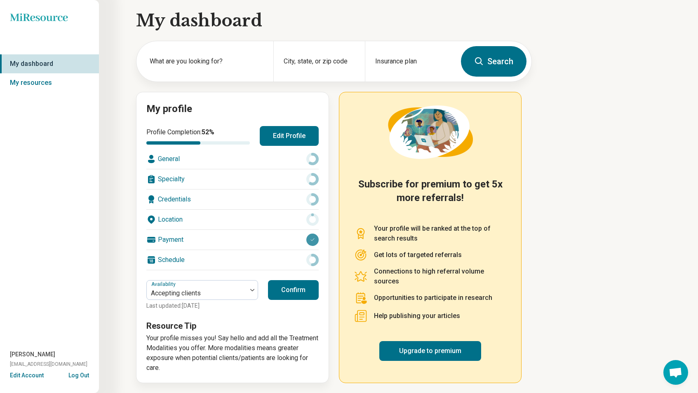
scroll to position [6, 0]
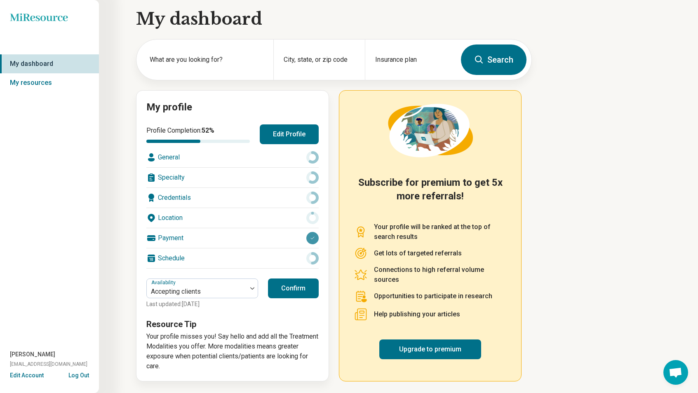
click at [298, 177] on div "Specialty" at bounding box center [232, 178] width 172 height 20
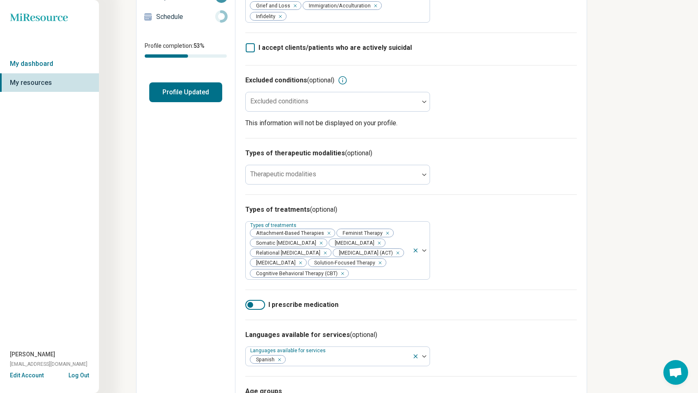
scroll to position [165, 0]
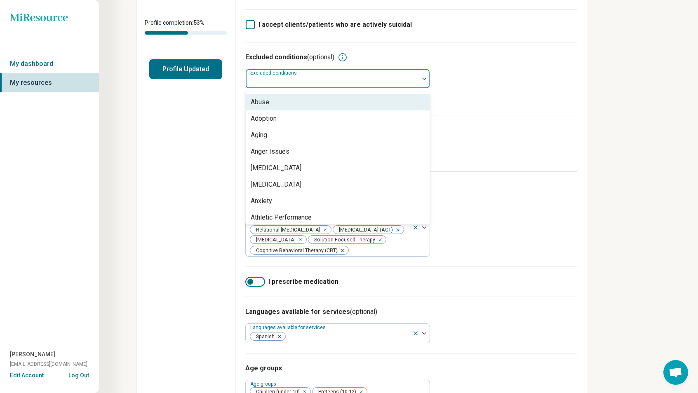
click at [341, 74] on div at bounding box center [332, 79] width 173 height 18
click at [451, 56] on div "Excluded conditions (optional)" at bounding box center [411, 57] width 332 height 10
click at [379, 75] on div at bounding box center [332, 79] width 173 height 18
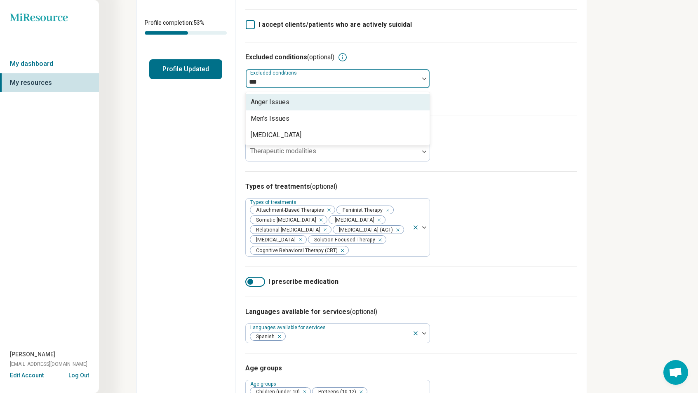
type input "****"
click at [362, 106] on div "[MEDICAL_DATA]" at bounding box center [338, 102] width 184 height 16
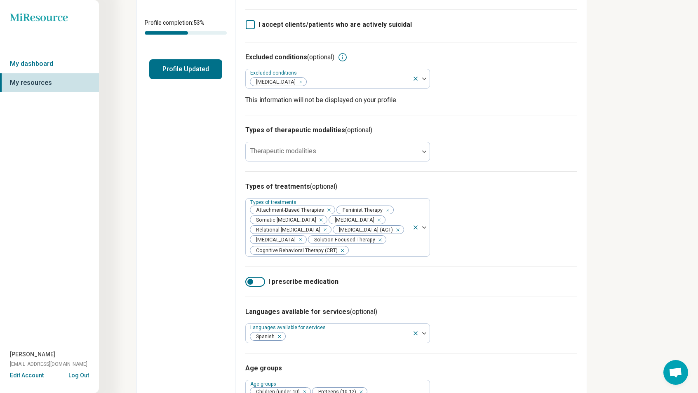
click at [554, 158] on div "Types of therapeutic modalities (optional) Therapeutic modalities" at bounding box center [411, 143] width 332 height 56
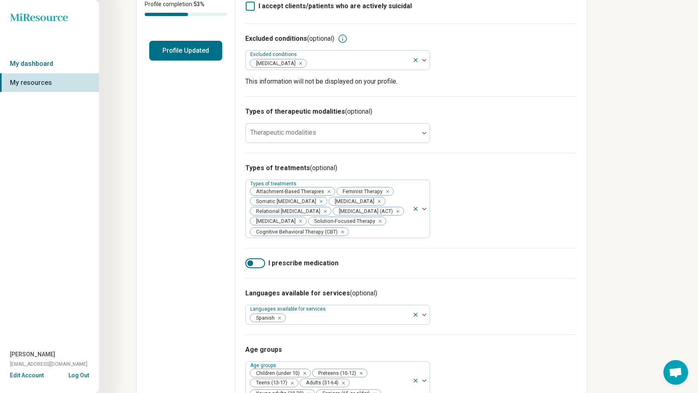
scroll to position [206, 0]
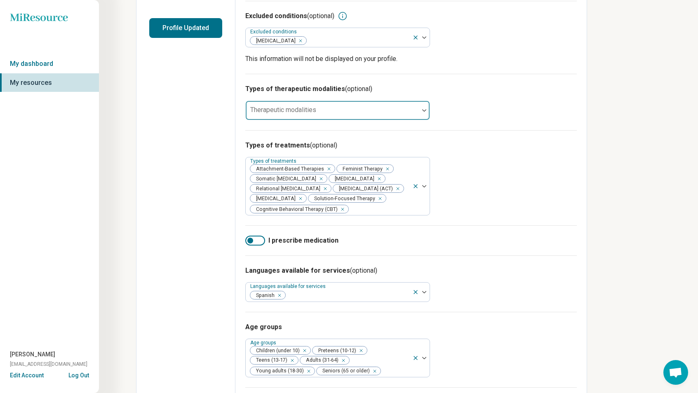
click at [373, 105] on div at bounding box center [332, 110] width 173 height 18
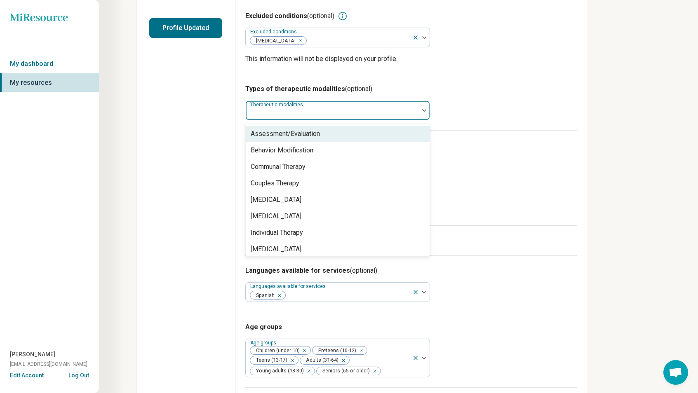
scroll to position [3, 0]
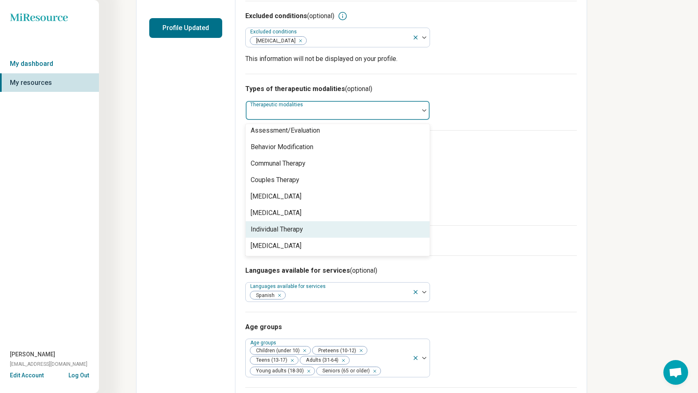
click at [301, 232] on div "Individual Therapy" at bounding box center [277, 230] width 52 height 10
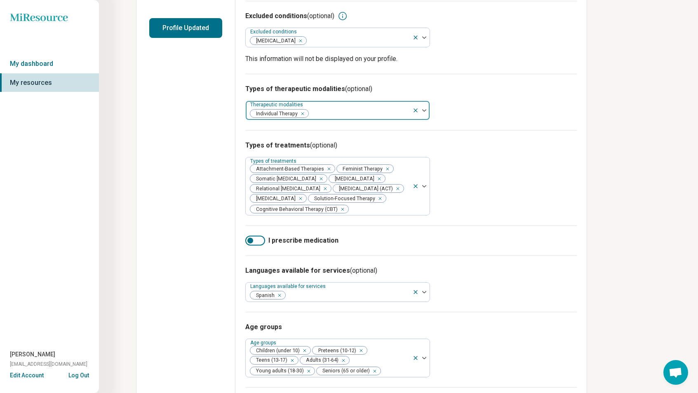
click at [335, 117] on div at bounding box center [359, 114] width 100 height 12
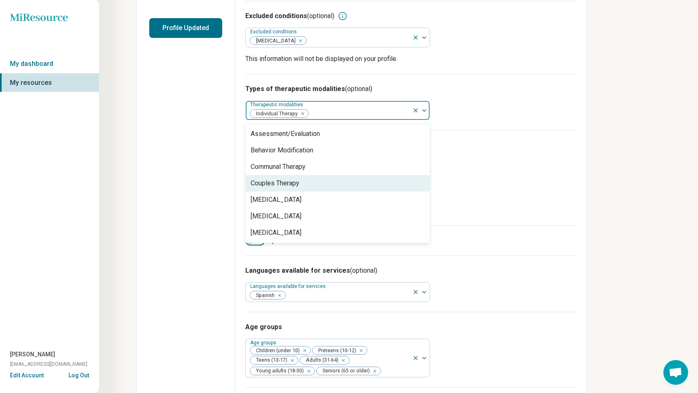
click at [309, 184] on div "Couples Therapy" at bounding box center [338, 183] width 184 height 16
click at [503, 182] on div "Types of treatments (optional) Types of treatments Attachment-Based Therapies F…" at bounding box center [411, 177] width 332 height 95
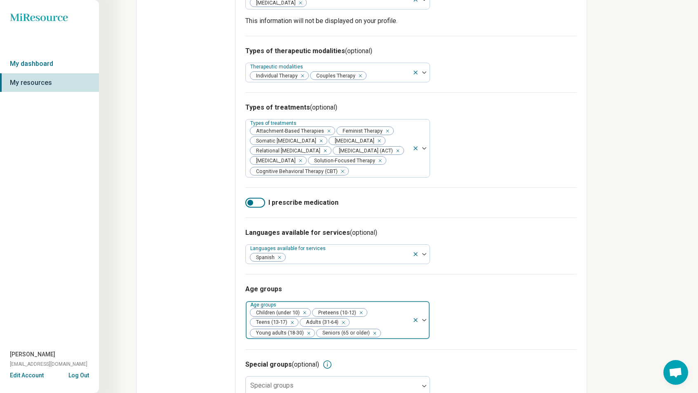
scroll to position [277, 0]
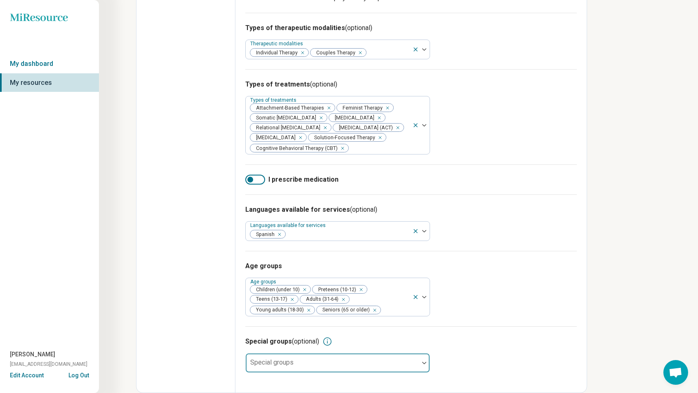
click at [346, 367] on div at bounding box center [332, 367] width 167 height 12
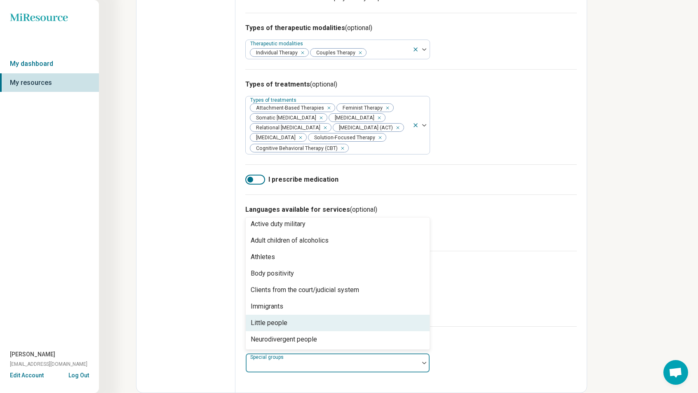
scroll to position [0, 0]
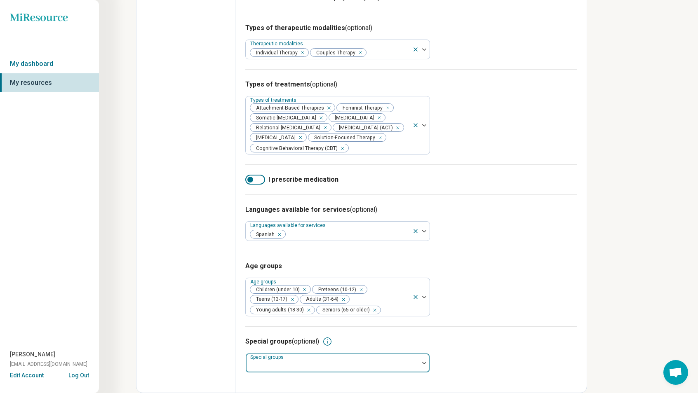
click at [298, 357] on div at bounding box center [332, 363] width 173 height 18
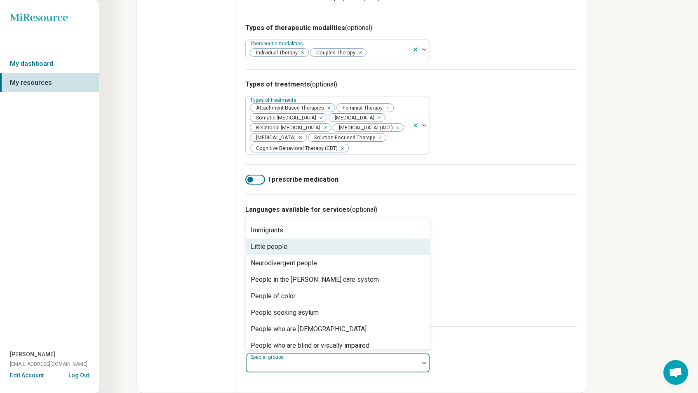
scroll to position [82, 0]
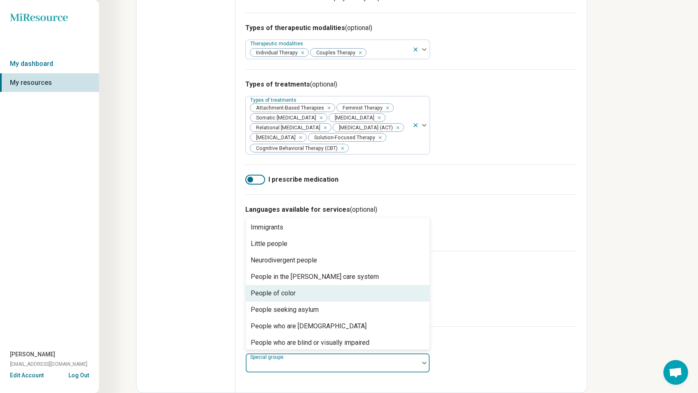
click at [301, 299] on div "People of color" at bounding box center [338, 293] width 184 height 16
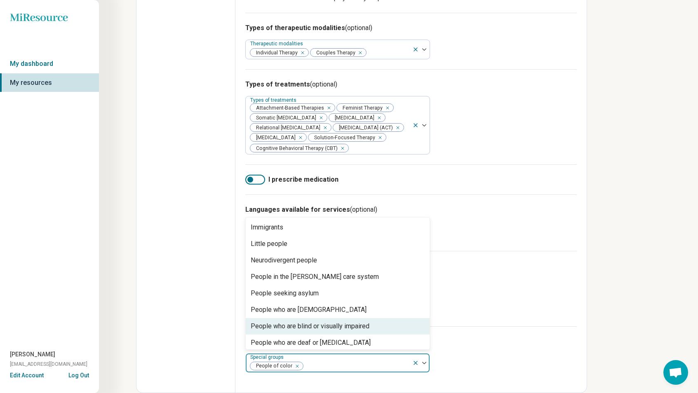
scroll to position [234, 0]
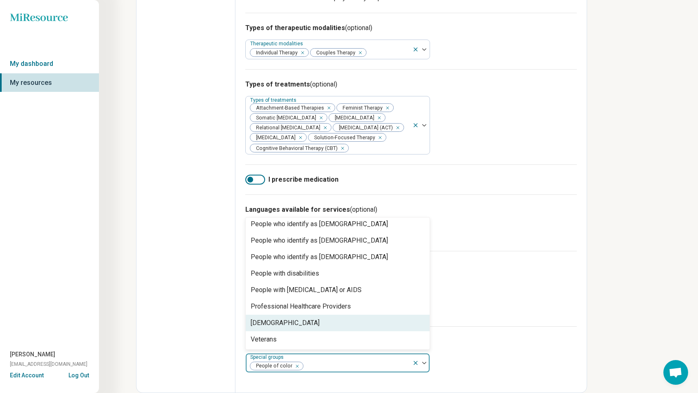
click at [325, 328] on div "Transgender" at bounding box center [338, 323] width 184 height 16
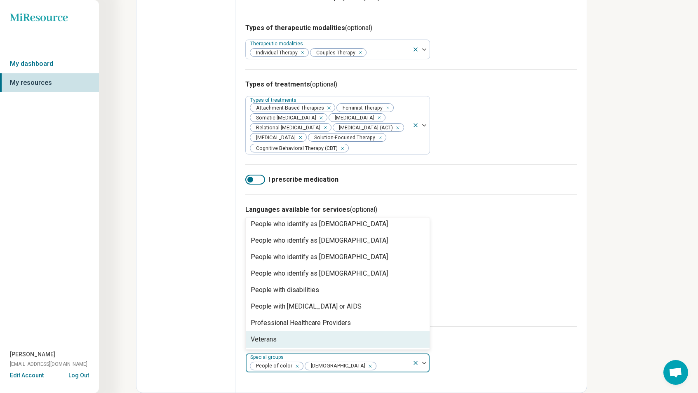
click at [332, 341] on div "Veterans" at bounding box center [338, 340] width 184 height 16
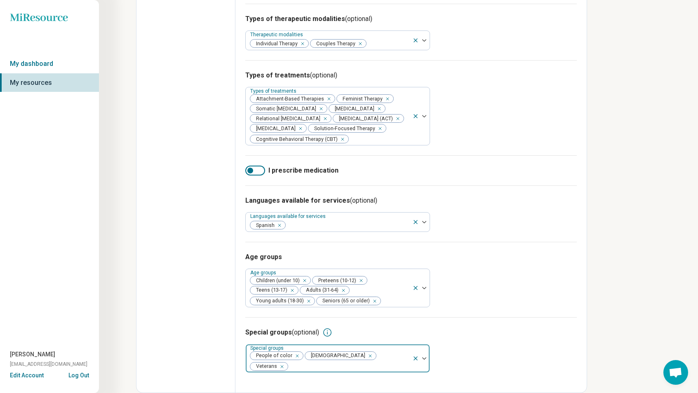
click at [402, 367] on div at bounding box center [349, 367] width 120 height 12
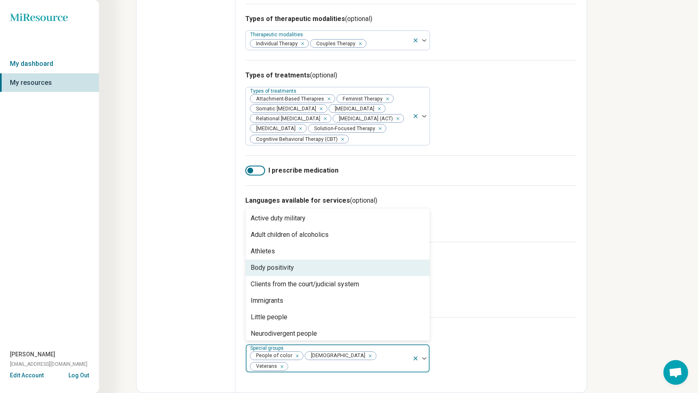
click at [305, 274] on div "Body positivity" at bounding box center [338, 268] width 184 height 16
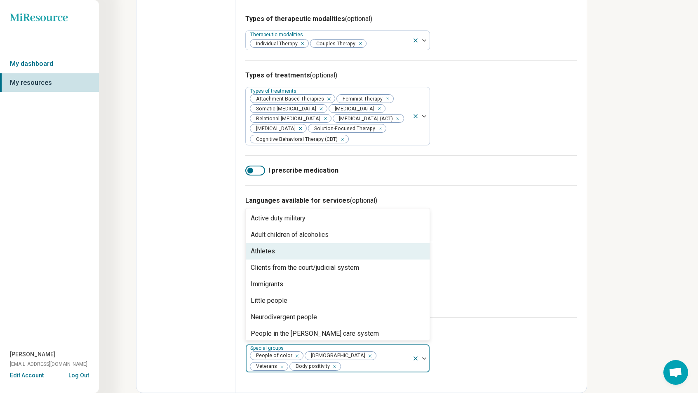
click at [308, 260] on div "Athletes" at bounding box center [338, 251] width 184 height 16
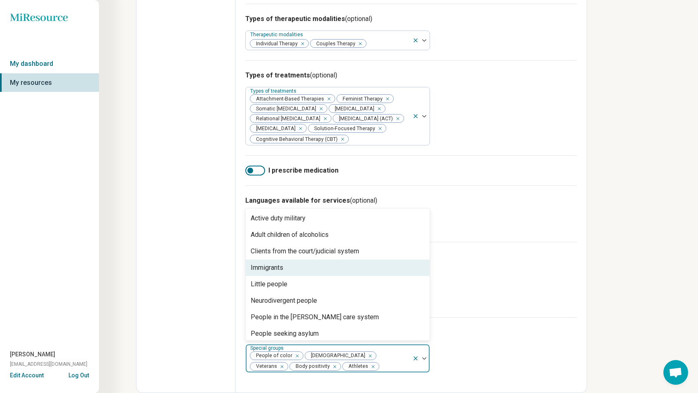
click at [305, 276] on div "Immigrants" at bounding box center [338, 268] width 184 height 16
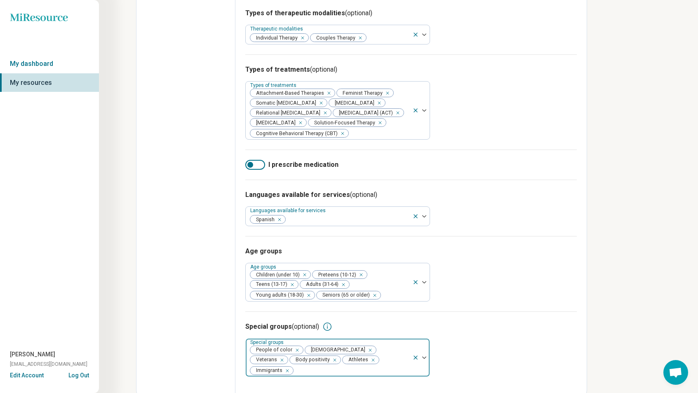
scroll to position [286, 0]
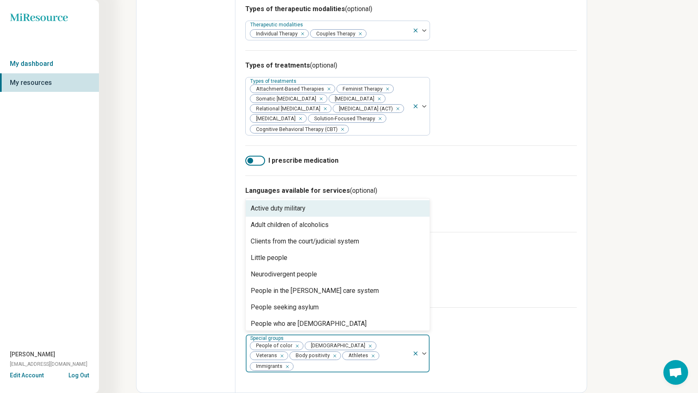
drag, startPoint x: 391, startPoint y: 364, endPoint x: 391, endPoint y: 358, distance: 5.8
click at [392, 364] on div at bounding box center [351, 367] width 115 height 12
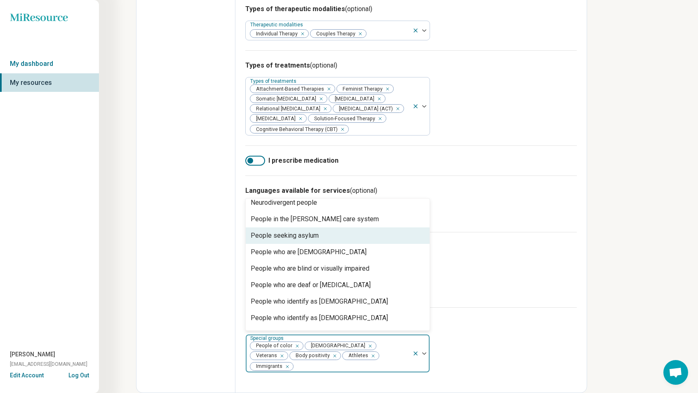
scroll to position [152, 0]
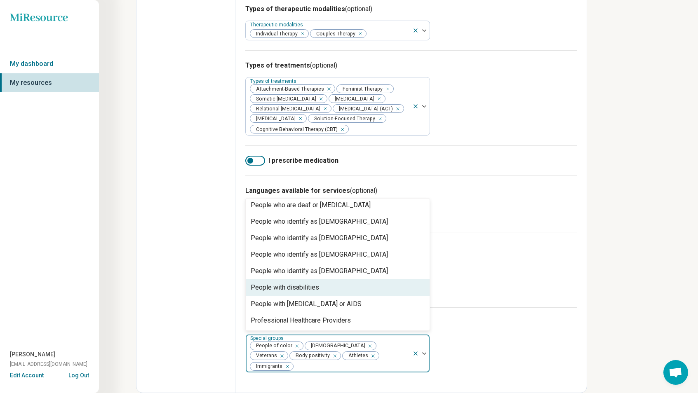
click at [347, 296] on div "People with disabilities" at bounding box center [338, 288] width 184 height 16
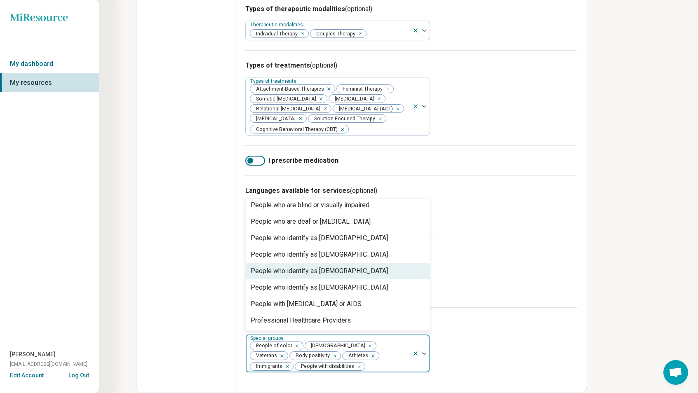
click at [346, 276] on div "People who identify as non-binary" at bounding box center [319, 271] width 137 height 10
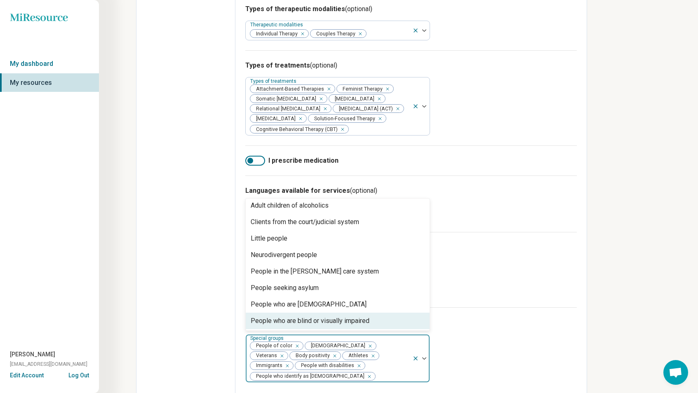
scroll to position [0, 0]
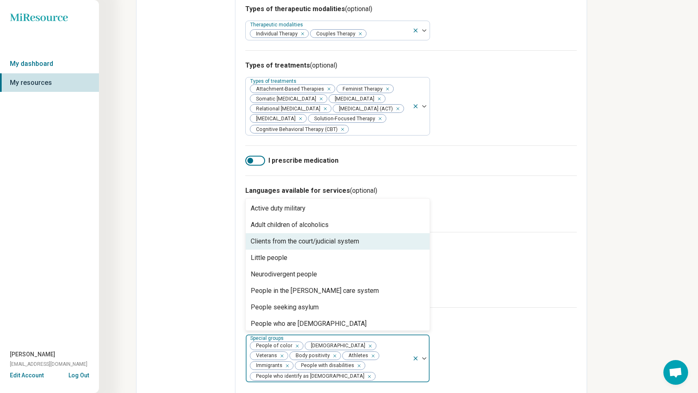
click at [479, 246] on div "Age groups Age groups Children (under 10) Preteens (10-12) Teens (13-17) Adults…" at bounding box center [411, 269] width 332 height 75
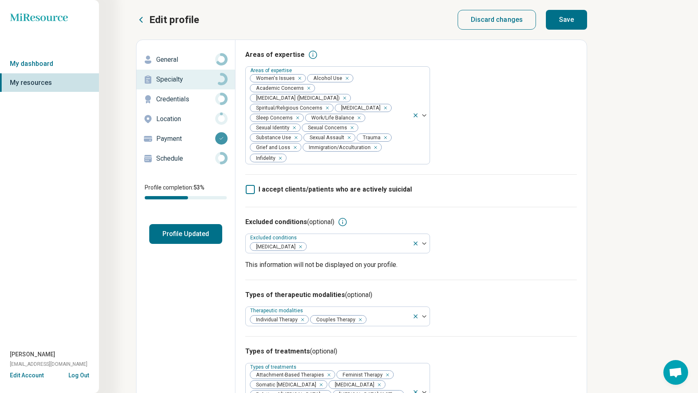
click at [571, 23] on button "Save" at bounding box center [566, 20] width 41 height 20
click at [210, 101] on p "Credentials" at bounding box center [185, 99] width 59 height 10
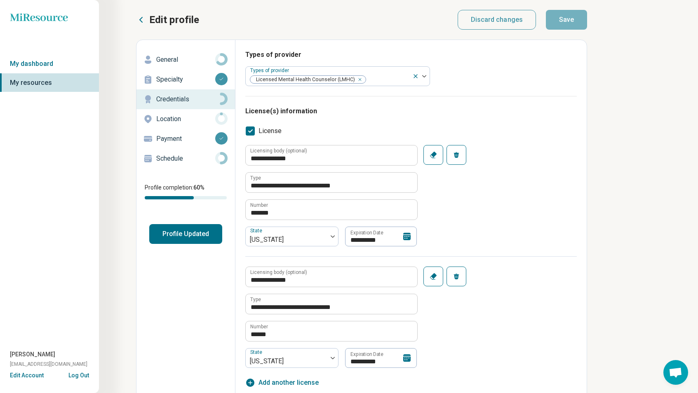
click at [184, 61] on p "General" at bounding box center [185, 60] width 59 height 10
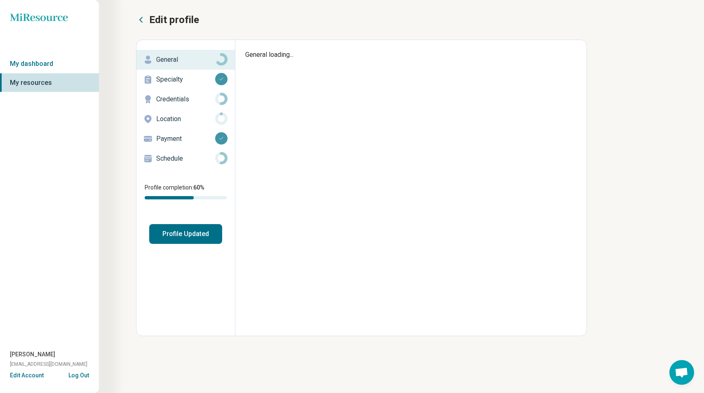
type textarea "*"
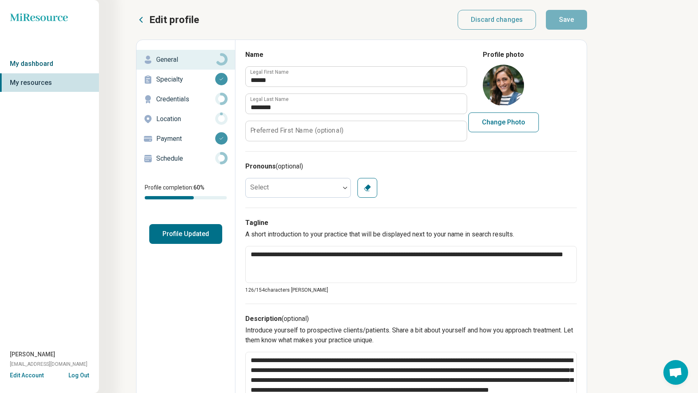
click at [45, 64] on link "My dashboard" at bounding box center [49, 63] width 99 height 19
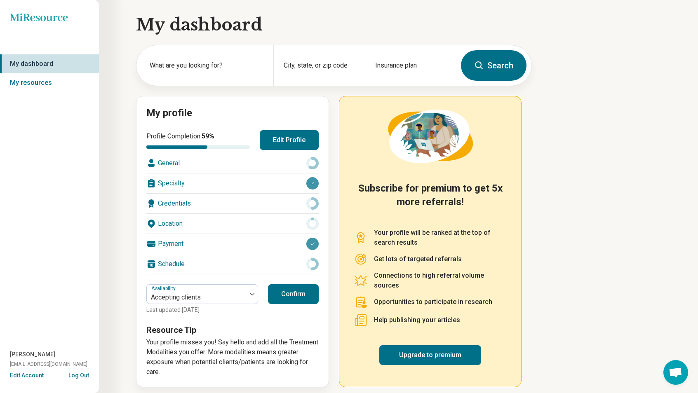
scroll to position [6, 0]
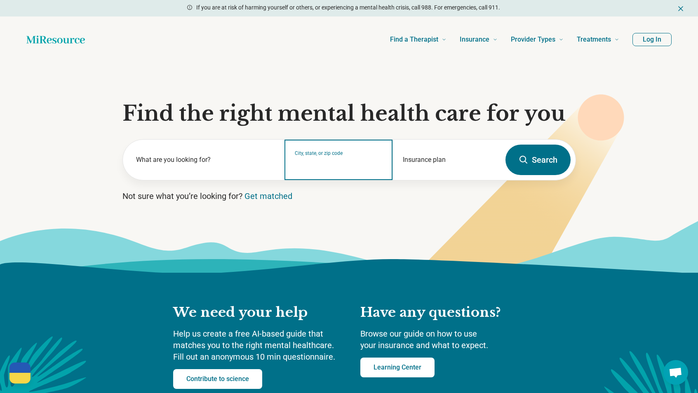
click at [358, 164] on input "City, state, or zip code" at bounding box center [339, 165] width 88 height 10
click at [328, 166] on input "*****" at bounding box center [339, 165] width 88 height 10
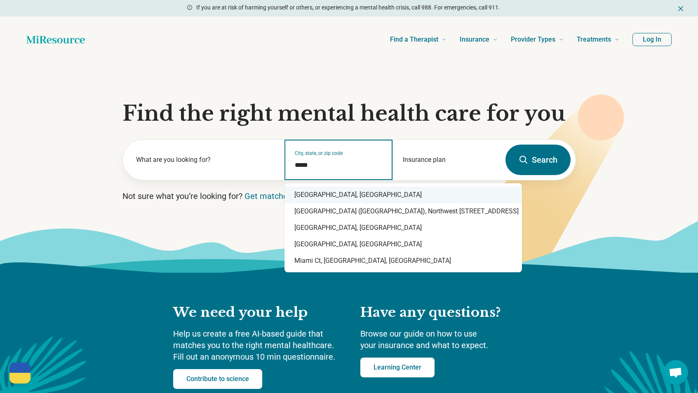
click at [329, 191] on div "Miami, FL" at bounding box center [404, 195] width 238 height 16
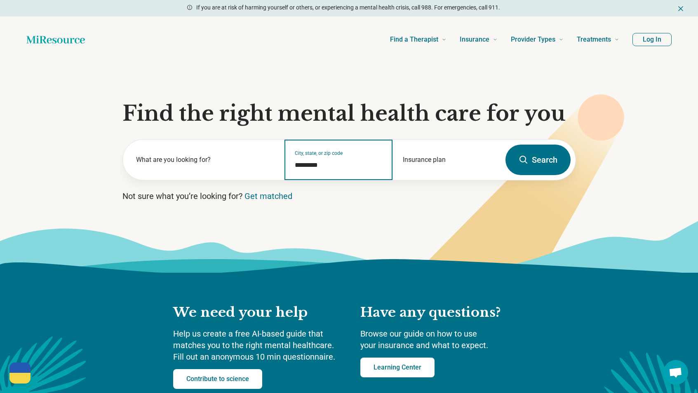
type input "*********"
click at [539, 160] on button "Search" at bounding box center [538, 160] width 65 height 31
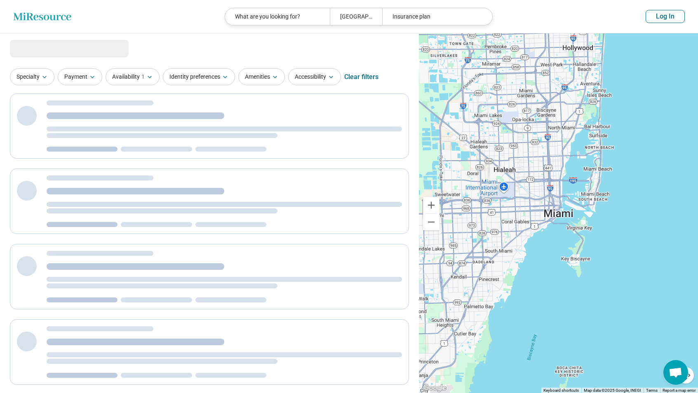
select select "***"
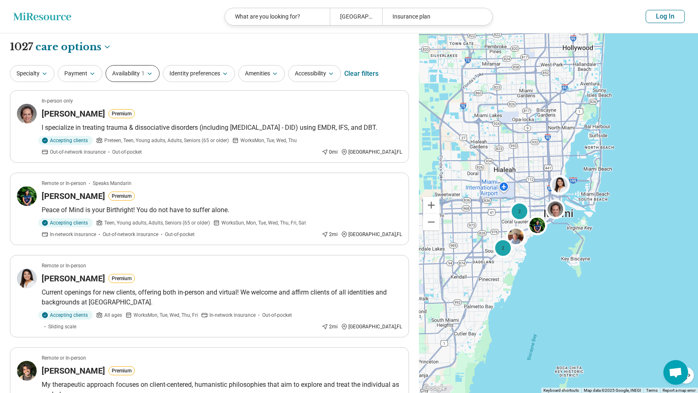
click at [149, 79] on button "Availability 1" at bounding box center [133, 73] width 54 height 17
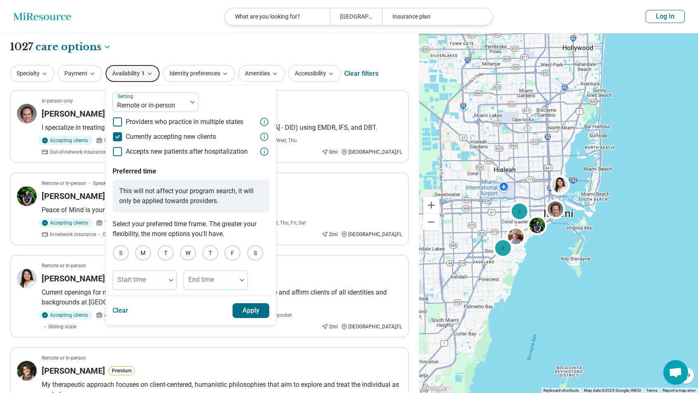
click at [147, 70] on button "Availability 1" at bounding box center [133, 73] width 54 height 17
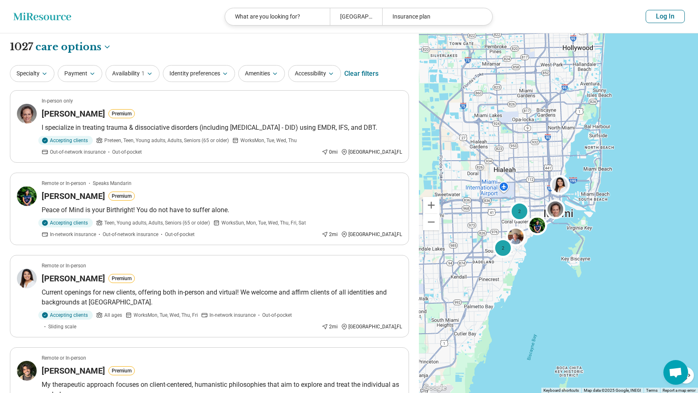
click at [664, 18] on button "Log In" at bounding box center [665, 16] width 39 height 13
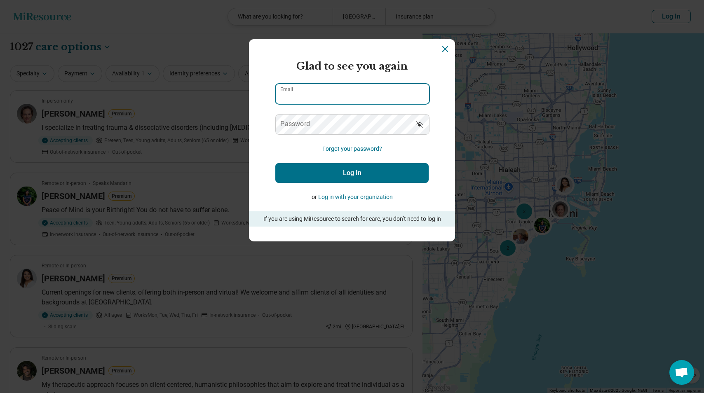
type input "**********"
click at [342, 167] on button "Log In" at bounding box center [351, 173] width 153 height 20
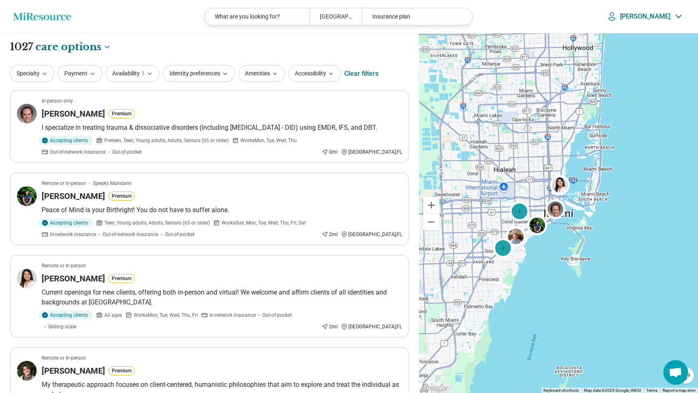
click at [670, 19] on p "Andrea" at bounding box center [645, 16] width 50 height 8
click at [654, 36] on link "My Dashboard" at bounding box center [656, 41] width 56 height 21
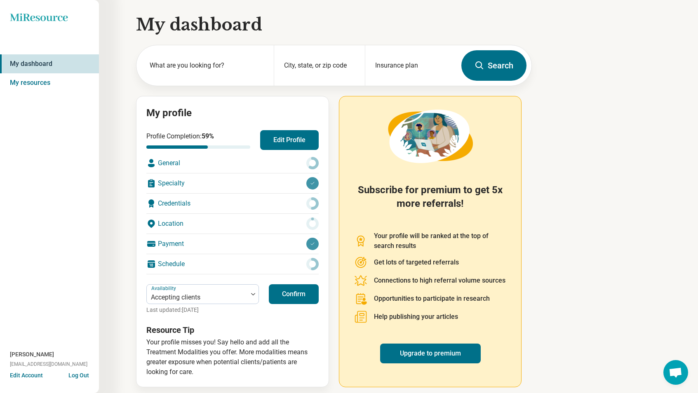
click at [238, 265] on div "Schedule" at bounding box center [232, 264] width 172 height 20
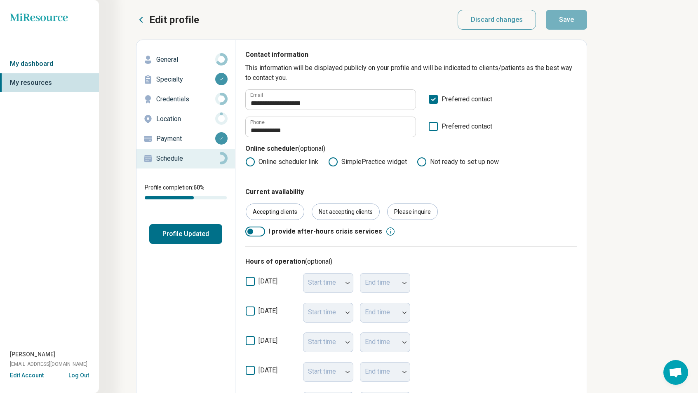
click at [33, 65] on link "My dashboard" at bounding box center [49, 63] width 99 height 19
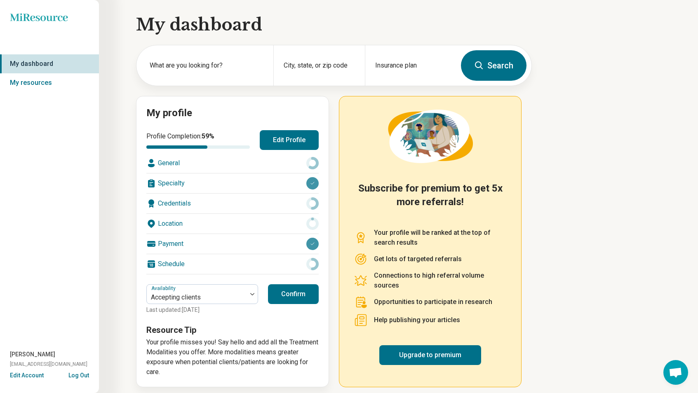
scroll to position [6, 0]
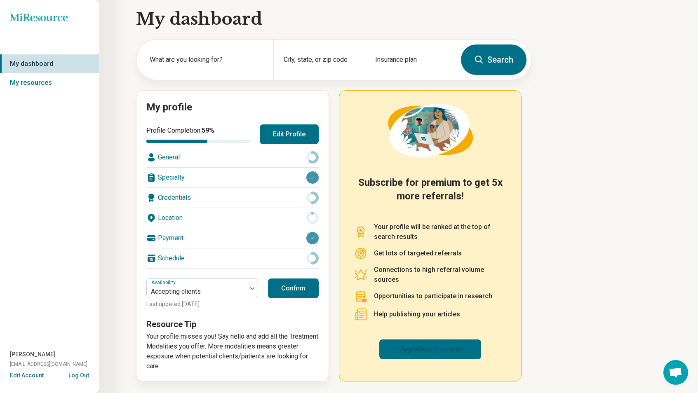
click at [405, 347] on link "Upgrade to premium" at bounding box center [430, 350] width 102 height 20
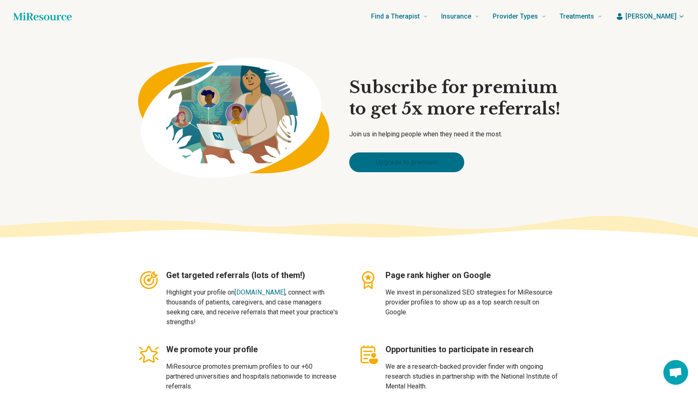
click at [411, 155] on link "Upgrade to premium" at bounding box center [406, 163] width 115 height 20
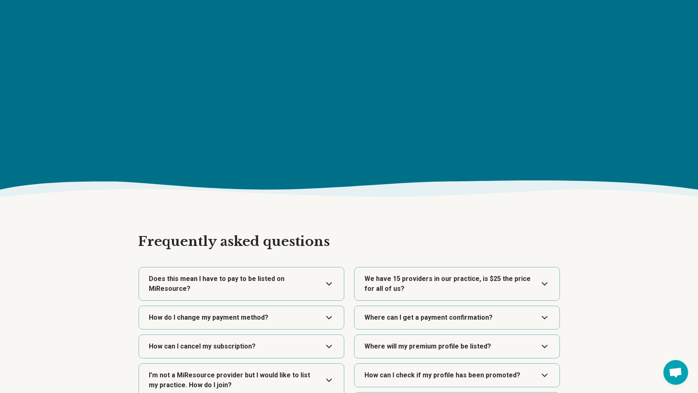
scroll to position [1327, 0]
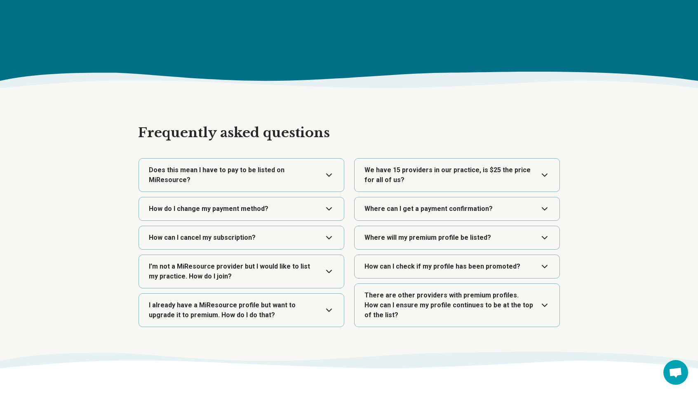
click at [275, 198] on button "Expand" at bounding box center [241, 209] width 198 height 23
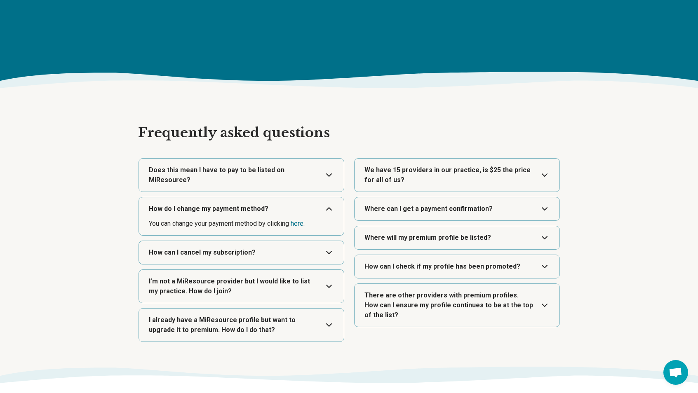
click at [275, 198] on button "Expand" at bounding box center [241, 209] width 198 height 23
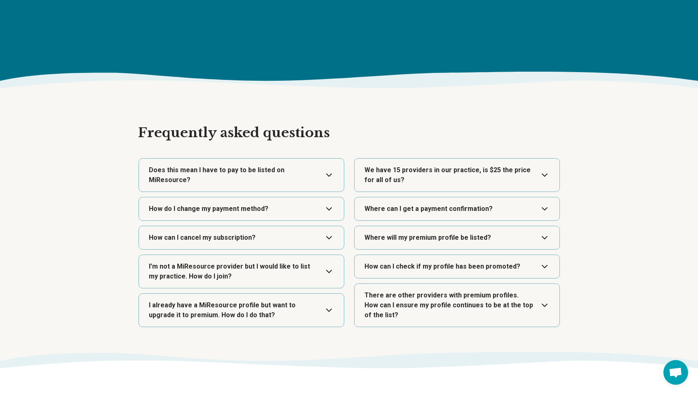
click at [261, 226] on button "Expand" at bounding box center [241, 237] width 198 height 23
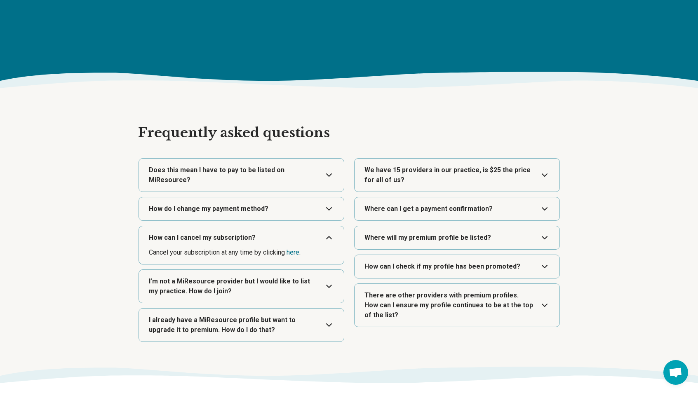
click at [404, 213] on button "Expand" at bounding box center [457, 209] width 198 height 23
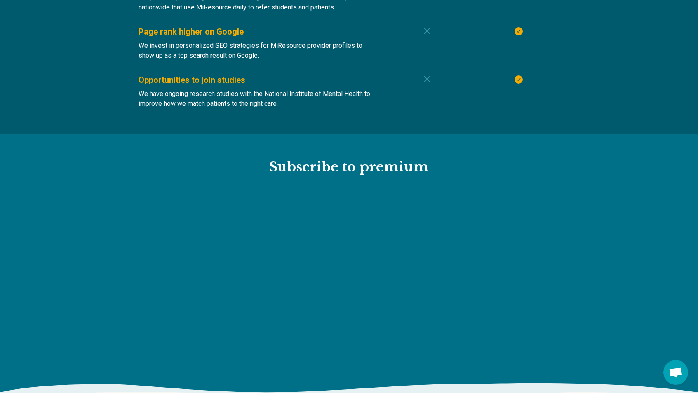
scroll to position [914, 0]
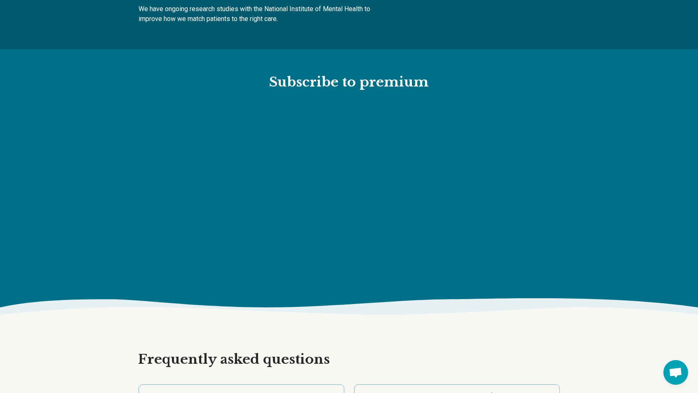
scroll to position [0, 0]
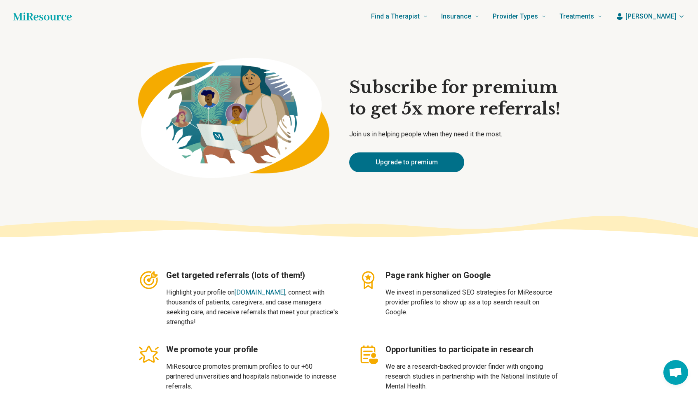
drag, startPoint x: 621, startPoint y: 294, endPoint x: 586, endPoint y: 82, distance: 214.8
click at [655, 16] on button "[PERSON_NAME]" at bounding box center [650, 17] width 69 height 10
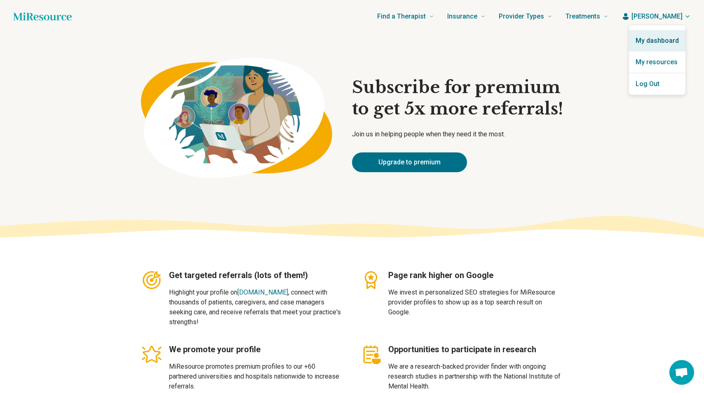
click at [650, 38] on link "My dashboard" at bounding box center [657, 40] width 56 height 21
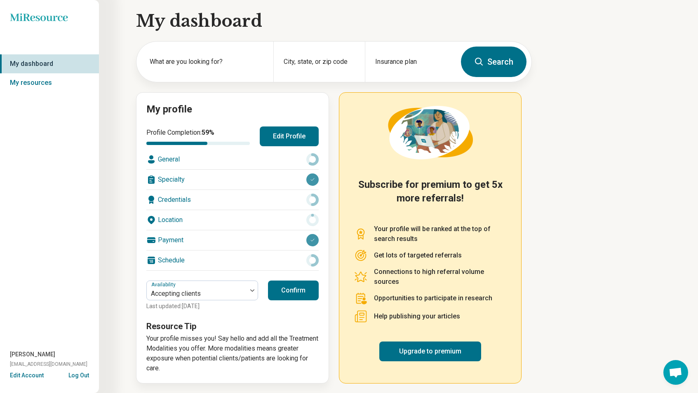
scroll to position [6, 0]
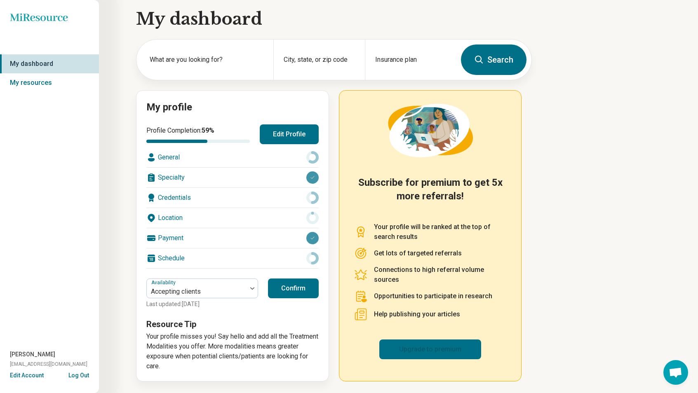
click at [433, 346] on link "Upgrade to premium" at bounding box center [430, 350] width 102 height 20
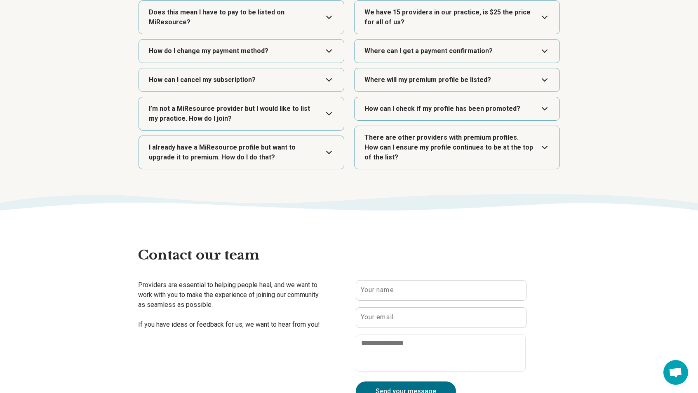
scroll to position [1402, 0]
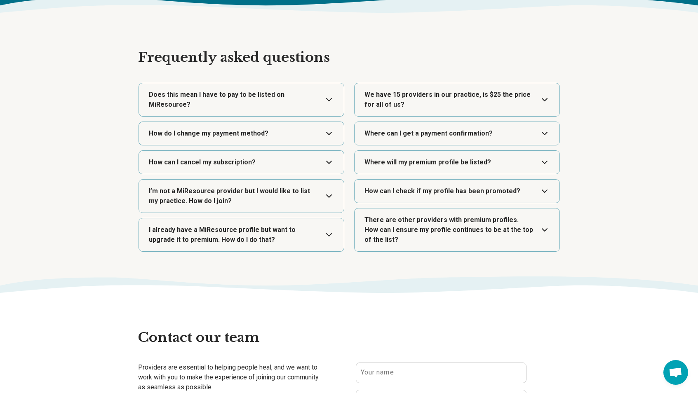
click at [428, 135] on button "Expand" at bounding box center [457, 133] width 198 height 23
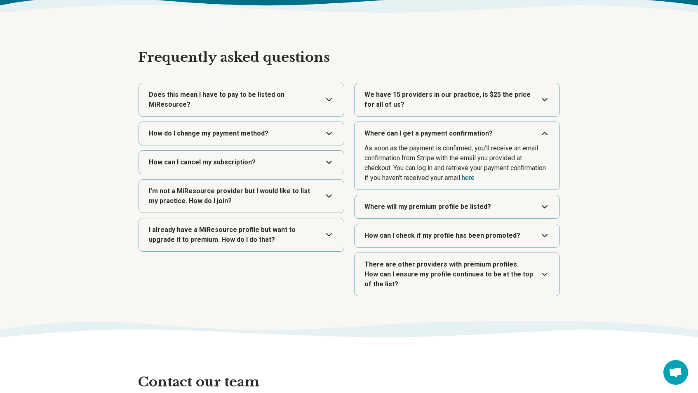
click at [475, 177] on link "here" at bounding box center [468, 178] width 13 height 8
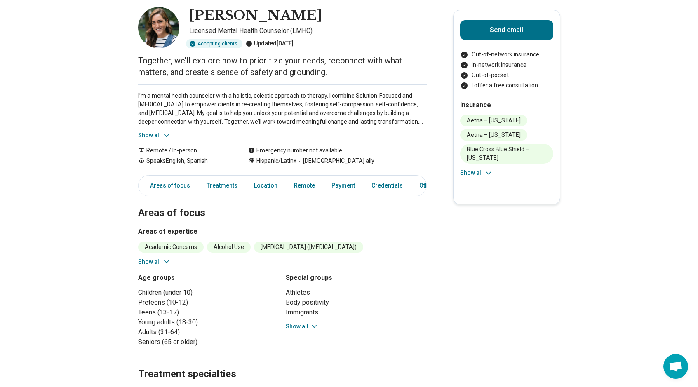
scroll to position [124, 0]
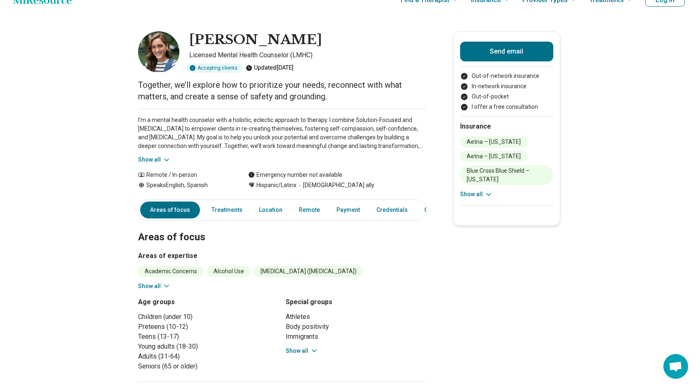
scroll to position [0, 0]
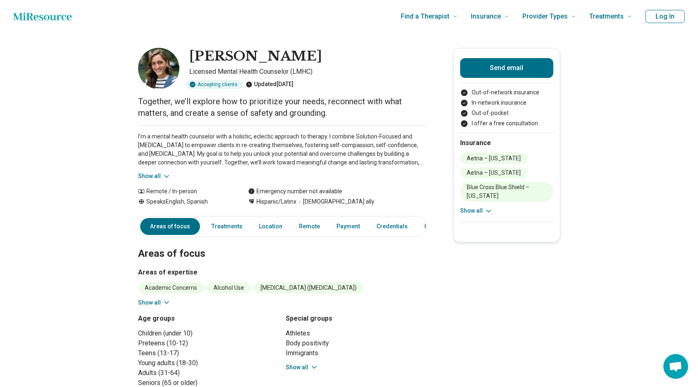
click at [156, 179] on button "Show all" at bounding box center [154, 176] width 33 height 9
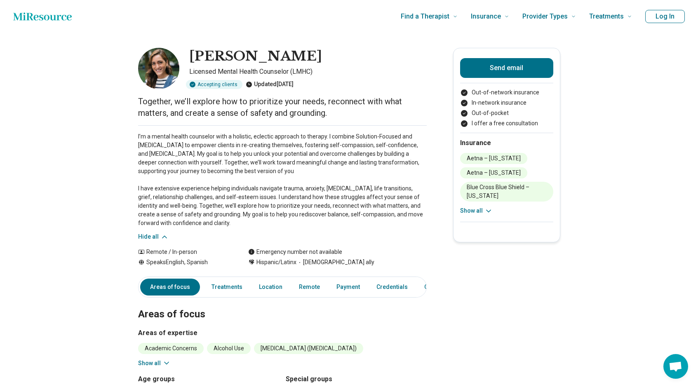
click at [469, 213] on button "Show all" at bounding box center [476, 211] width 33 height 9
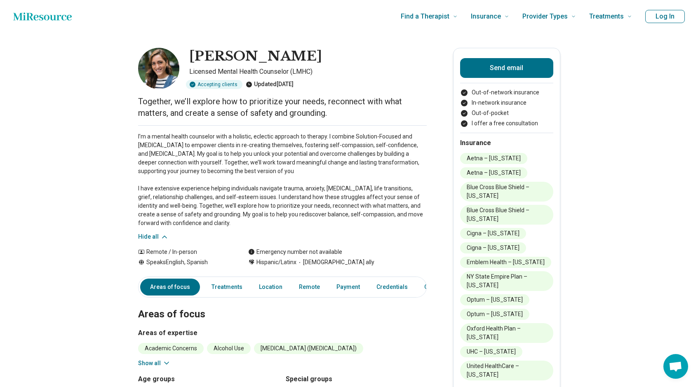
click at [657, 20] on button "Log In" at bounding box center [665, 16] width 40 height 13
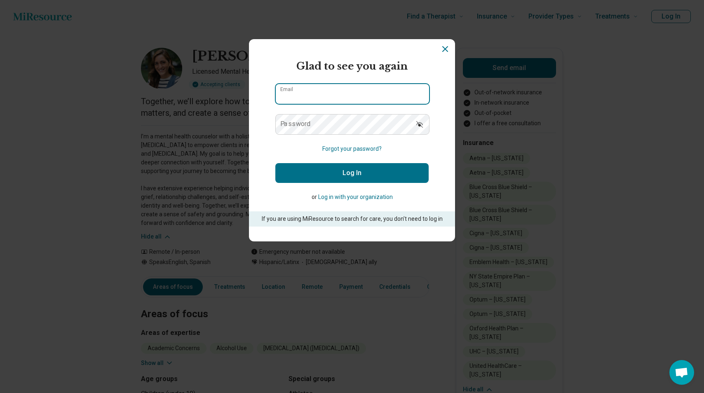
type input "**********"
click at [365, 177] on button "Log In" at bounding box center [351, 173] width 153 height 20
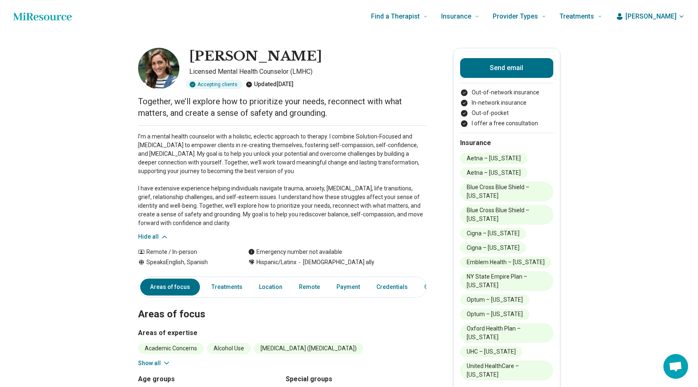
click at [684, 17] on button "Andrea" at bounding box center [650, 17] width 69 height 10
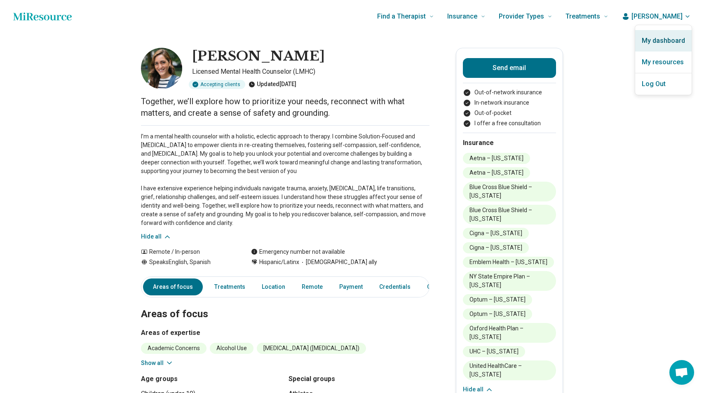
click at [665, 44] on link "My dashboard" at bounding box center [664, 40] width 56 height 21
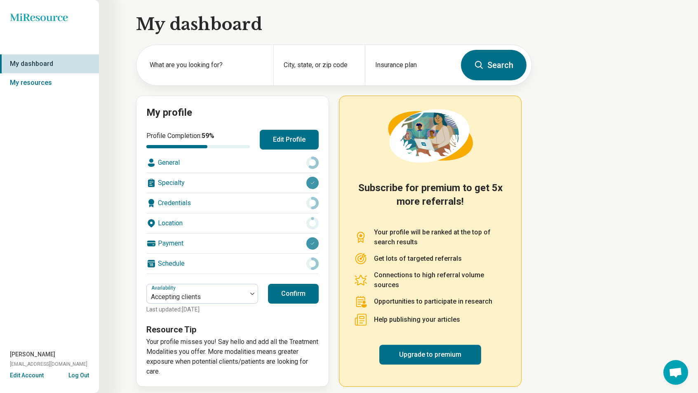
scroll to position [6, 0]
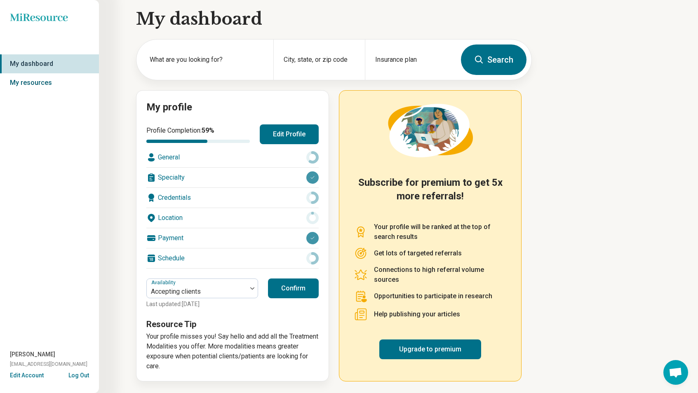
click at [53, 87] on link "My resources" at bounding box center [49, 82] width 99 height 19
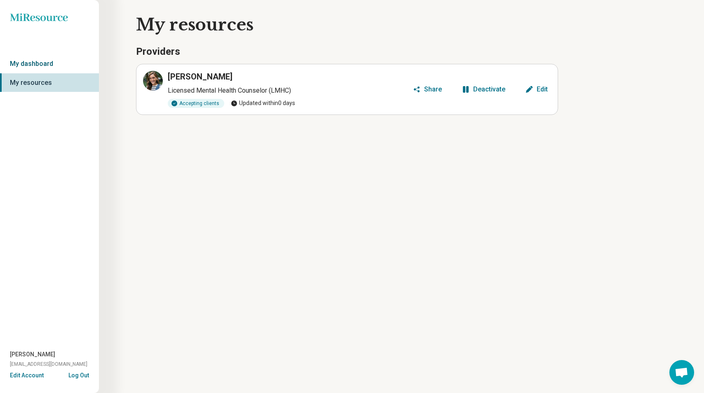
click at [45, 60] on link "My dashboard" at bounding box center [49, 63] width 99 height 19
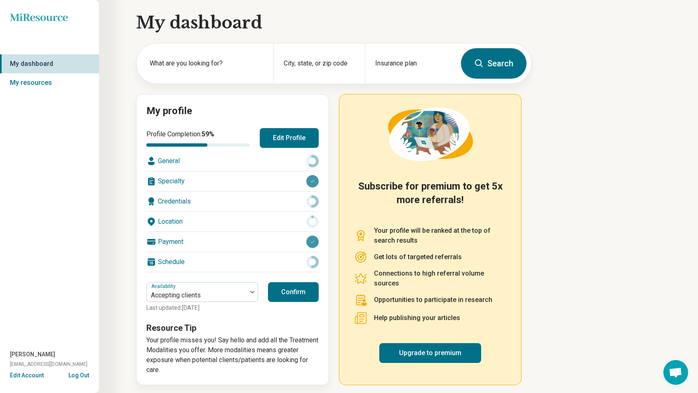
scroll to position [6, 0]
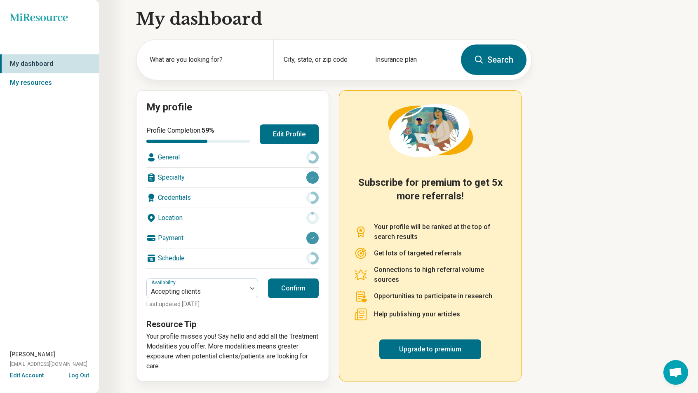
click at [279, 133] on button "Edit Profile" at bounding box center [289, 135] width 59 height 20
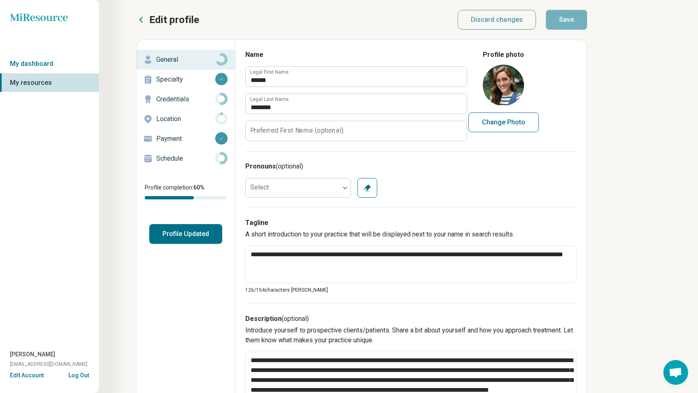
click at [179, 159] on p "Schedule" at bounding box center [185, 159] width 59 height 10
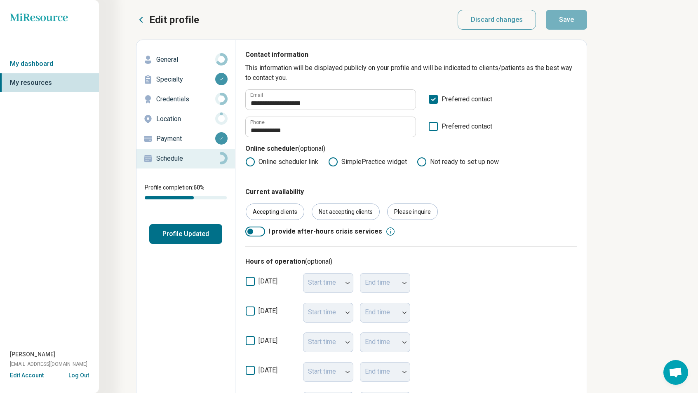
click at [439, 128] on label "Preferred contact" at bounding box center [460, 130] width 64 height 16
click at [565, 23] on button "Save" at bounding box center [566, 20] width 41 height 20
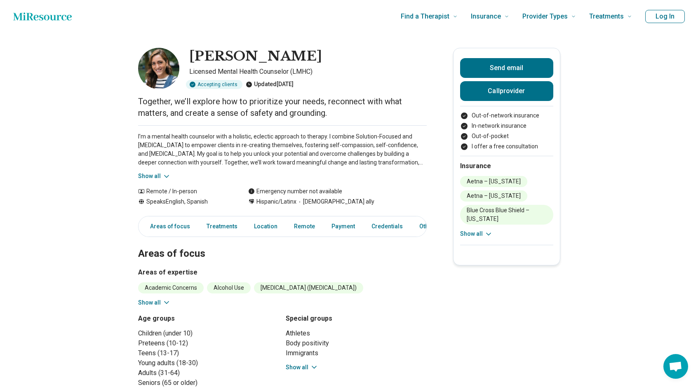
click at [162, 305] on button "Show all" at bounding box center [154, 303] width 33 height 9
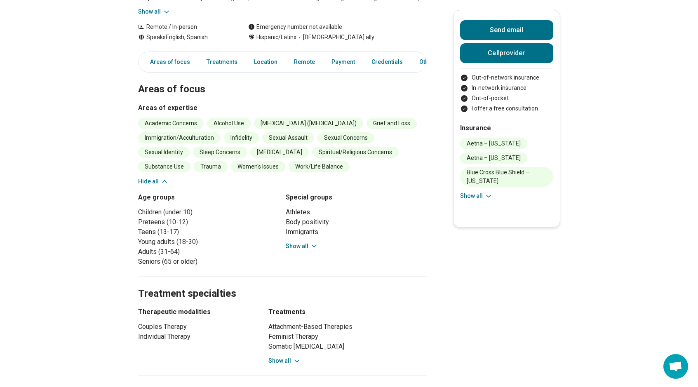
scroll to position [165, 0]
click at [479, 195] on button "Show all" at bounding box center [476, 196] width 33 height 9
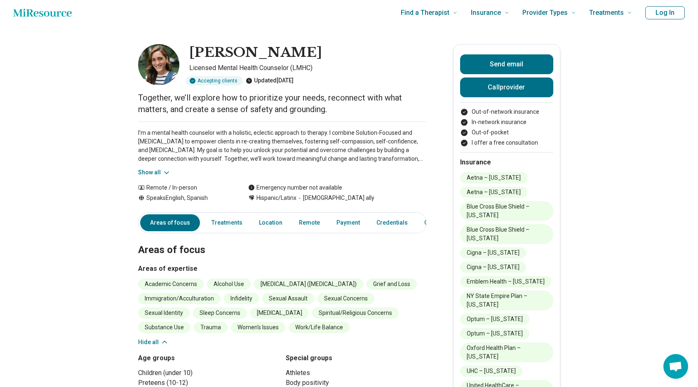
scroll to position [0, 0]
